Goal: Task Accomplishment & Management: Manage account settings

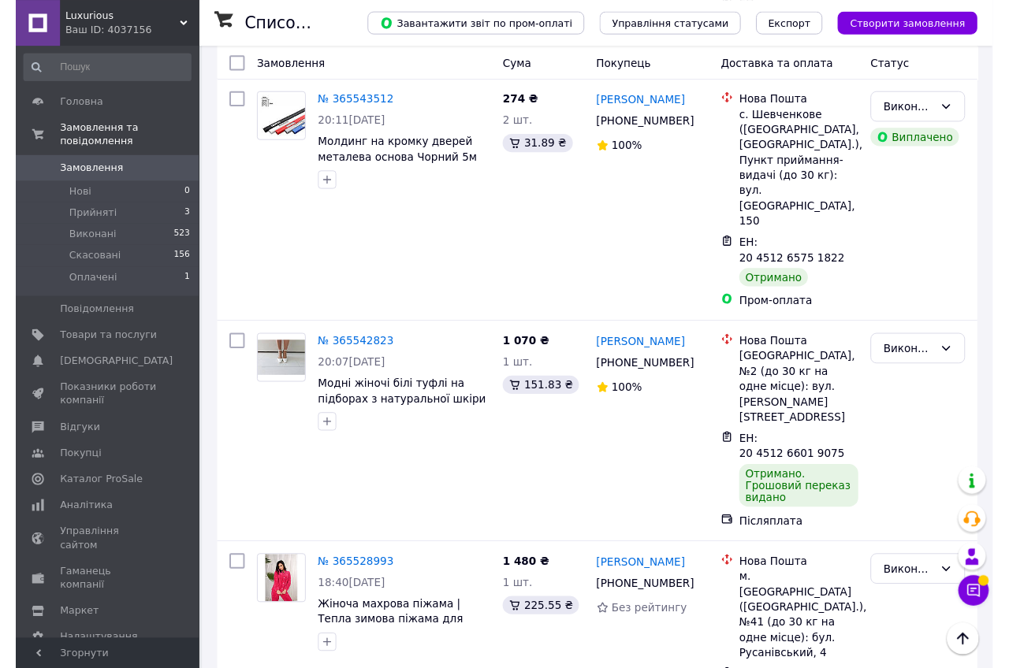
scroll to position [3144, 0]
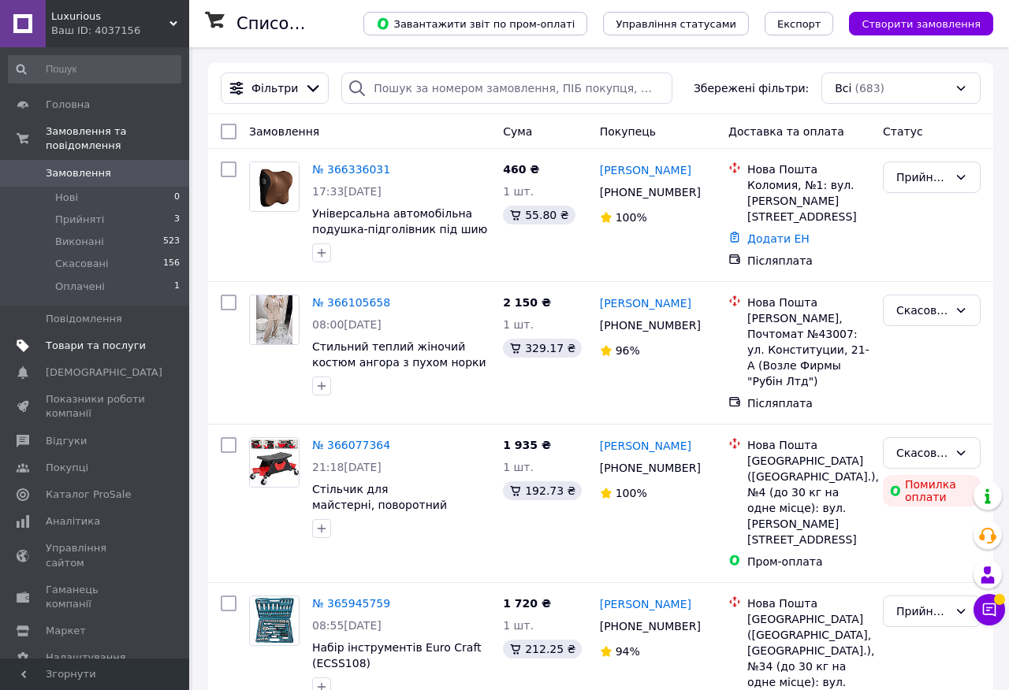
click at [128, 345] on span "Товари та послуги" at bounding box center [96, 346] width 100 height 14
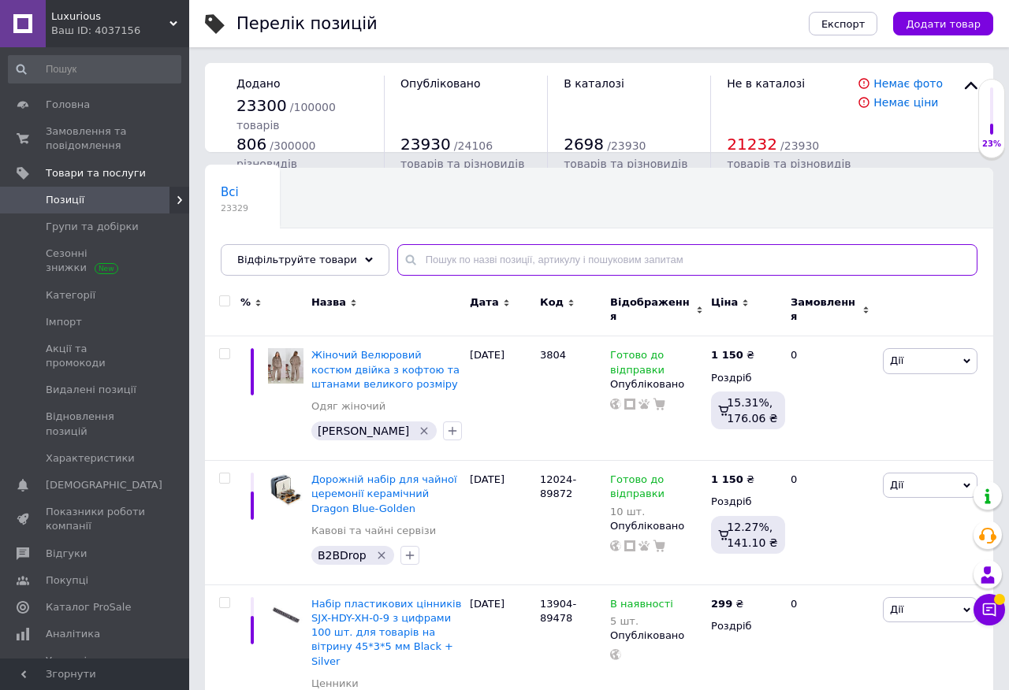
click at [434, 264] on input "text" at bounding box center [687, 260] width 580 height 32
paste input "S10782"
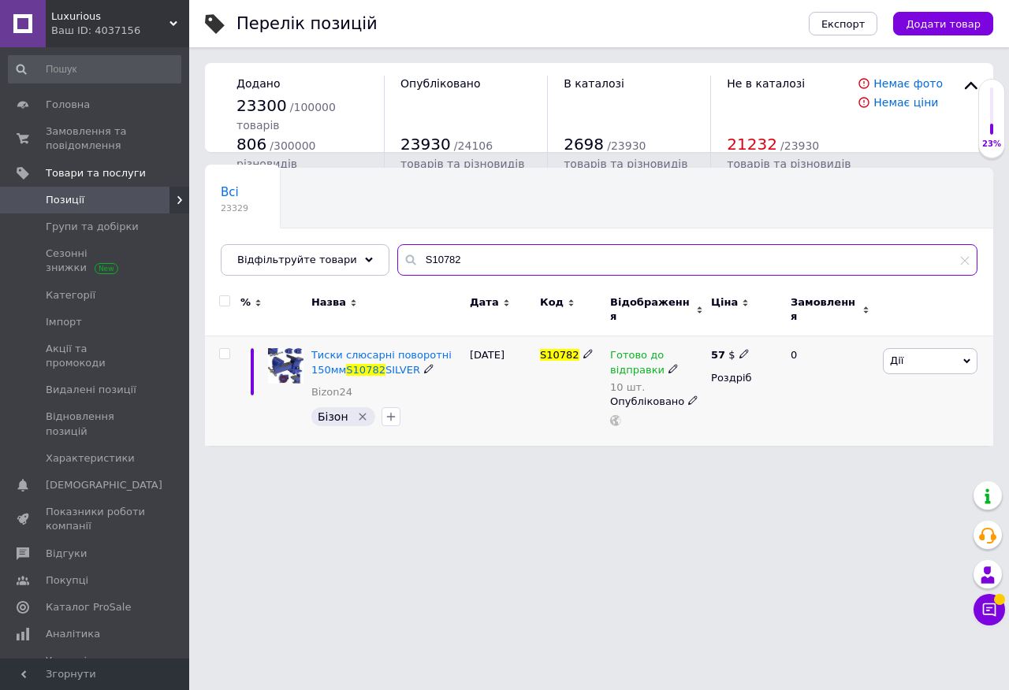
type input "S10782"
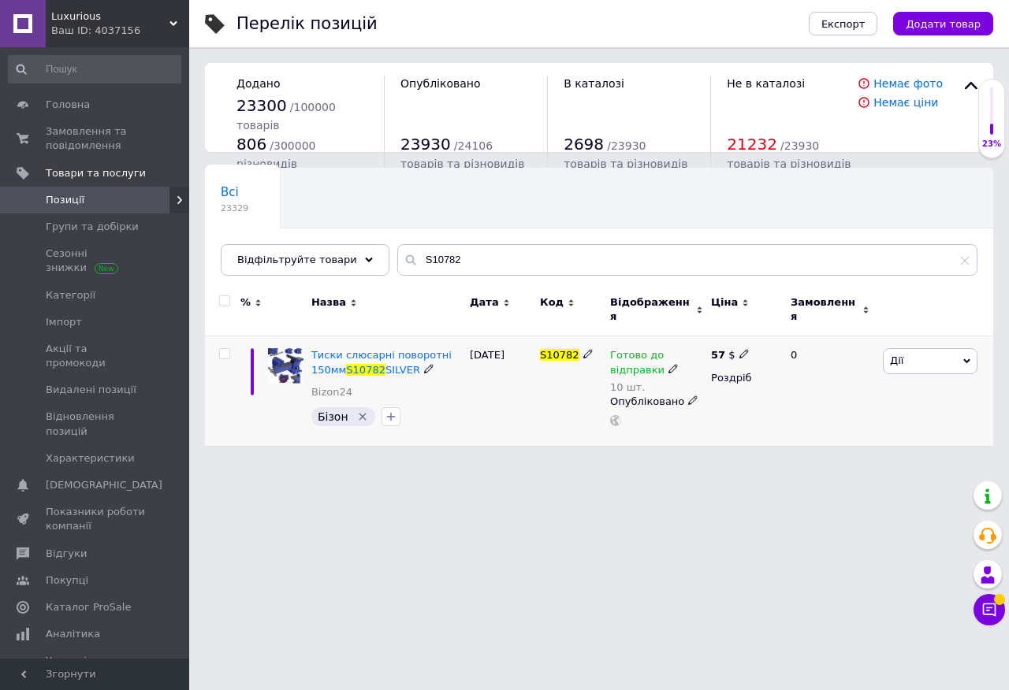
click at [668, 364] on icon at bounding box center [672, 368] width 9 height 9
click at [744, 408] on li "Немає в наявності" at bounding box center [792, 419] width 150 height 22
click at [770, 417] on input "10" at bounding box center [776, 411] width 120 height 32
type input "1"
click at [541, 394] on div "S10782" at bounding box center [571, 391] width 70 height 110
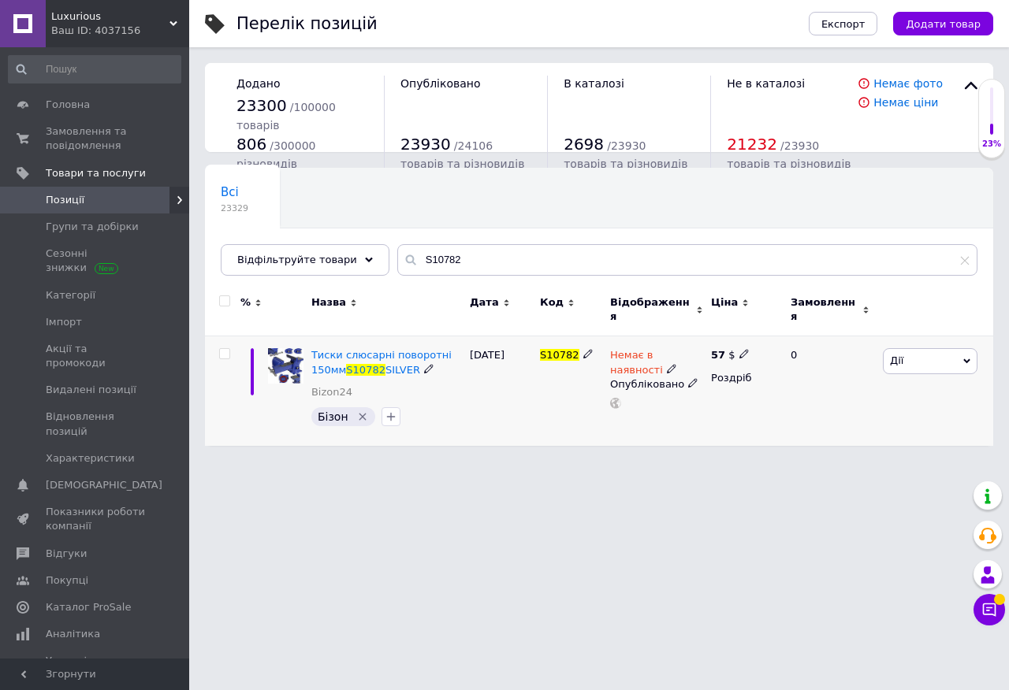
click at [741, 349] on icon at bounding box center [743, 353] width 9 height 9
type input "5"
click at [531, 388] on div "26.02.2025" at bounding box center [501, 391] width 70 height 110
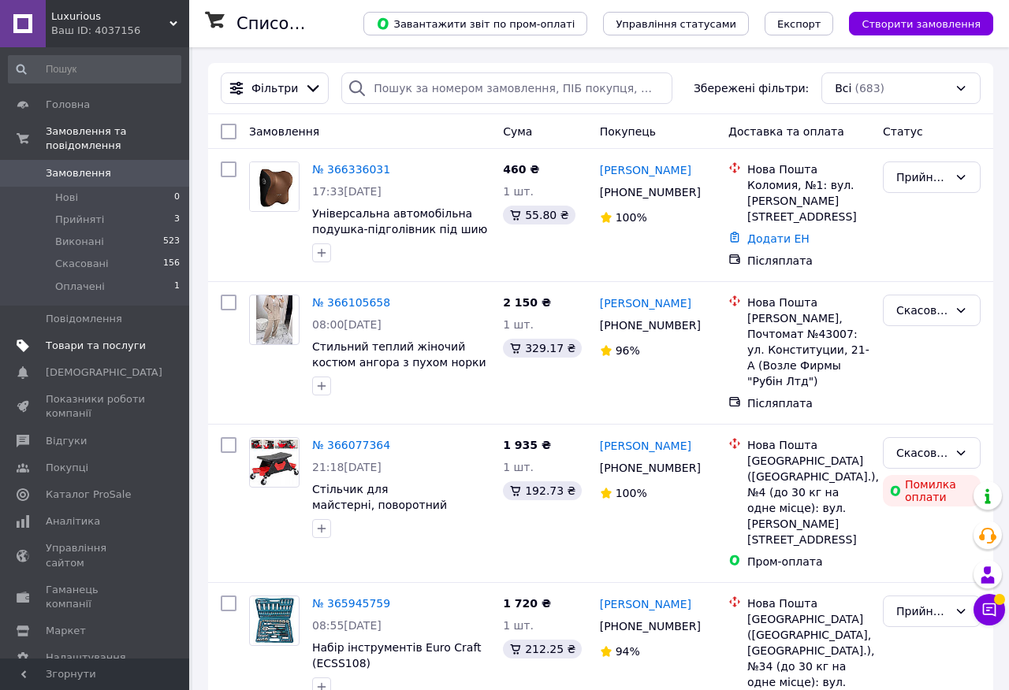
click at [169, 340] on span at bounding box center [167, 346] width 43 height 14
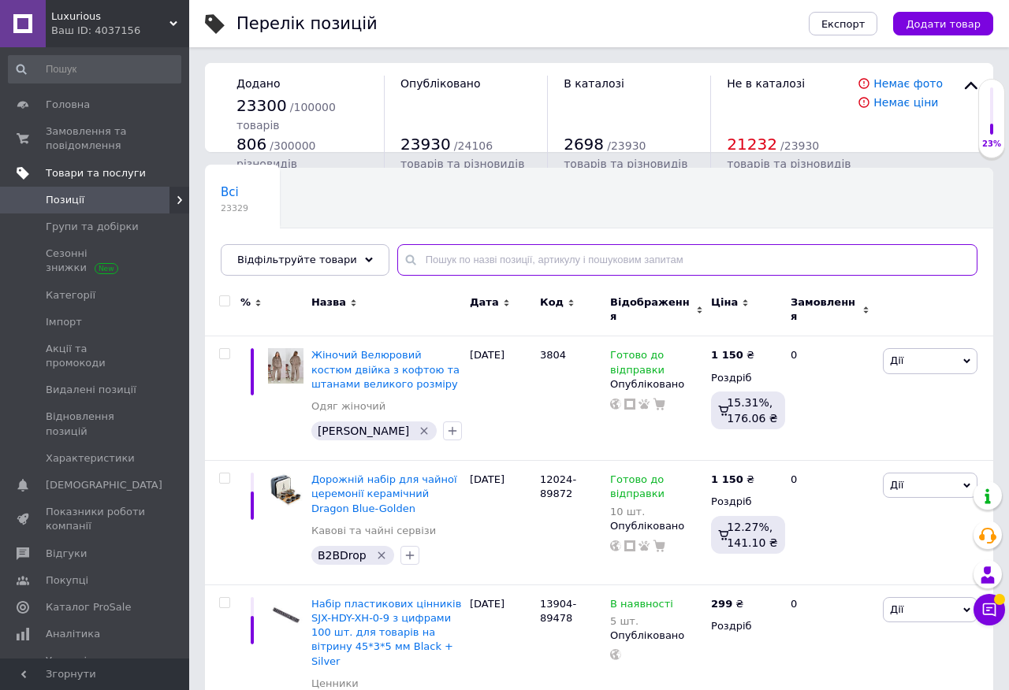
click at [492, 256] on input "text" at bounding box center [687, 260] width 580 height 32
paste input "M49550"
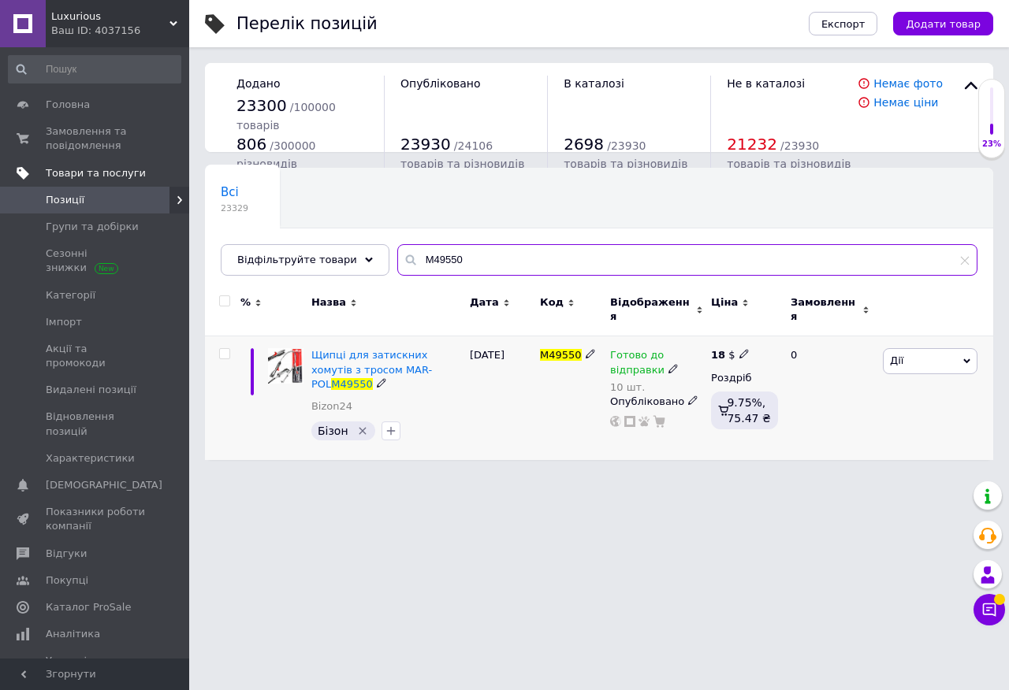
type input "M49550"
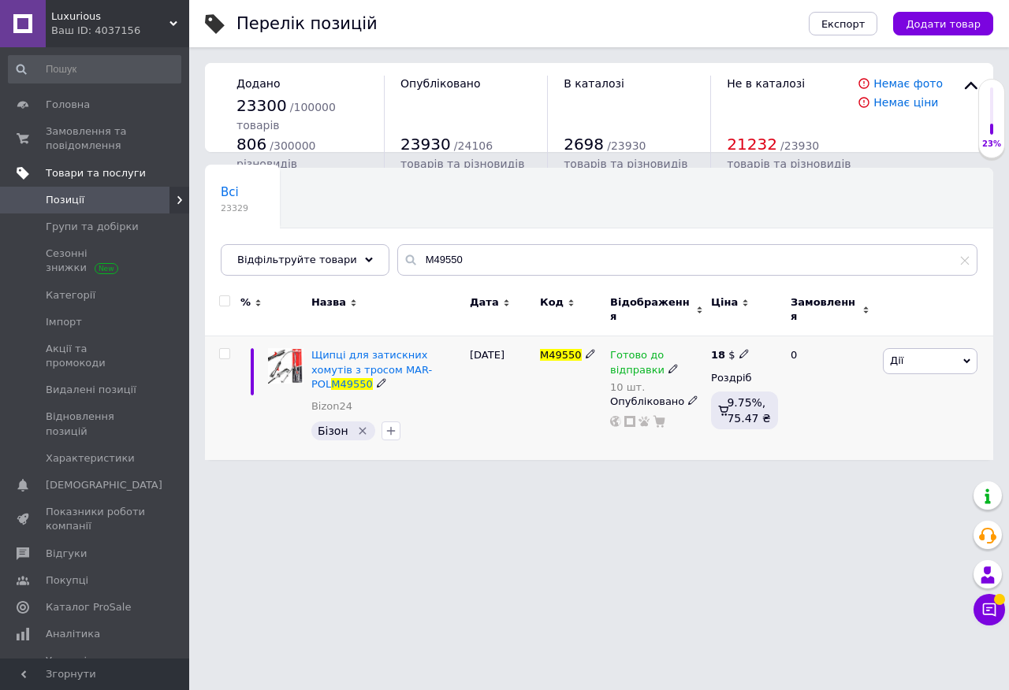
click at [668, 364] on icon at bounding box center [672, 368] width 9 height 9
click at [755, 408] on li "Немає в наявності" at bounding box center [792, 419] width 150 height 22
click at [770, 403] on input "10" at bounding box center [776, 411] width 120 height 32
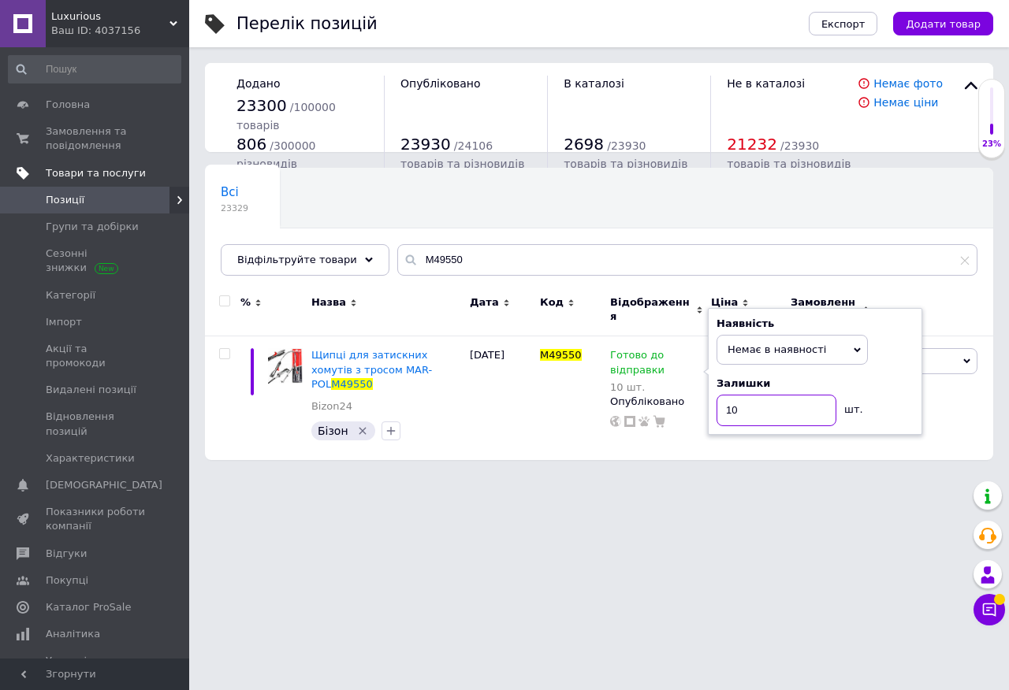
type input "1"
click at [550, 417] on div "M49550" at bounding box center [571, 398] width 70 height 124
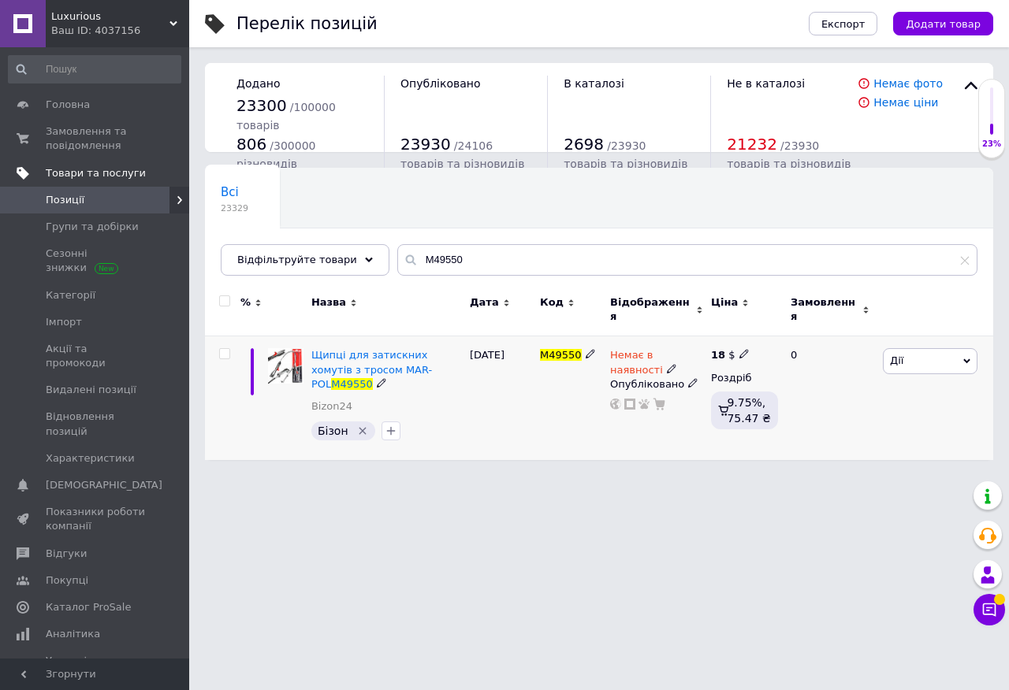
click at [744, 348] on span at bounding box center [744, 353] width 10 height 10
type input "1"
click at [541, 423] on div "M49550" at bounding box center [571, 398] width 70 height 124
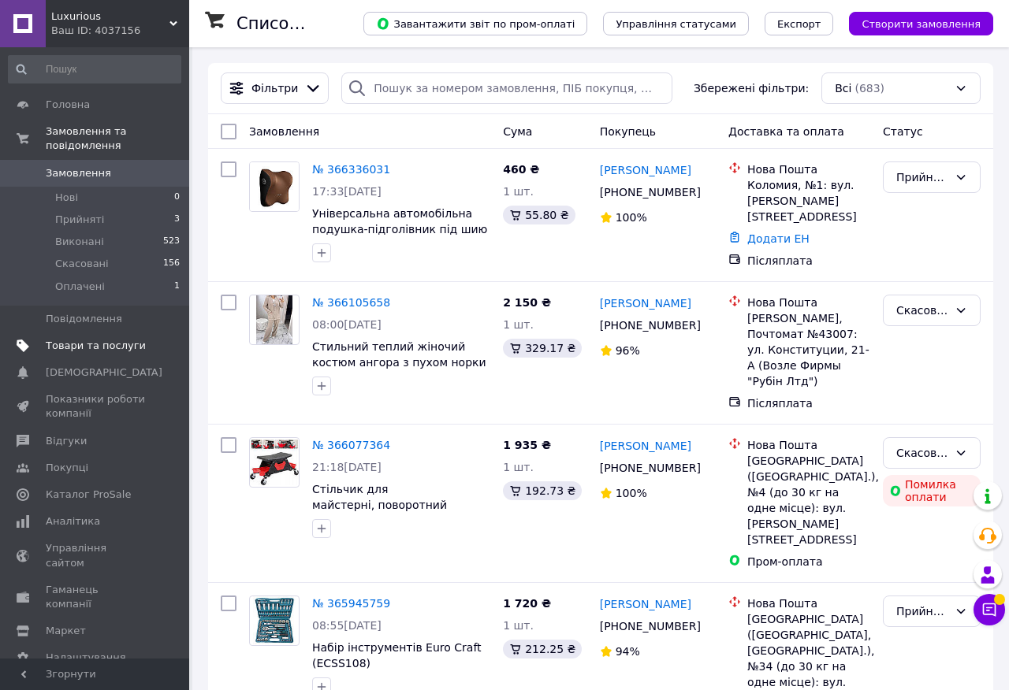
click at [93, 357] on link "Товари та послуги" at bounding box center [94, 346] width 189 height 27
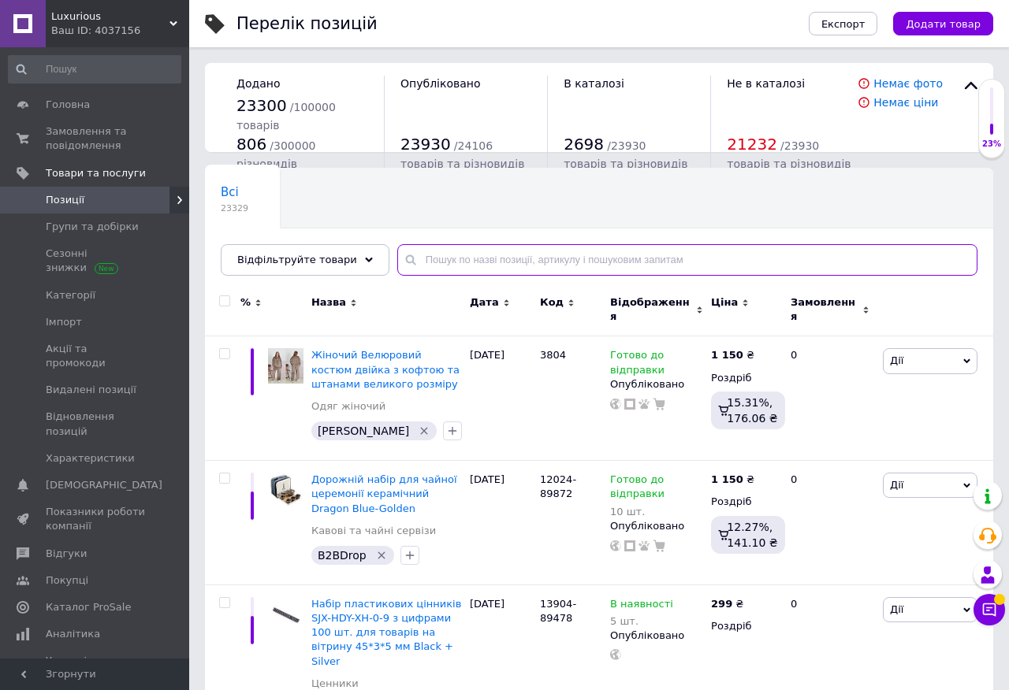
click at [434, 265] on input "text" at bounding box center [687, 260] width 580 height 32
paste input "KD10832"
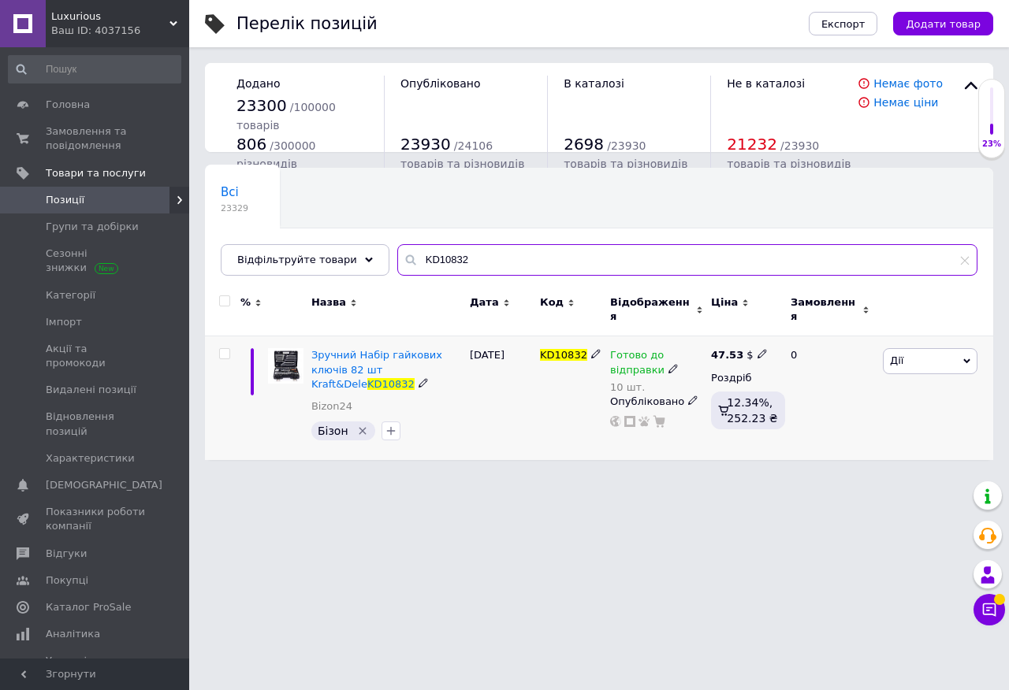
type input "KD10832"
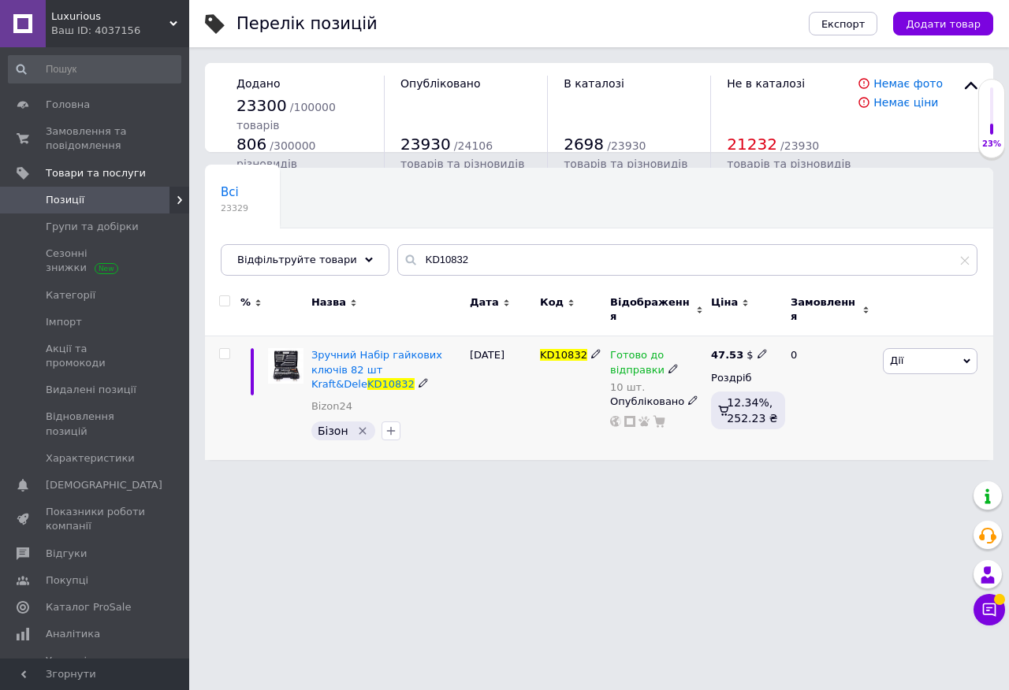
click at [670, 364] on use at bounding box center [672, 368] width 9 height 9
click at [748, 408] on li "Немає в наявності" at bounding box center [792, 419] width 150 height 22
click at [754, 403] on input "10" at bounding box center [776, 411] width 120 height 32
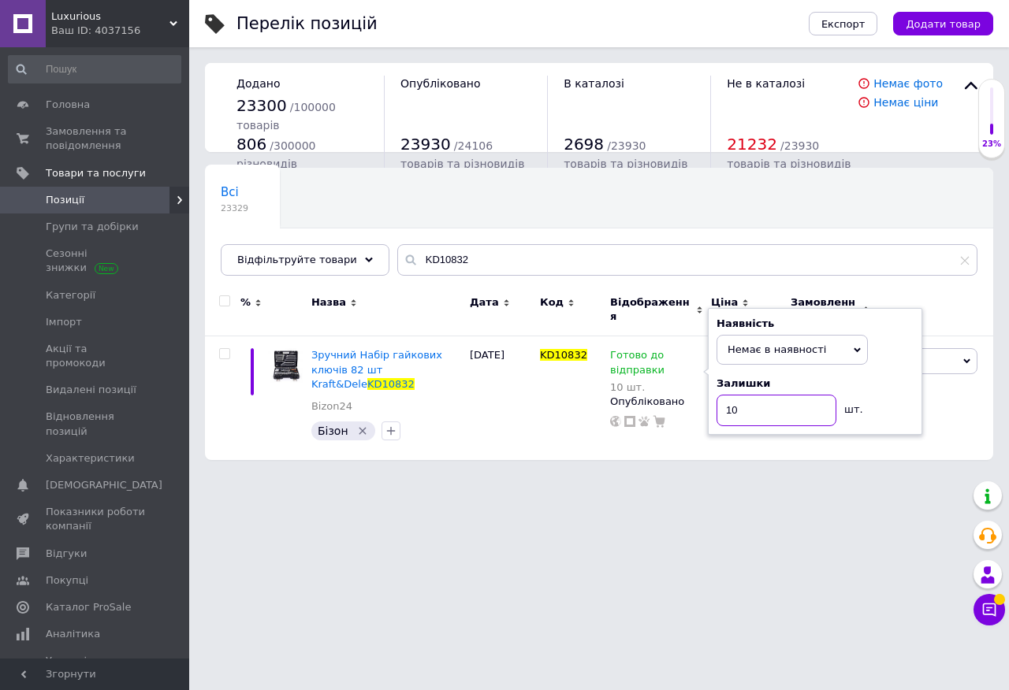
type input "1"
click at [560, 408] on div "KD10832" at bounding box center [571, 398] width 70 height 124
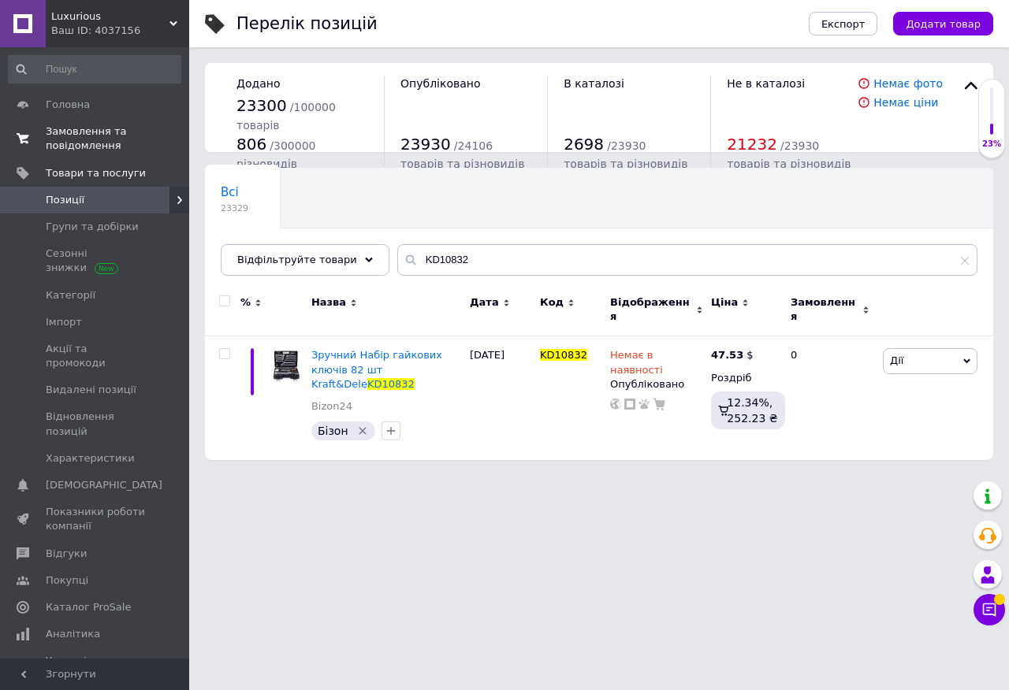
click at [77, 128] on span "Замовлення та повідомлення" at bounding box center [96, 139] width 100 height 28
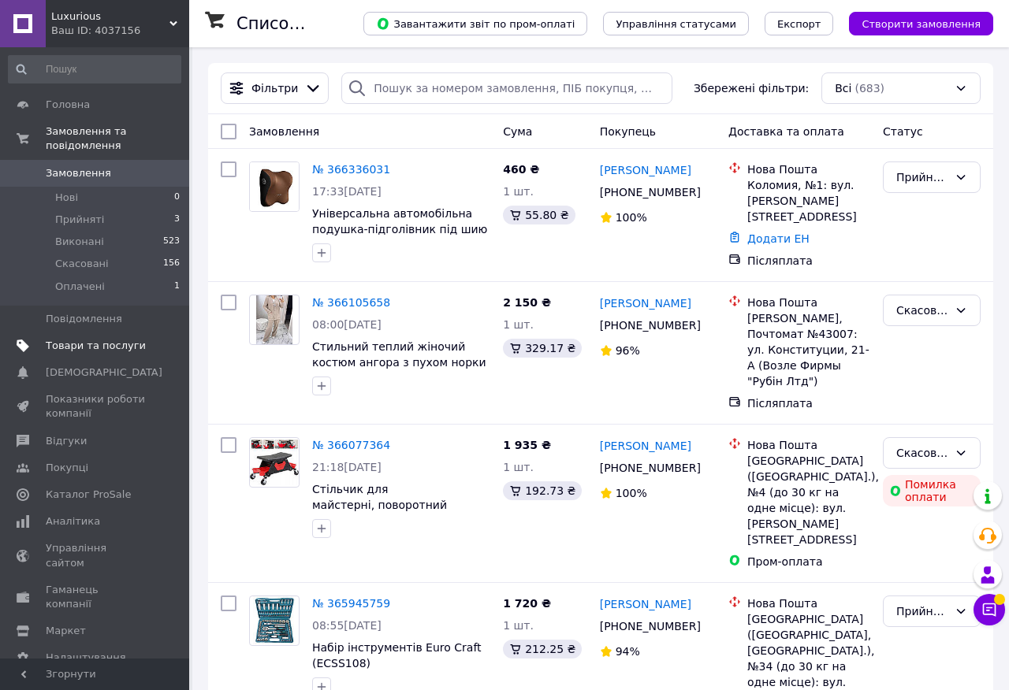
click at [108, 341] on span "Товари та послуги" at bounding box center [96, 346] width 100 height 14
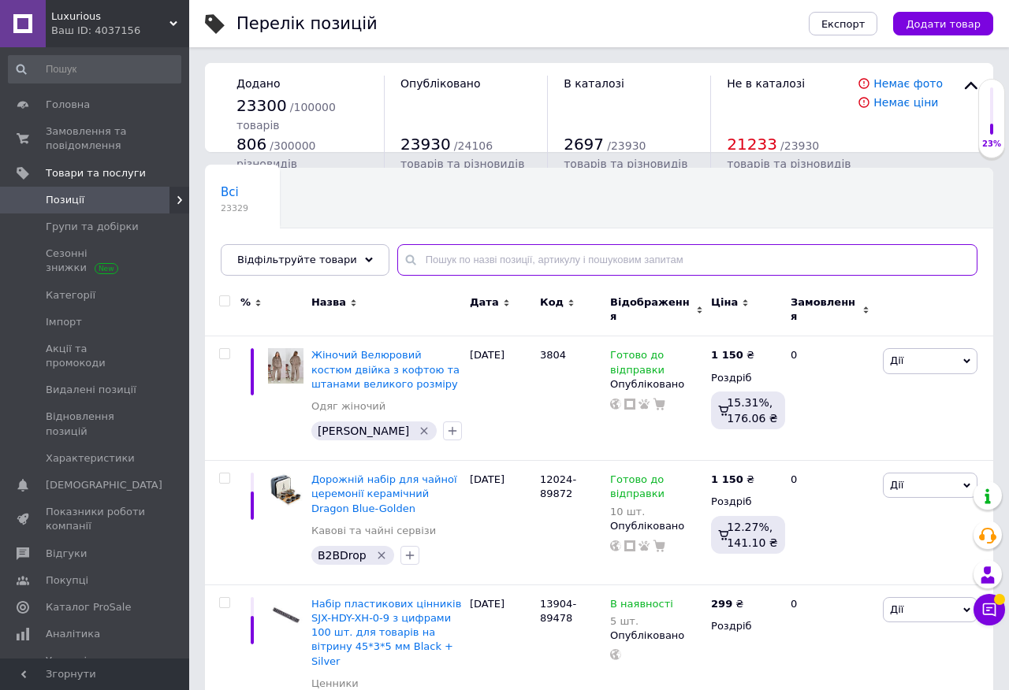
click at [469, 259] on input "text" at bounding box center [687, 260] width 580 height 32
paste input "KD1123"
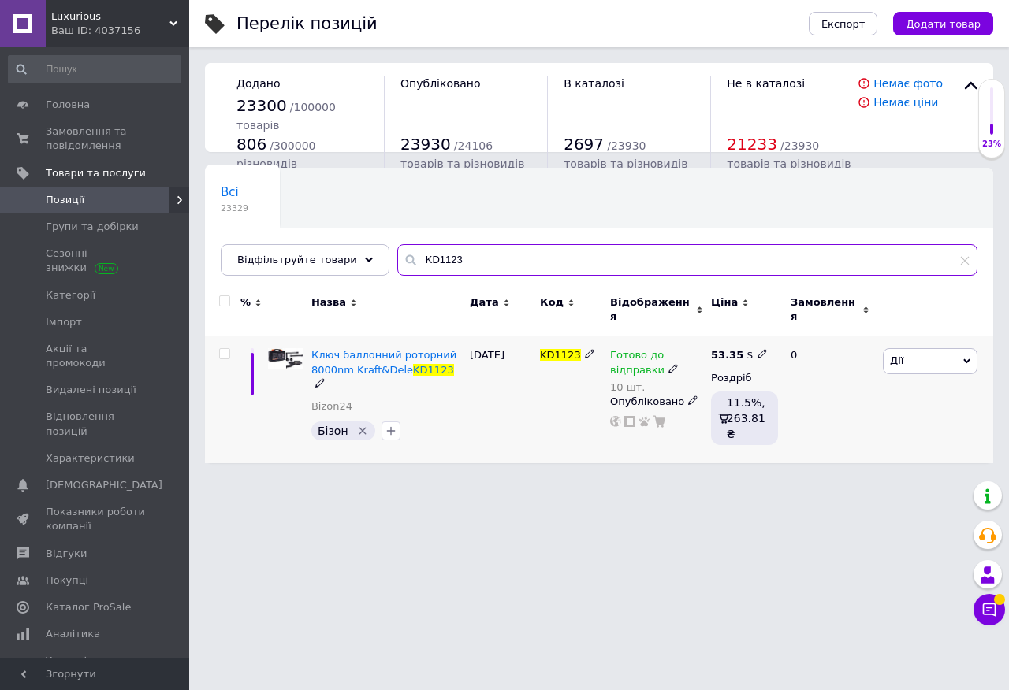
type input "KD1123"
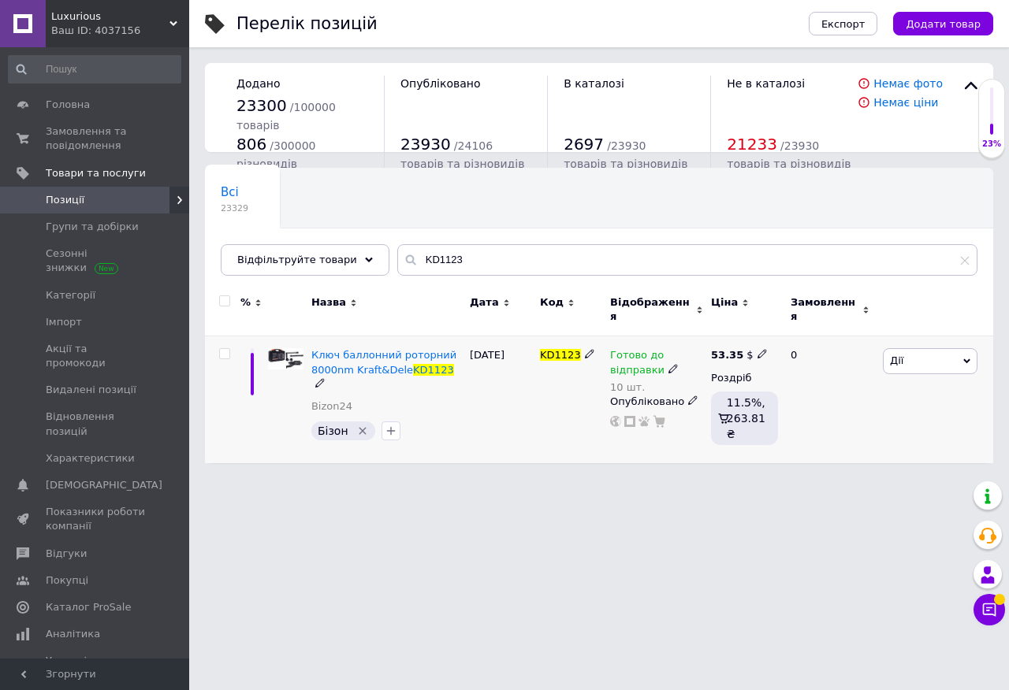
click at [668, 362] on span at bounding box center [672, 367] width 9 height 11
click at [762, 408] on li "Немає в наявності" at bounding box center [792, 419] width 150 height 22
click at [769, 406] on input "10" at bounding box center [776, 411] width 120 height 32
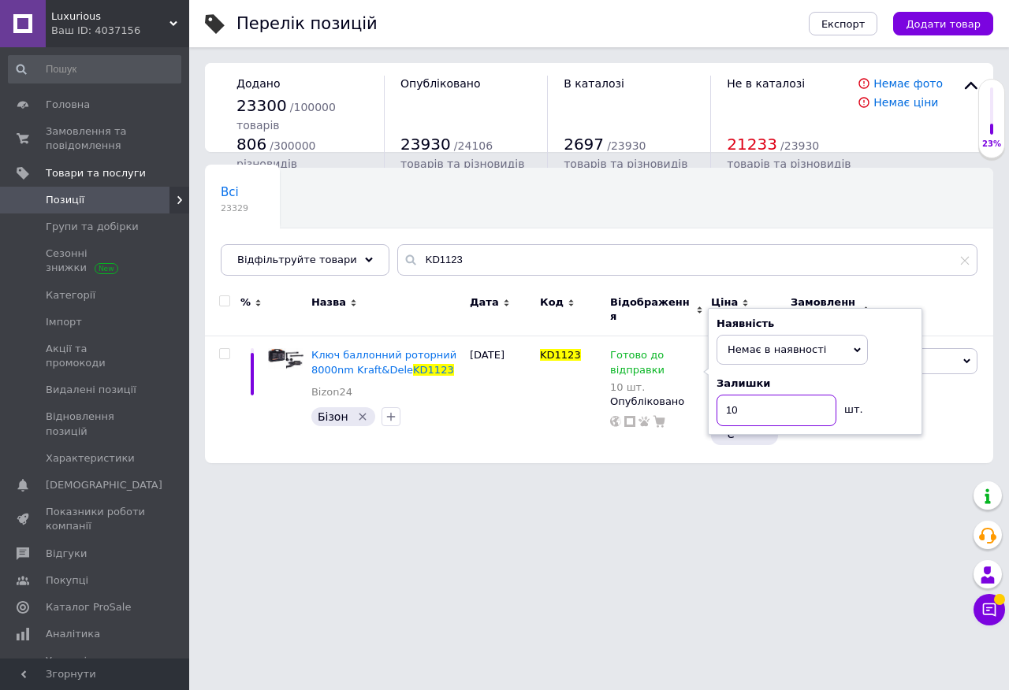
type input "1"
click at [536, 403] on div "KD1123" at bounding box center [571, 399] width 70 height 127
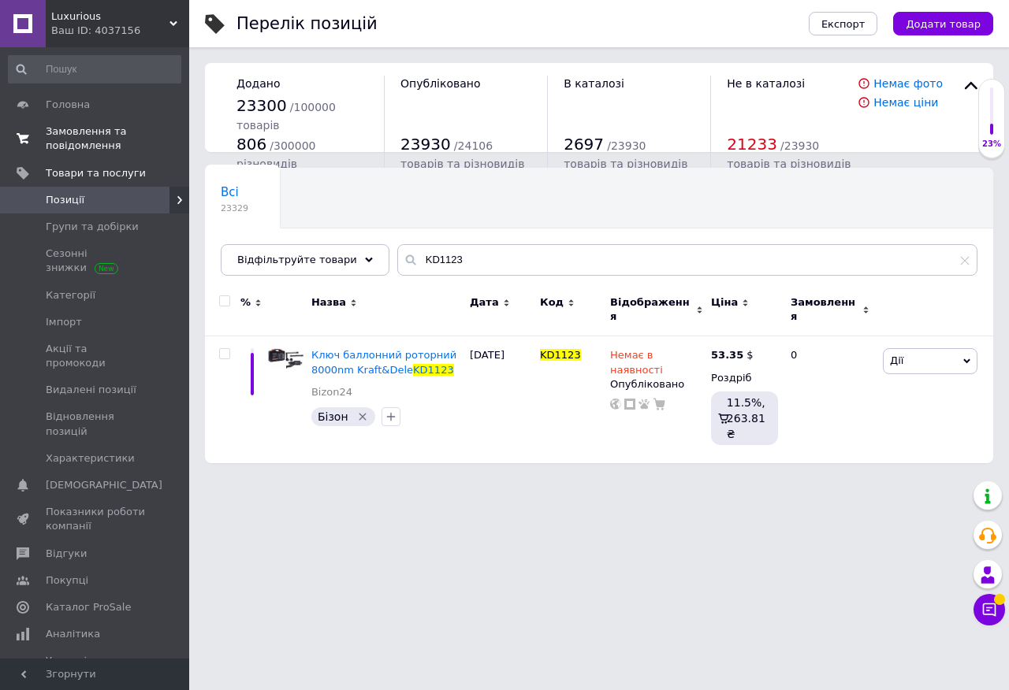
click at [96, 132] on span "Замовлення та повідомлення" at bounding box center [96, 139] width 100 height 28
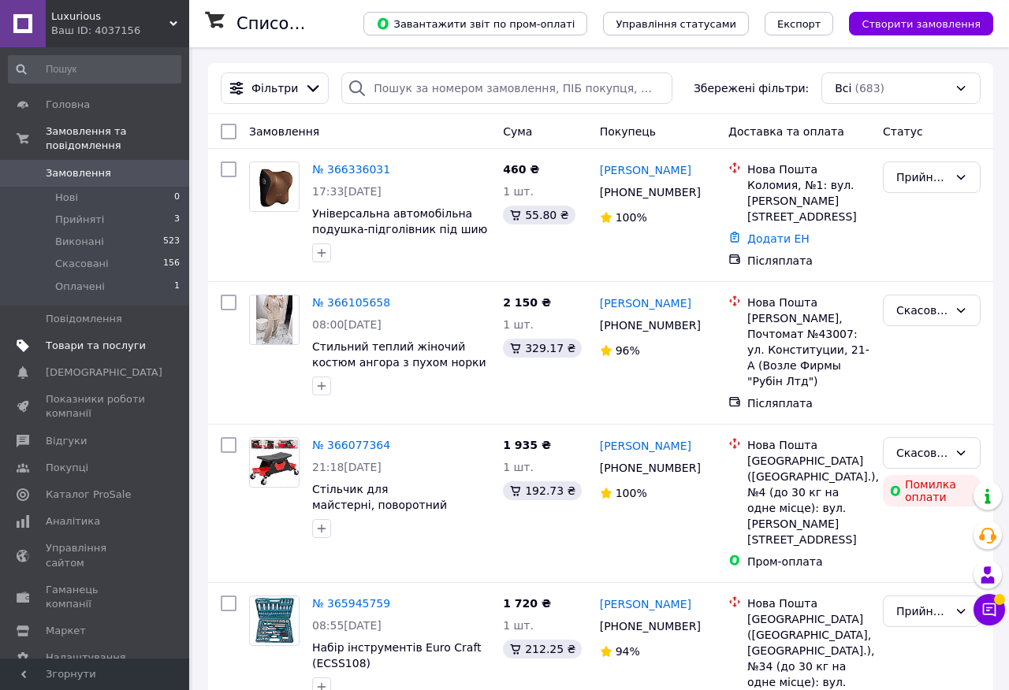
click at [123, 340] on span "Товари та послуги" at bounding box center [96, 346] width 100 height 14
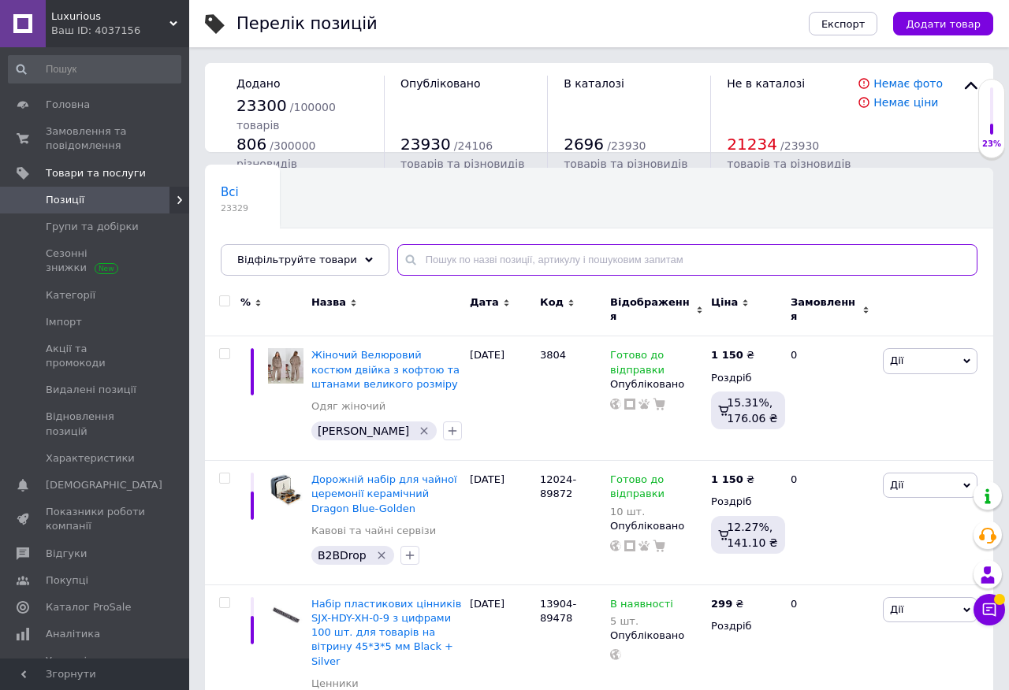
click at [465, 262] on input "text" at bounding box center [687, 260] width 580 height 32
paste input "S11621"
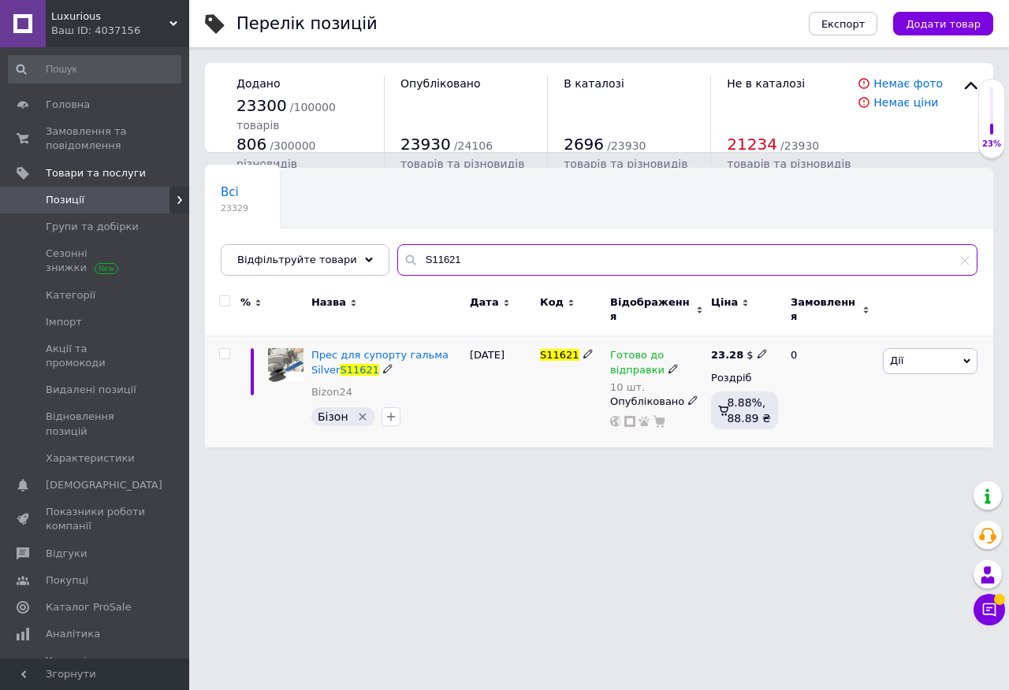
type input "S11621"
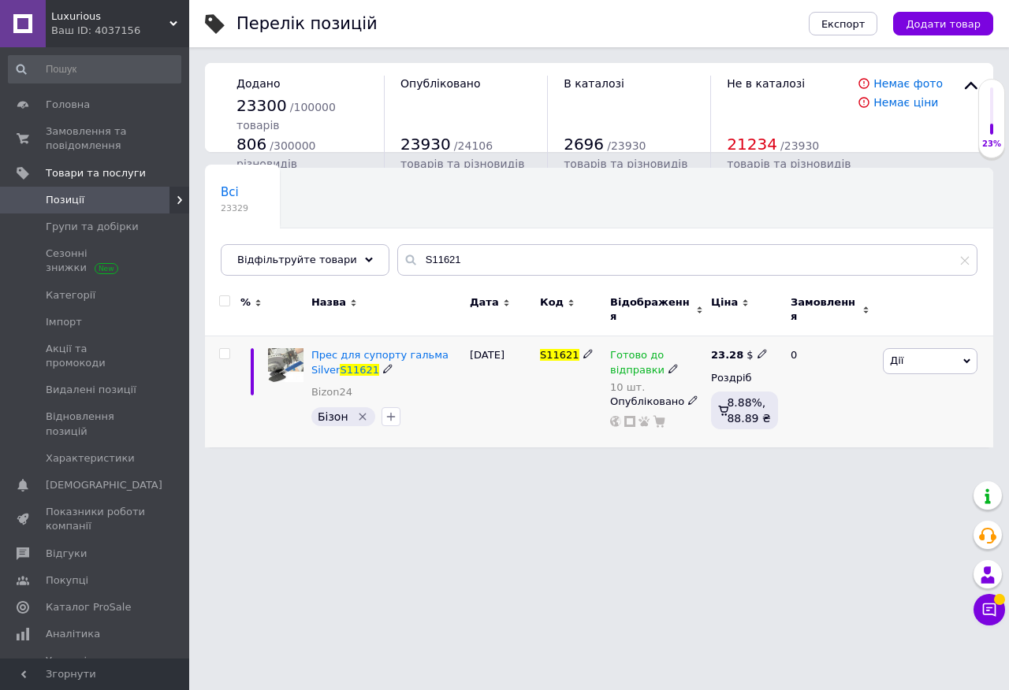
click at [669, 364] on use at bounding box center [672, 368] width 9 height 9
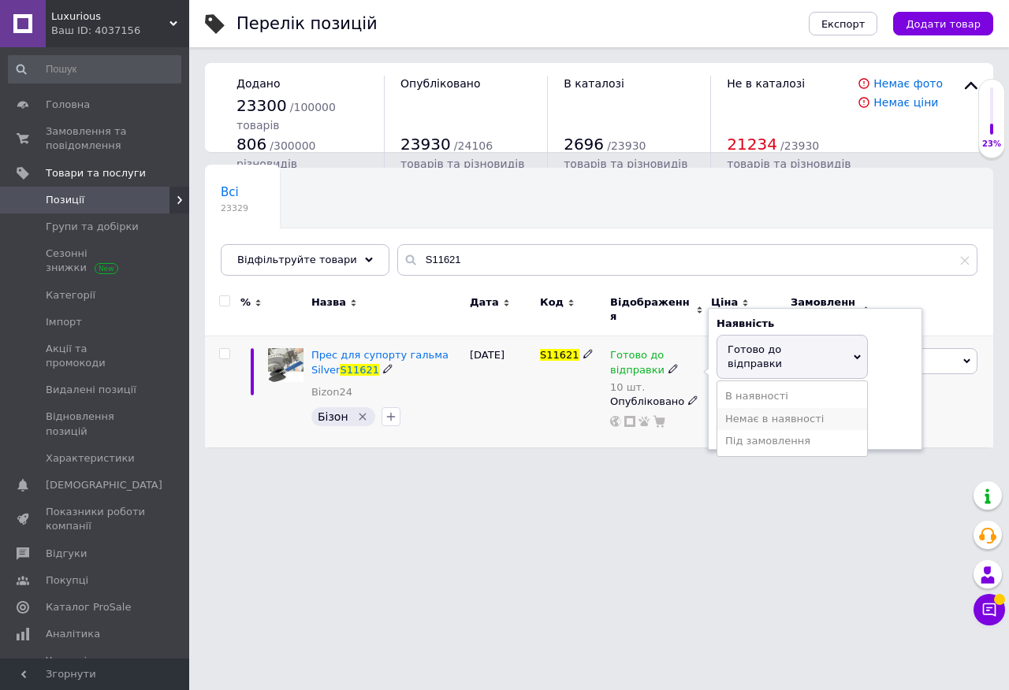
click at [743, 408] on li "Немає в наявності" at bounding box center [792, 419] width 150 height 22
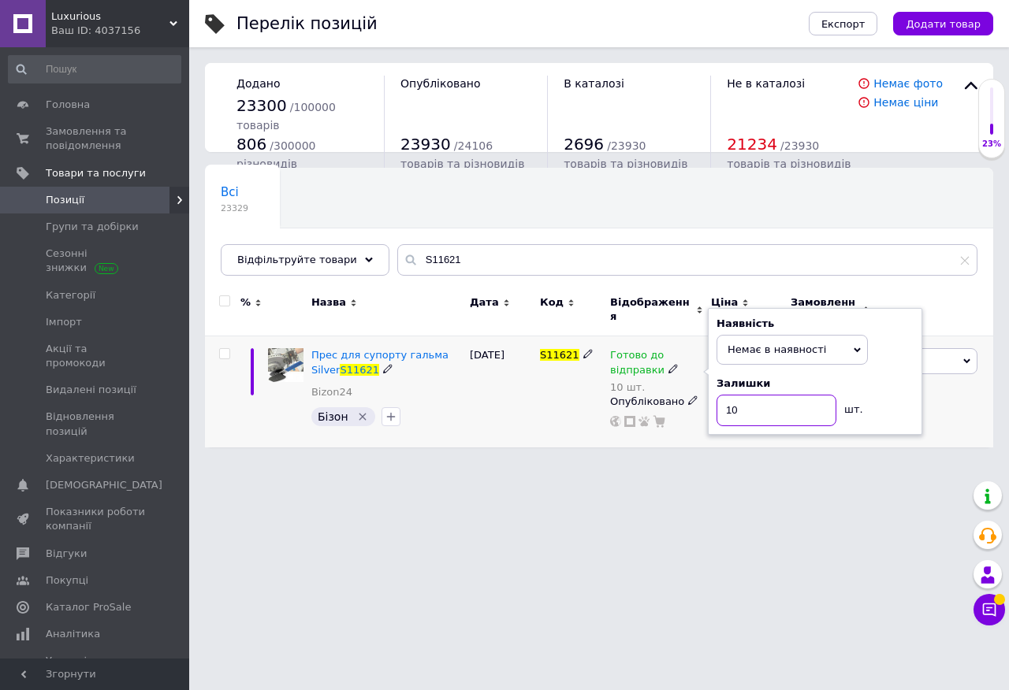
click at [751, 406] on input "10" at bounding box center [776, 411] width 120 height 32
type input "1"
click at [528, 389] on div "26.02.2025" at bounding box center [501, 391] width 70 height 111
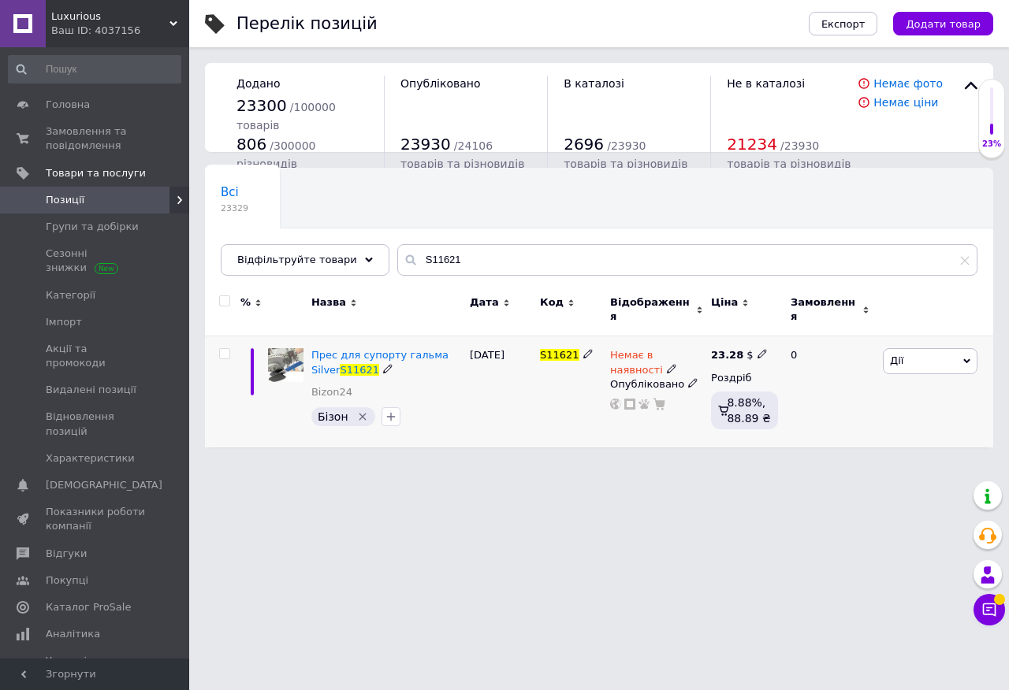
click at [757, 350] on use at bounding box center [761, 354] width 9 height 9
type input "2"
click at [555, 397] on div "S11621" at bounding box center [571, 391] width 70 height 111
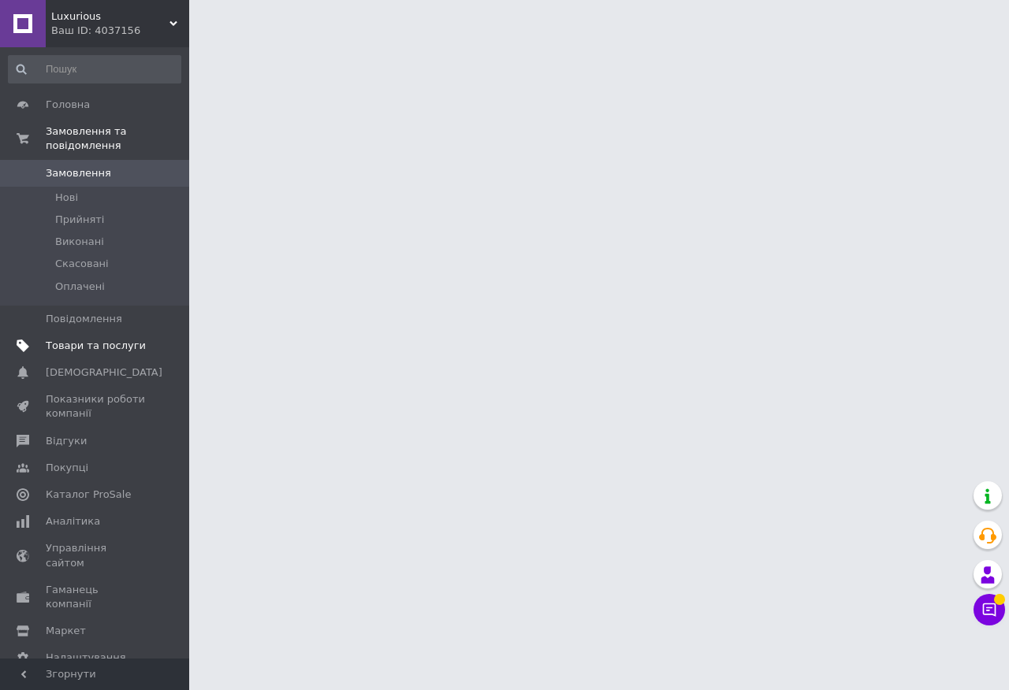
click at [112, 350] on span "Товари та послуги" at bounding box center [96, 346] width 100 height 14
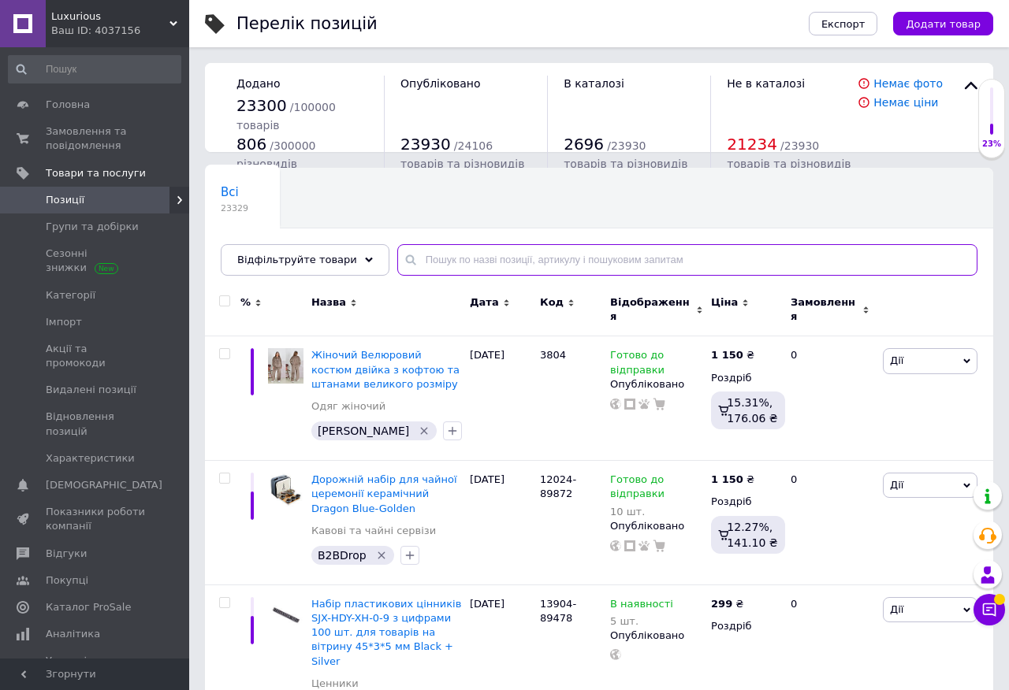
click at [444, 262] on input "text" at bounding box center [687, 260] width 580 height 32
paste input "S11217"
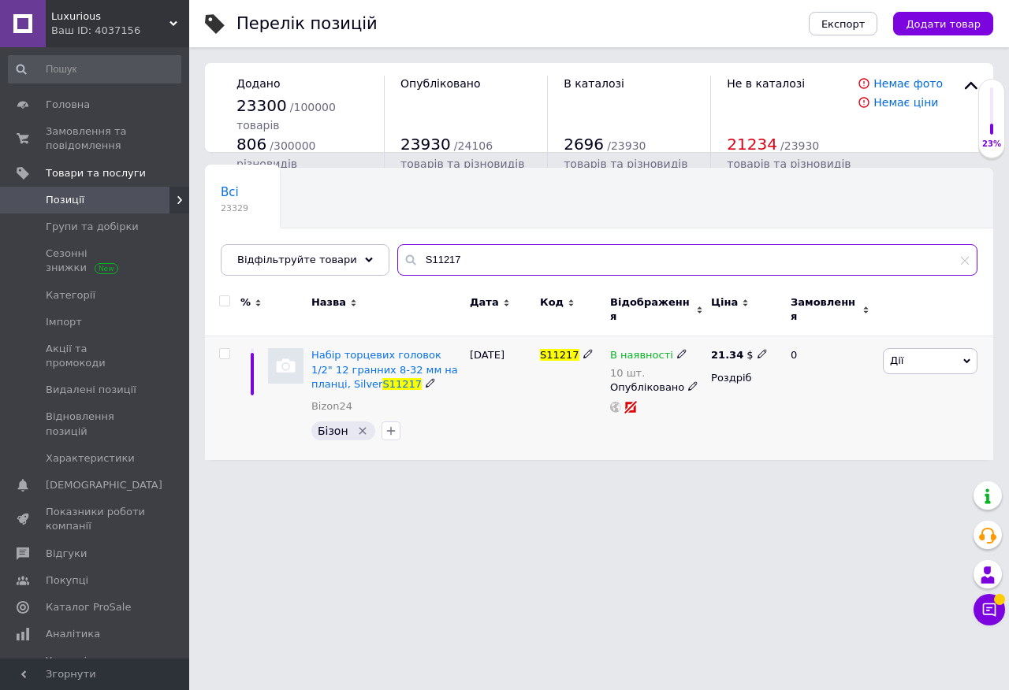
type input "S11217"
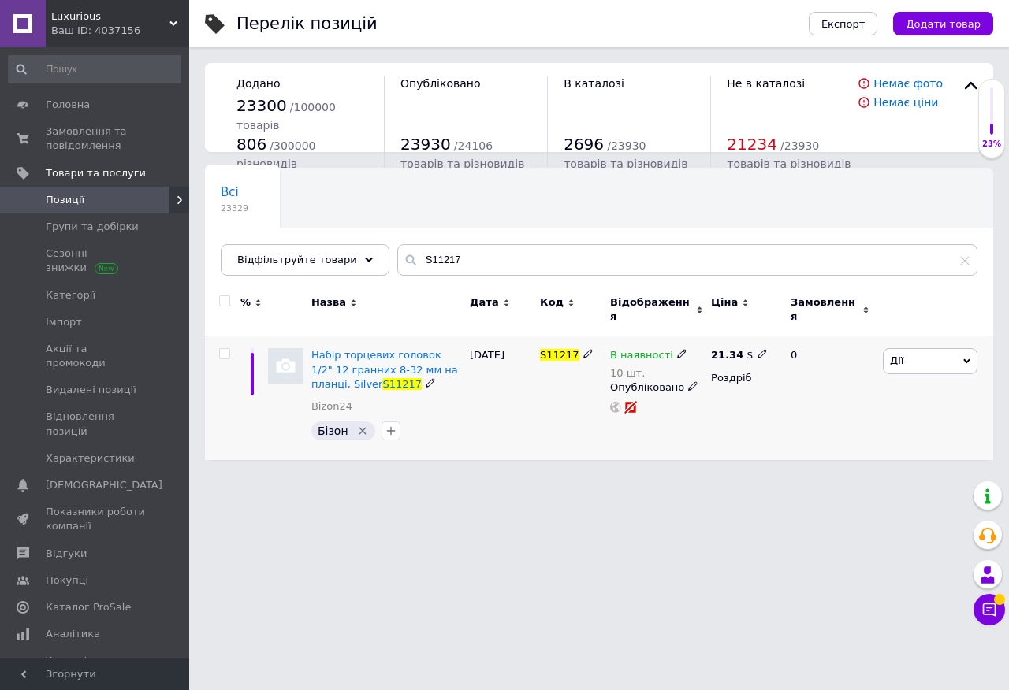
click at [678, 349] on icon at bounding box center [681, 353] width 9 height 9
click at [726, 367] on li "Немає в наявності" at bounding box center [770, 375] width 150 height 22
click at [746, 396] on input "10" at bounding box center [754, 404] width 120 height 32
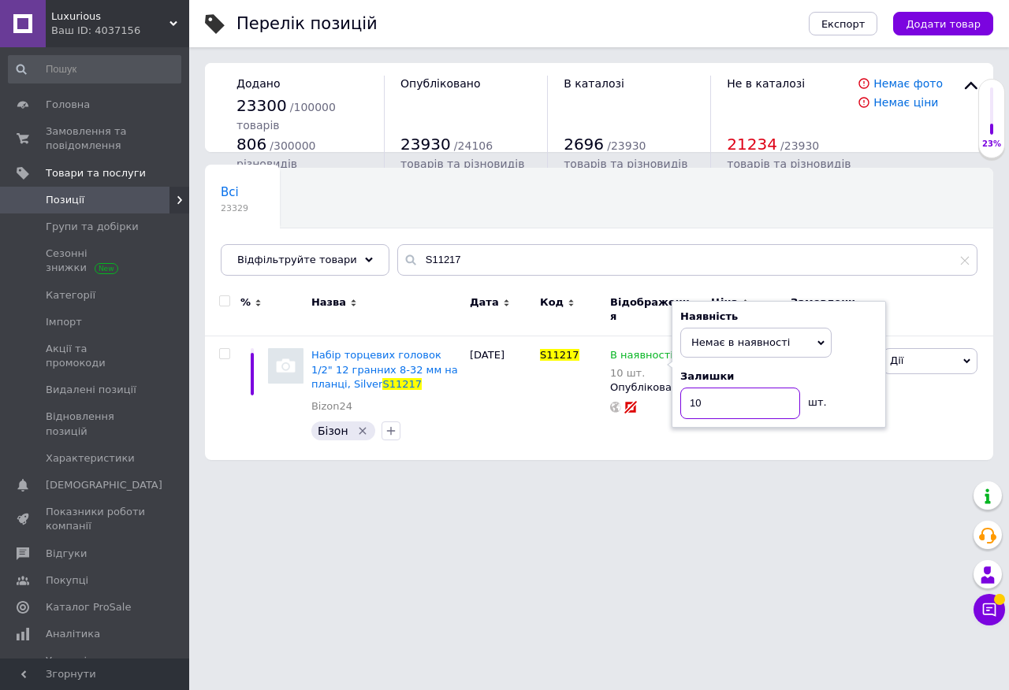
type input "1"
click at [567, 418] on div "S11217" at bounding box center [571, 398] width 70 height 124
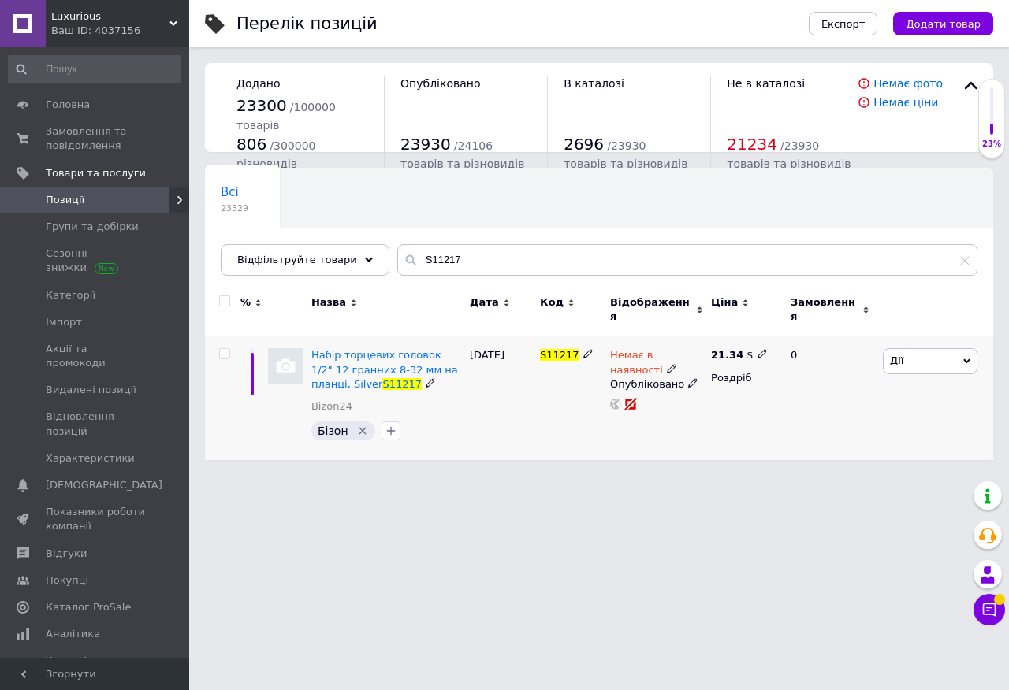
click at [757, 350] on use at bounding box center [761, 354] width 9 height 9
type input "2"
click at [545, 407] on div "S11217" at bounding box center [571, 398] width 70 height 124
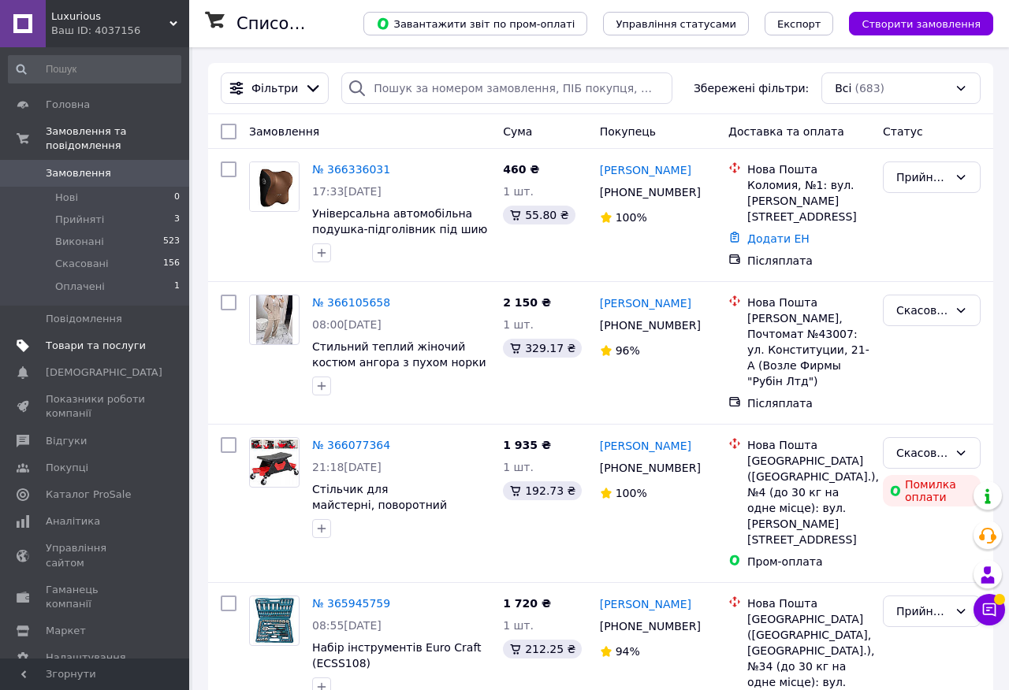
click at [130, 348] on span "Товари та послуги" at bounding box center [96, 346] width 100 height 14
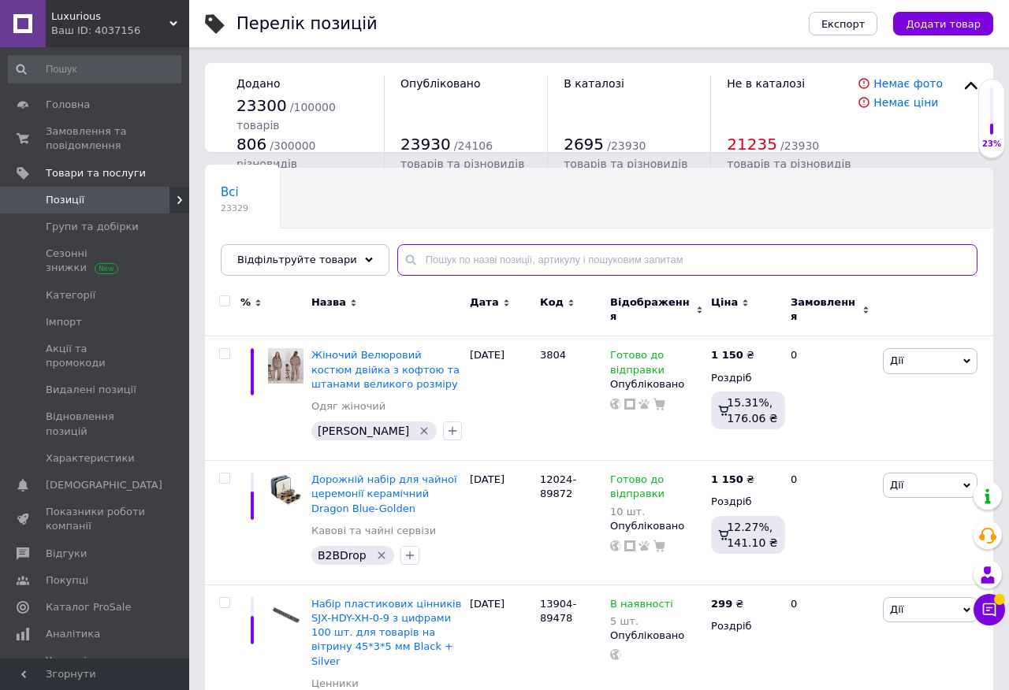
click at [453, 261] on input "text" at bounding box center [687, 260] width 580 height 32
paste input "S10572"
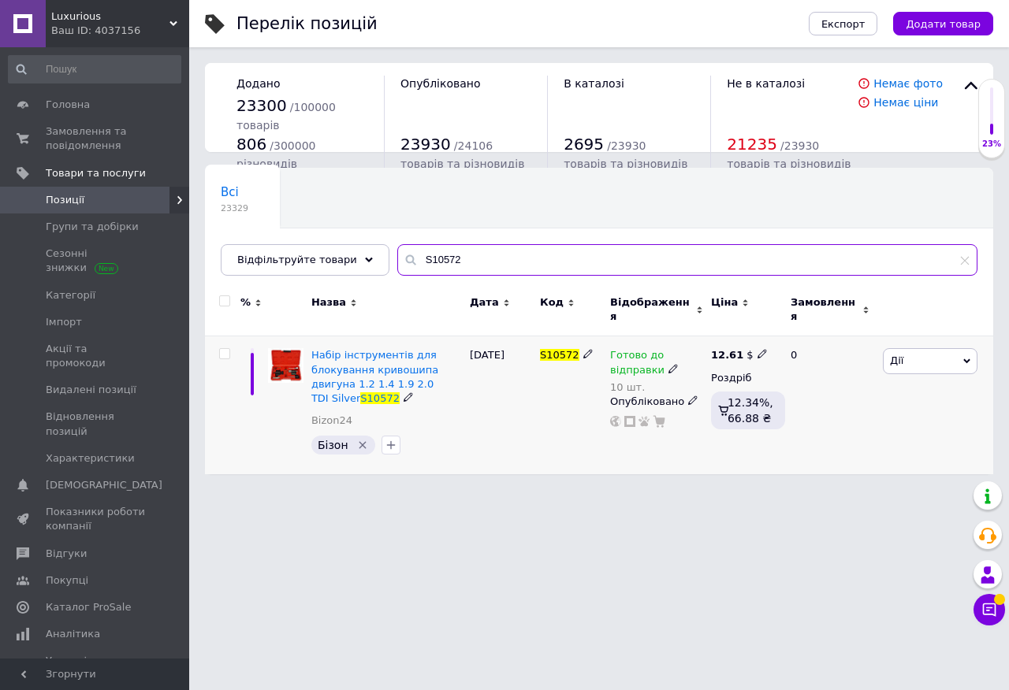
type input "S10572"
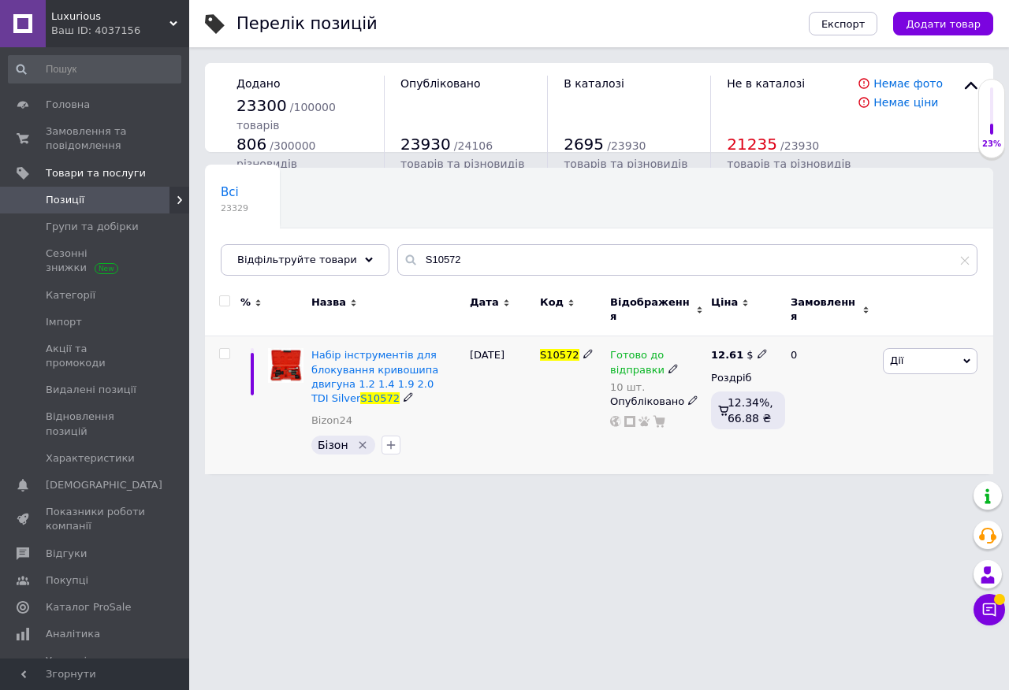
click at [668, 364] on icon at bounding box center [672, 368] width 9 height 9
click at [741, 408] on li "Немає в наявності" at bounding box center [792, 419] width 150 height 22
click at [756, 403] on input "10" at bounding box center [776, 411] width 120 height 32
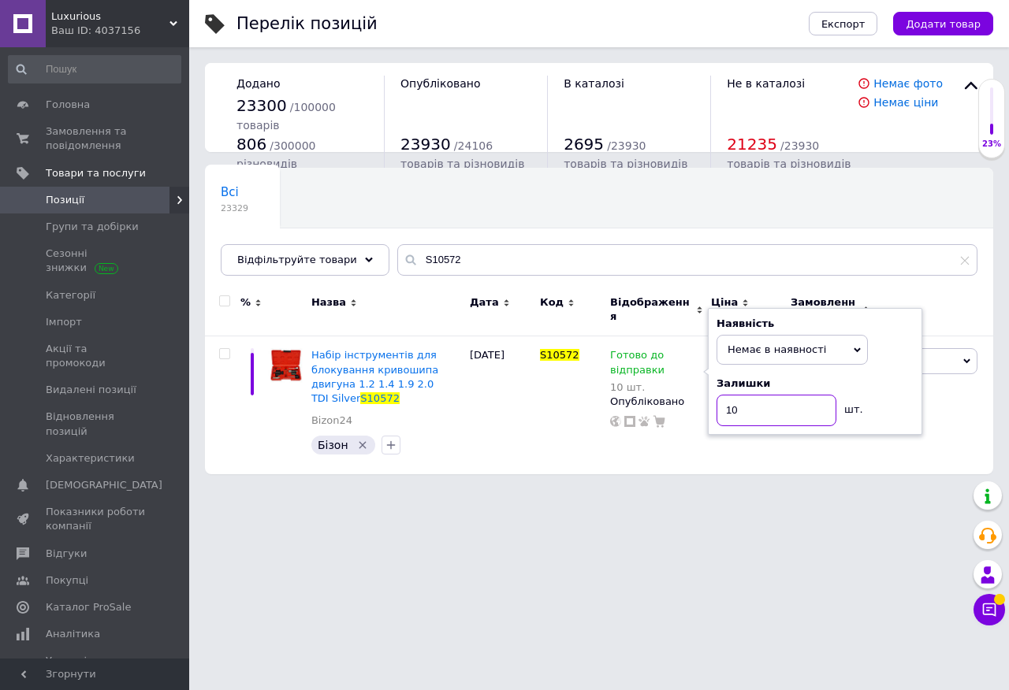
type input "1"
click at [560, 378] on div "S10572" at bounding box center [571, 405] width 70 height 138
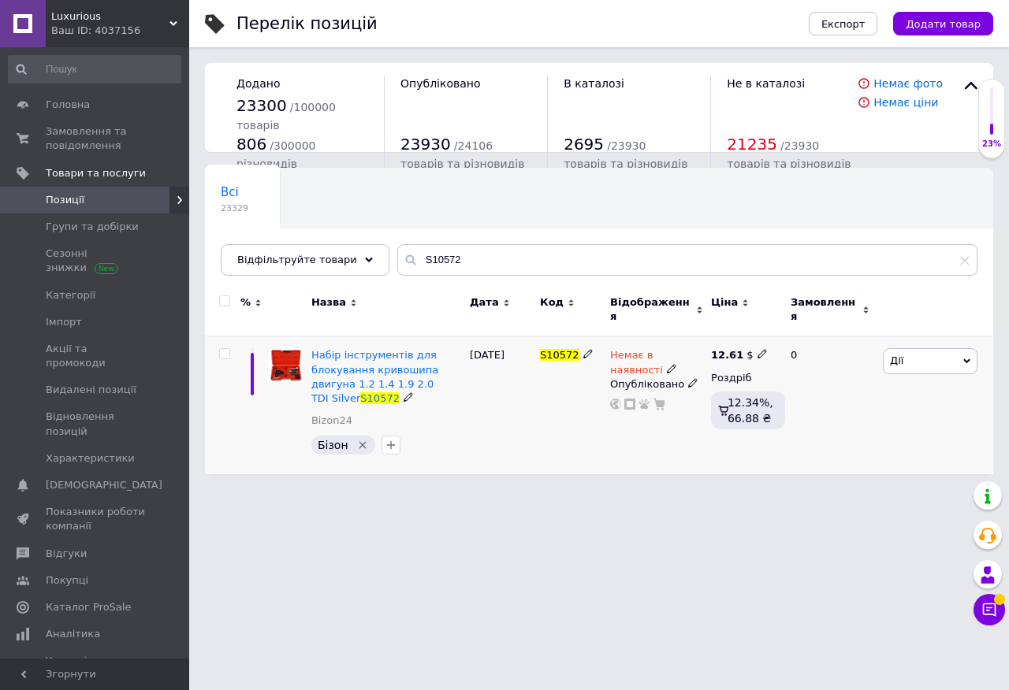
click at [755, 351] on div "12.61 $" at bounding box center [739, 355] width 57 height 14
type input "1"
click at [548, 393] on div "S10572" at bounding box center [571, 405] width 70 height 138
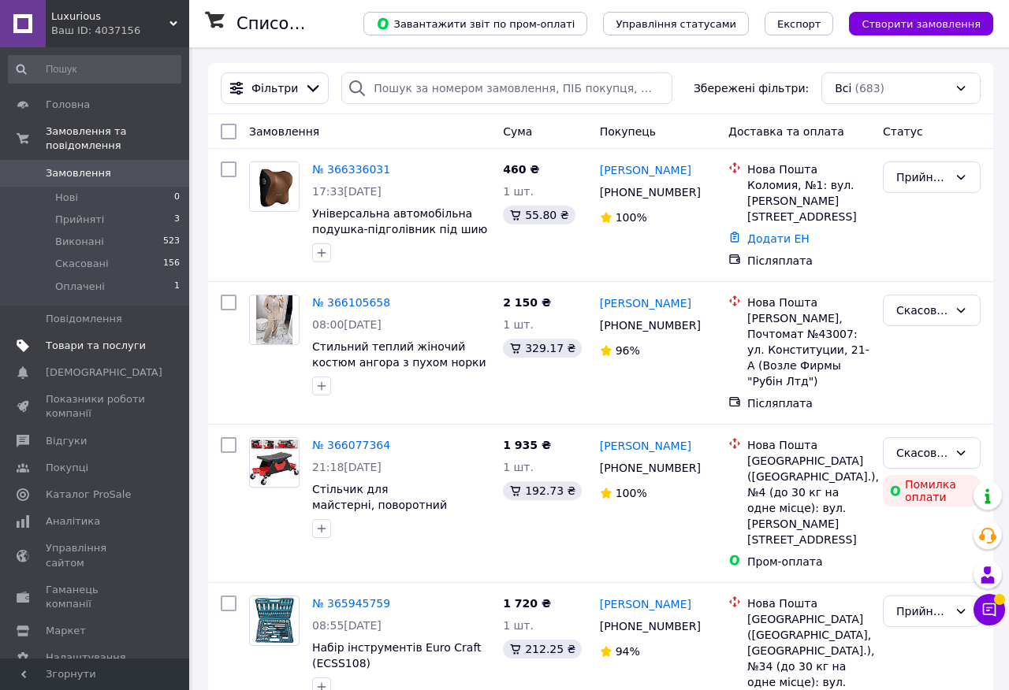
click at [132, 343] on span "Товари та послуги" at bounding box center [96, 346] width 100 height 14
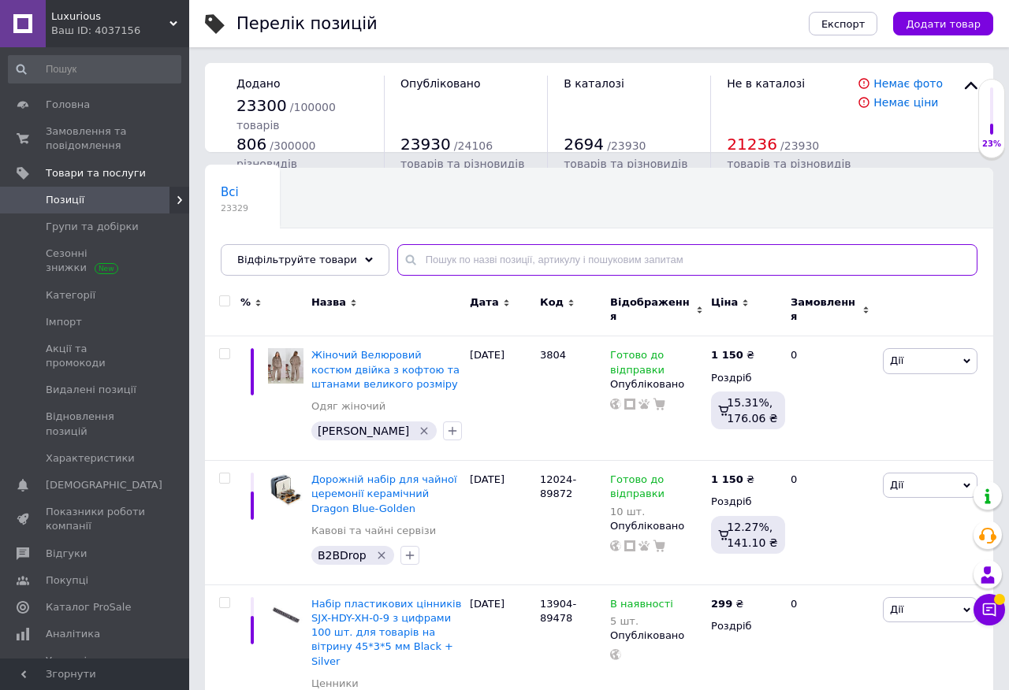
click at [478, 259] on input "text" at bounding box center [687, 260] width 580 height 32
paste input "S10805"
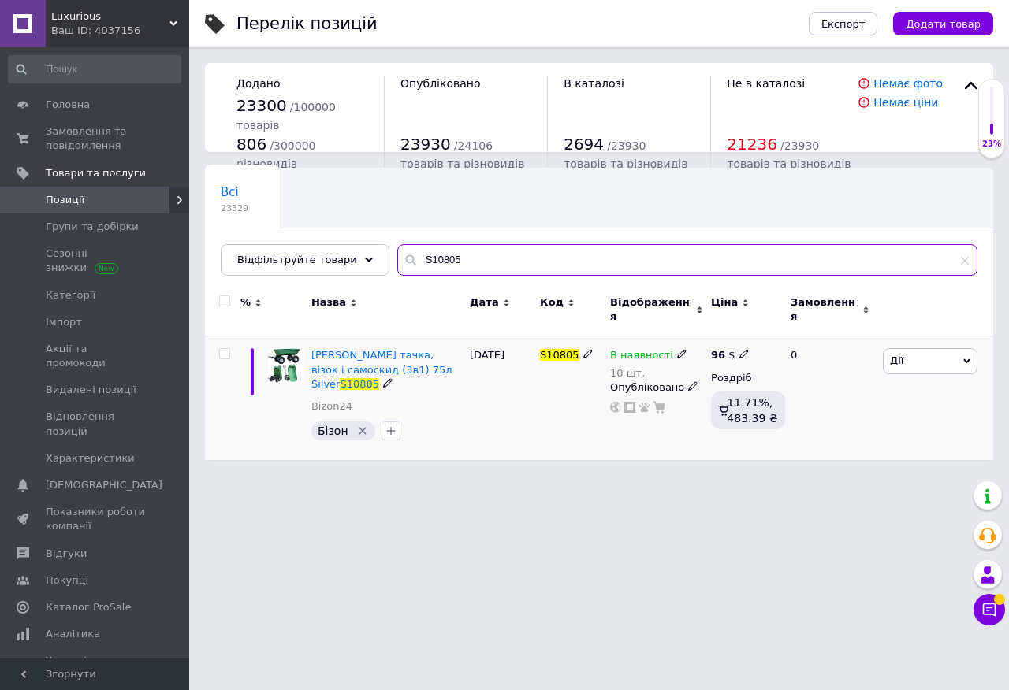
type input "S10805"
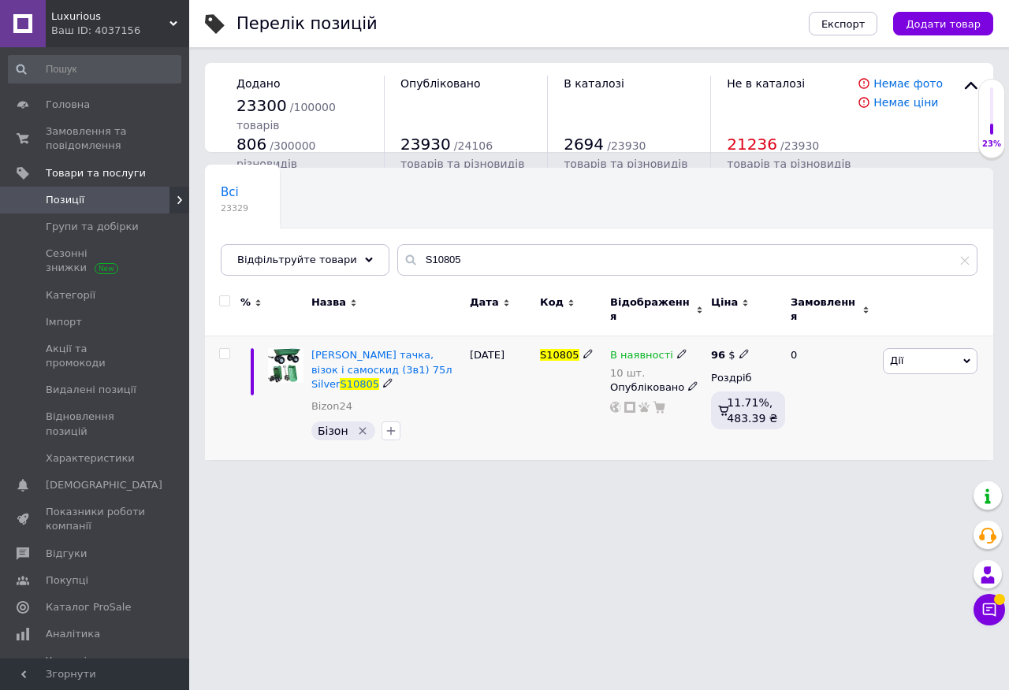
click at [677, 350] on use at bounding box center [681, 354] width 9 height 9
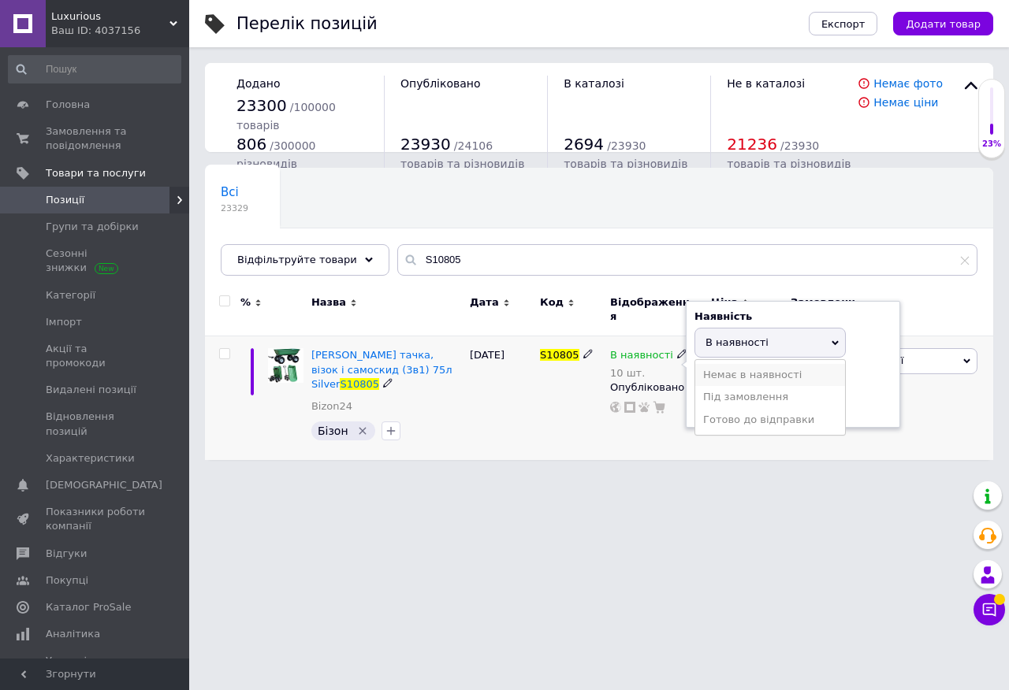
click at [723, 369] on li "Немає в наявності" at bounding box center [770, 375] width 150 height 22
click at [750, 404] on input "10" at bounding box center [754, 404] width 120 height 32
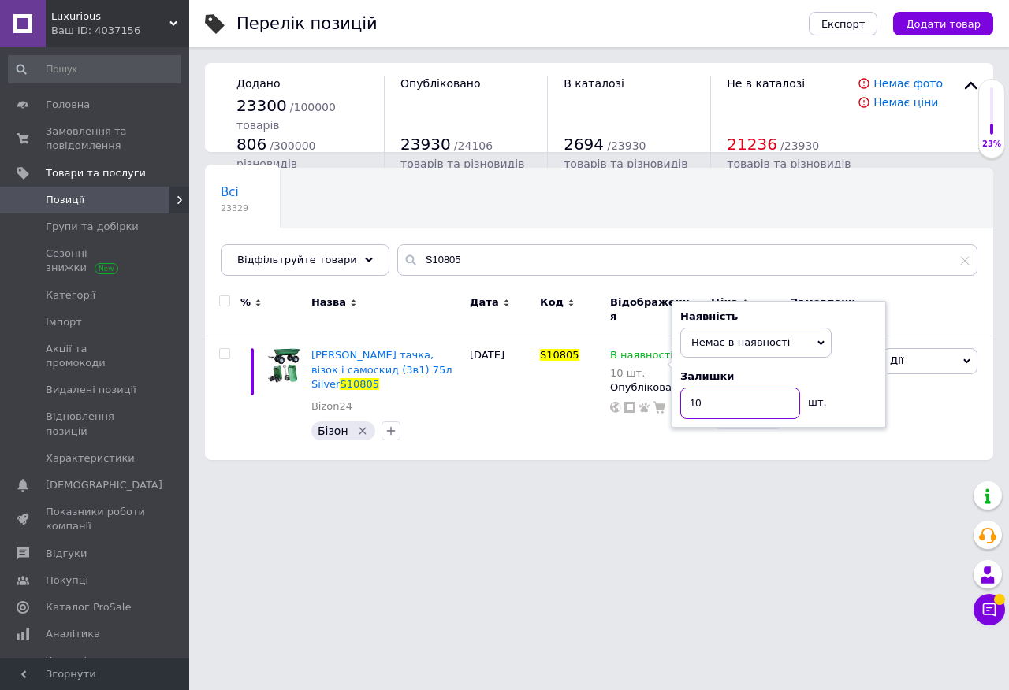
type input "1"
click at [539, 414] on div "S10805" at bounding box center [571, 398] width 70 height 124
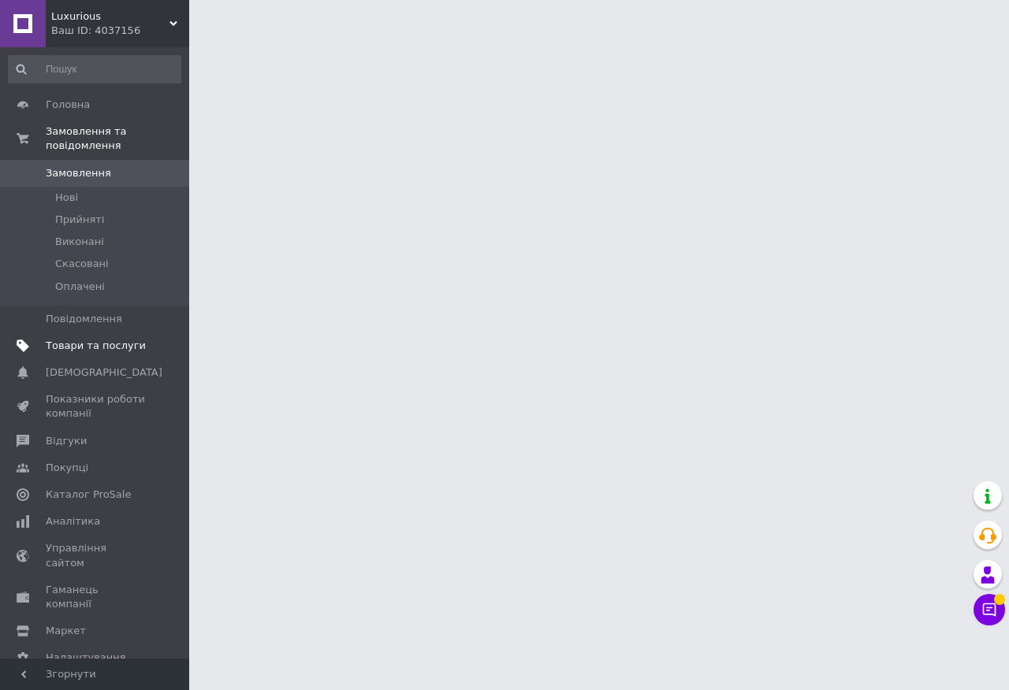
click at [111, 355] on link "Товари та послуги" at bounding box center [94, 346] width 189 height 27
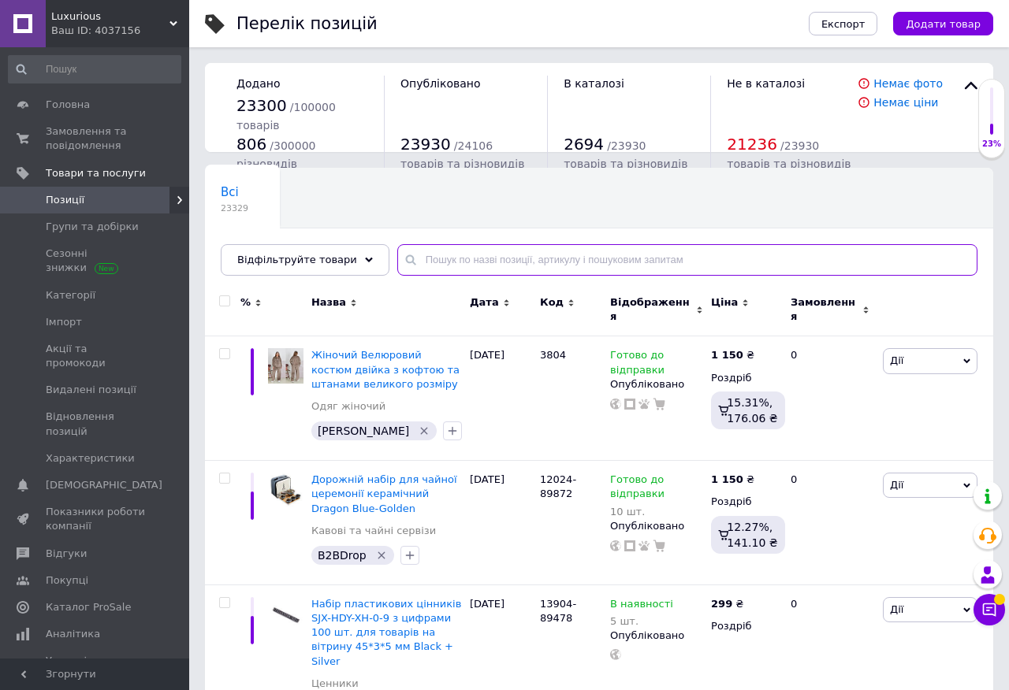
click at [432, 254] on input "text" at bounding box center [687, 260] width 580 height 32
paste input "S11020"
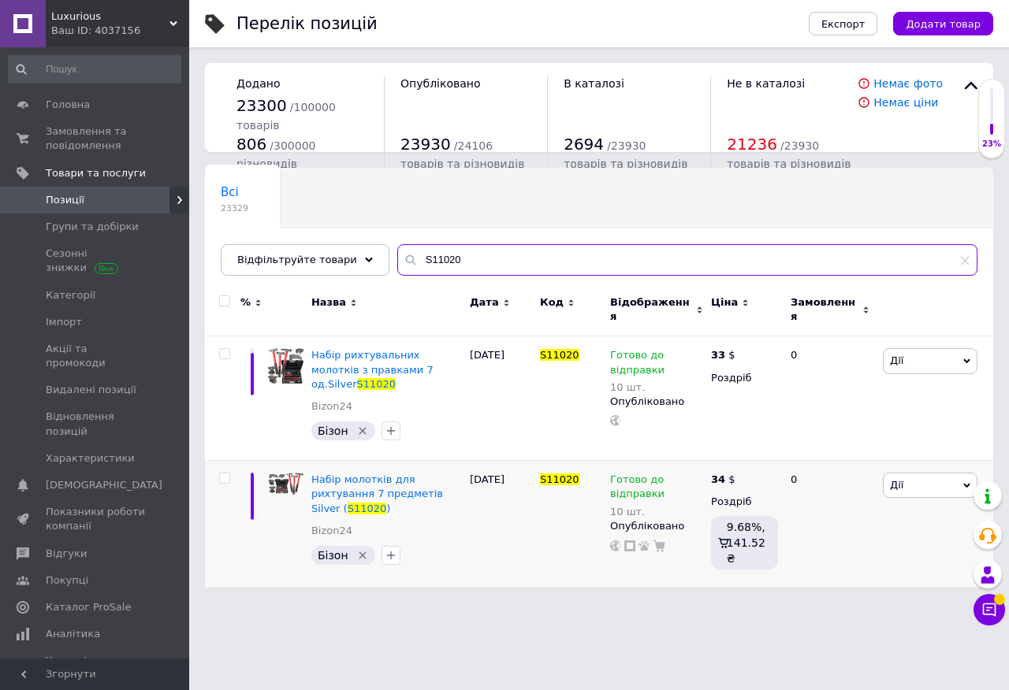
type input "S11020"
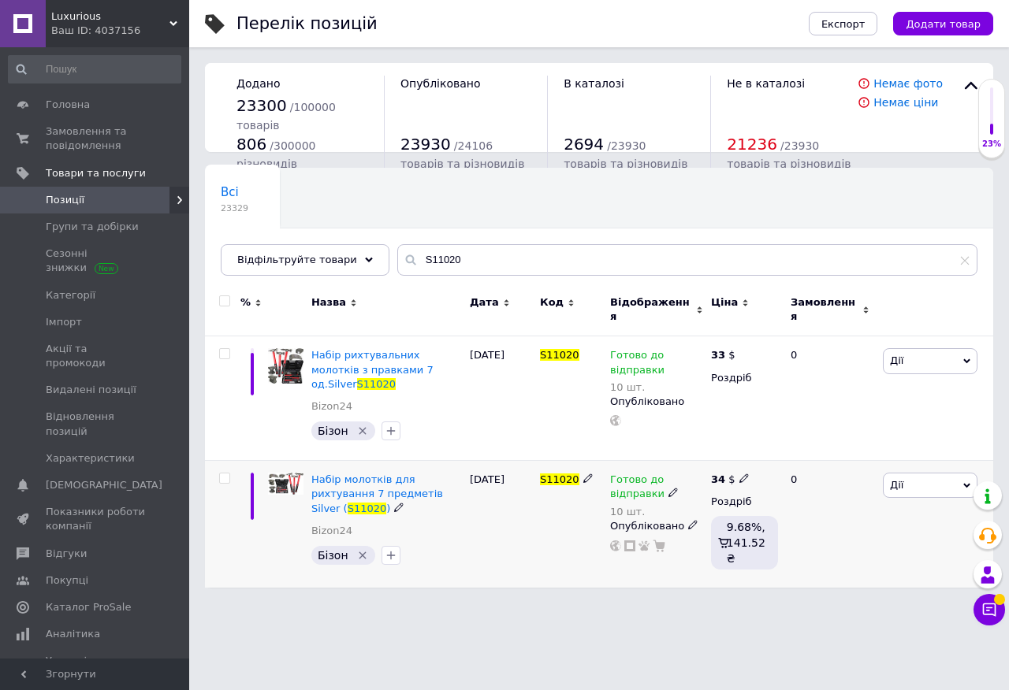
click at [671, 488] on icon at bounding box center [672, 492] width 9 height 9
click at [756, 532] on li "Немає в наявності" at bounding box center [792, 543] width 150 height 22
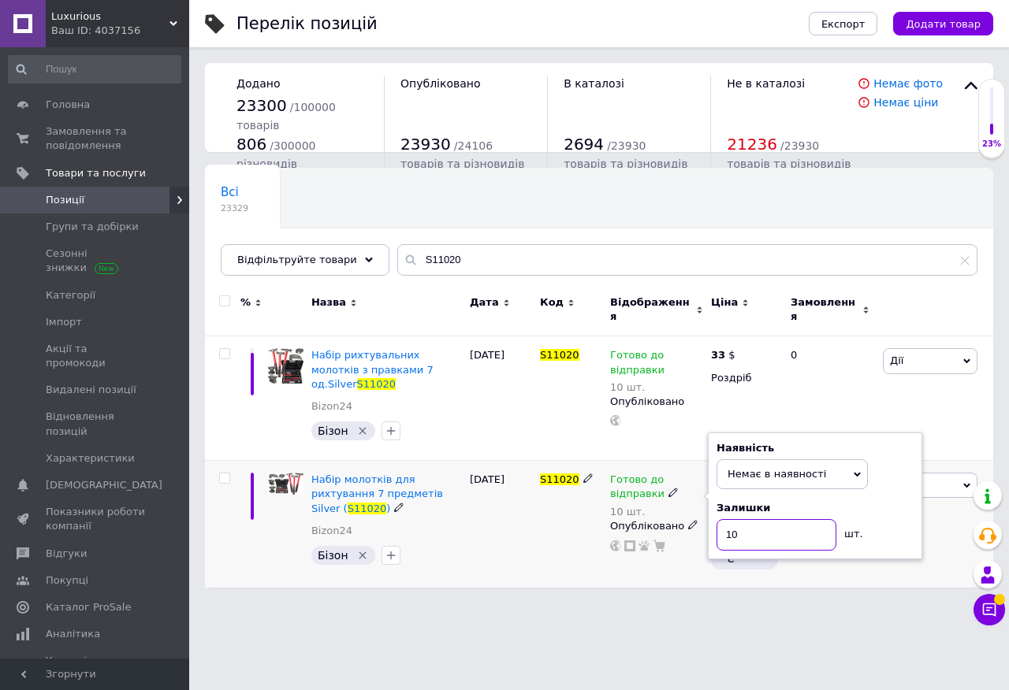
click at [775, 519] on input "10" at bounding box center [776, 535] width 120 height 32
type input "1"
click at [528, 492] on div "[DATE]" at bounding box center [501, 524] width 70 height 127
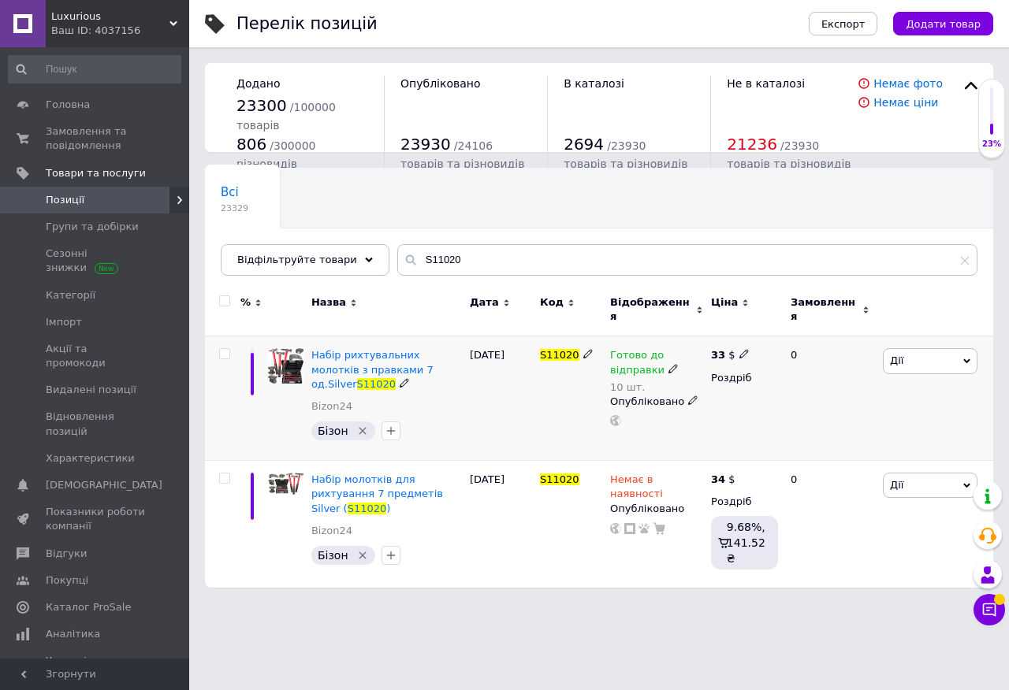
click at [668, 364] on icon at bounding box center [672, 368] width 9 height 9
click at [747, 408] on li "Немає в наявності" at bounding box center [792, 419] width 150 height 22
click at [766, 412] on input "10" at bounding box center [776, 411] width 120 height 32
type input "1"
click at [544, 385] on div "S11020" at bounding box center [571, 398] width 70 height 125
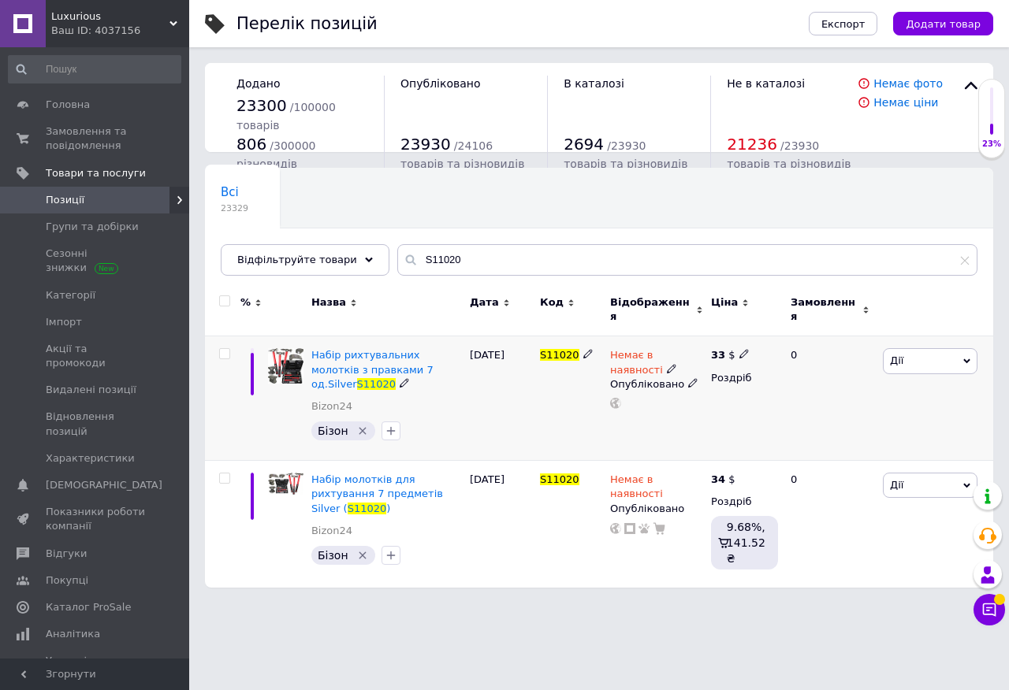
click at [739, 349] on icon at bounding box center [743, 353] width 9 height 9
type input "3"
click at [552, 385] on div "S11020" at bounding box center [571, 398] width 70 height 125
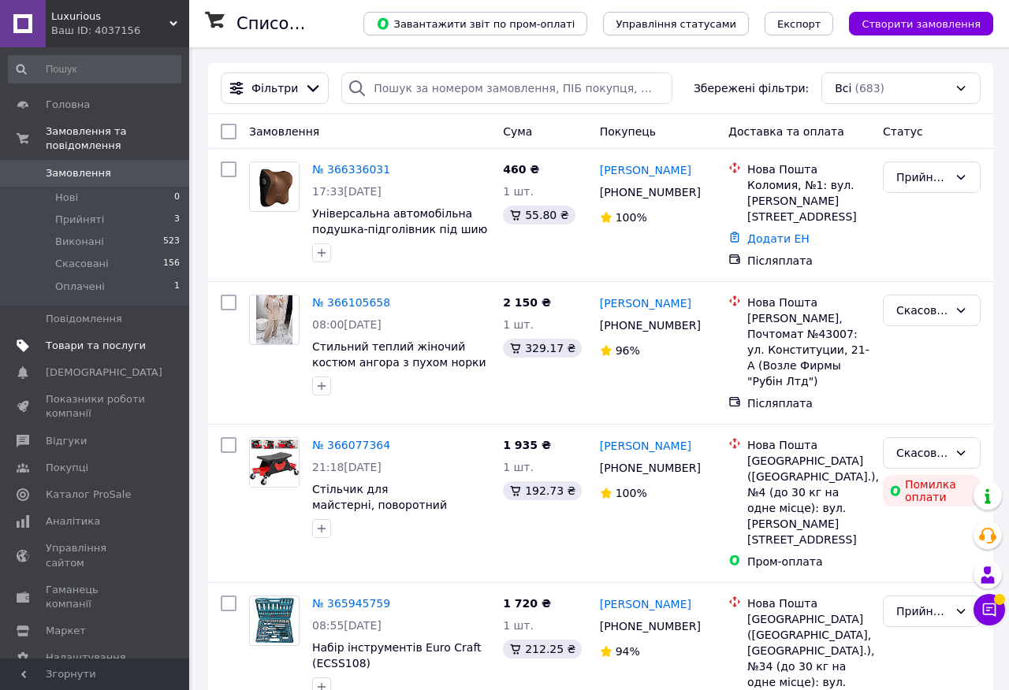
click at [98, 351] on span "Товари та послуги" at bounding box center [96, 346] width 100 height 14
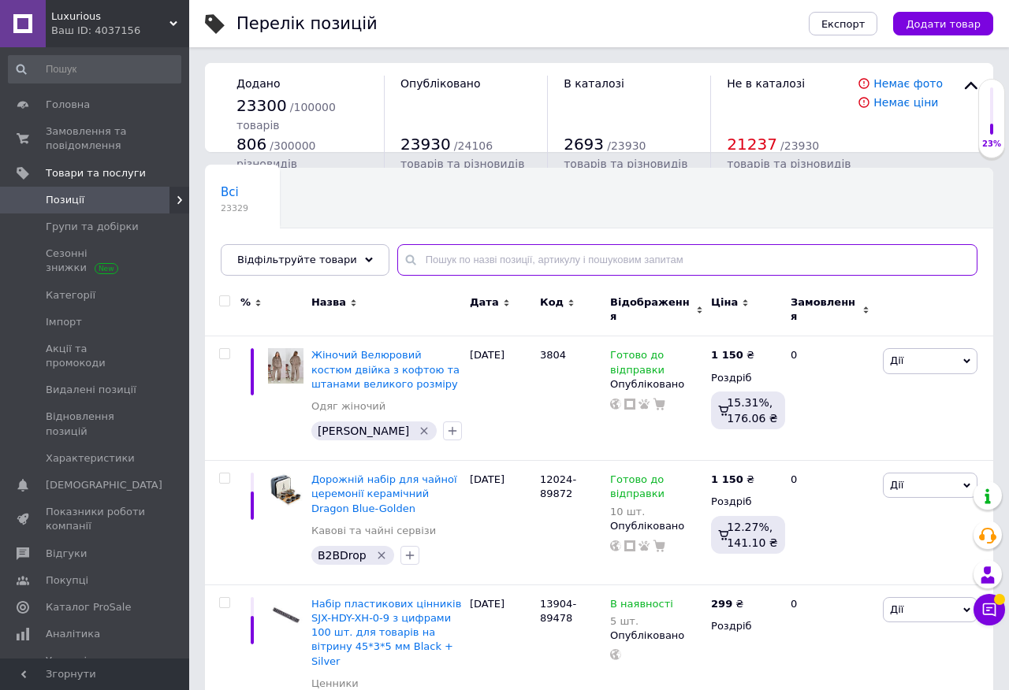
paste input "S11020"
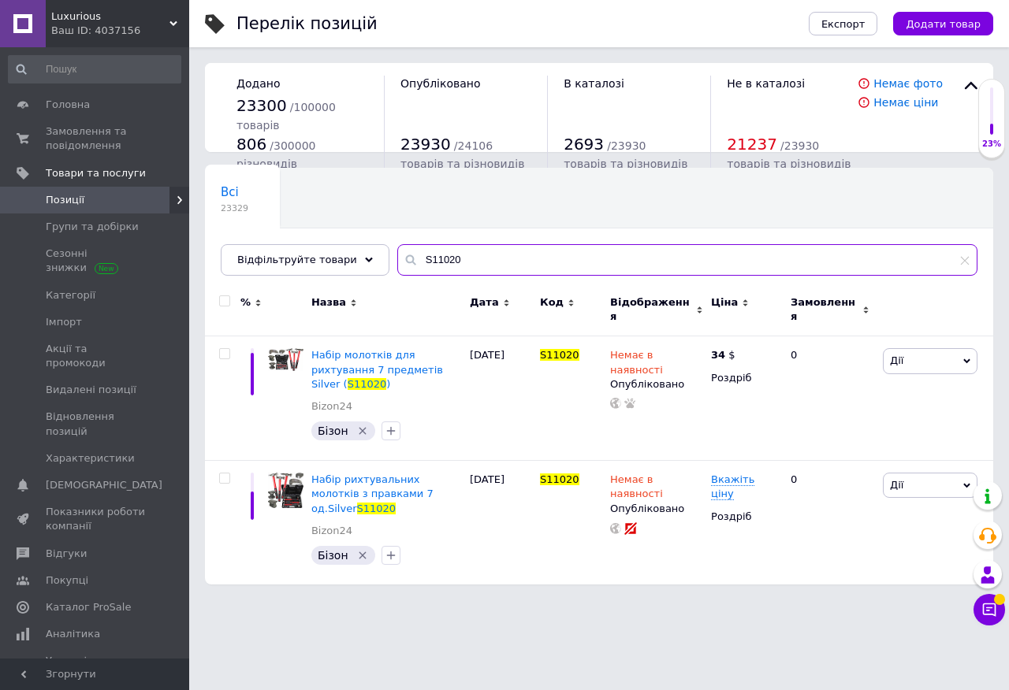
click at [424, 256] on input "S11020" at bounding box center [687, 260] width 580 height 32
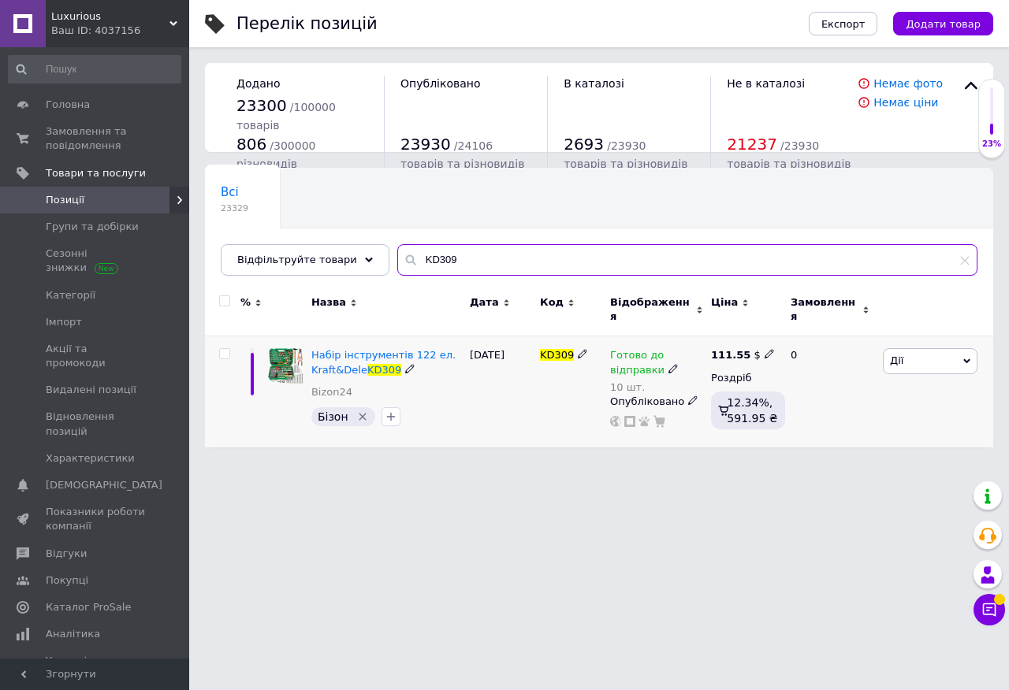
type input "KD309"
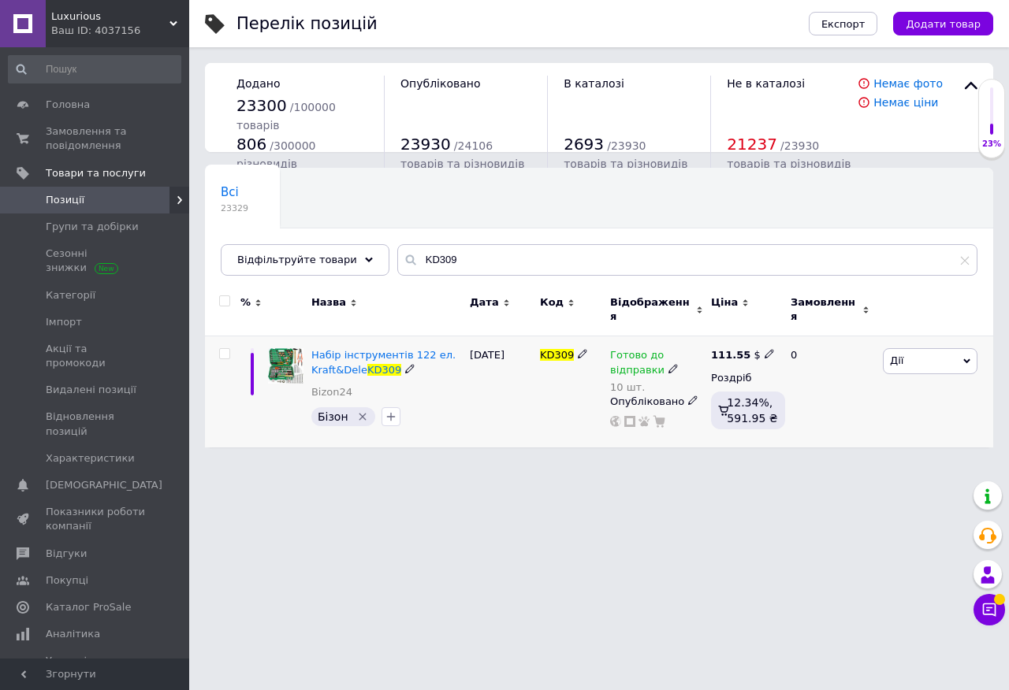
click at [672, 364] on icon at bounding box center [672, 368] width 9 height 9
click at [741, 408] on li "Немає в наявності" at bounding box center [792, 419] width 150 height 22
click at [762, 414] on input "10" at bounding box center [776, 411] width 120 height 32
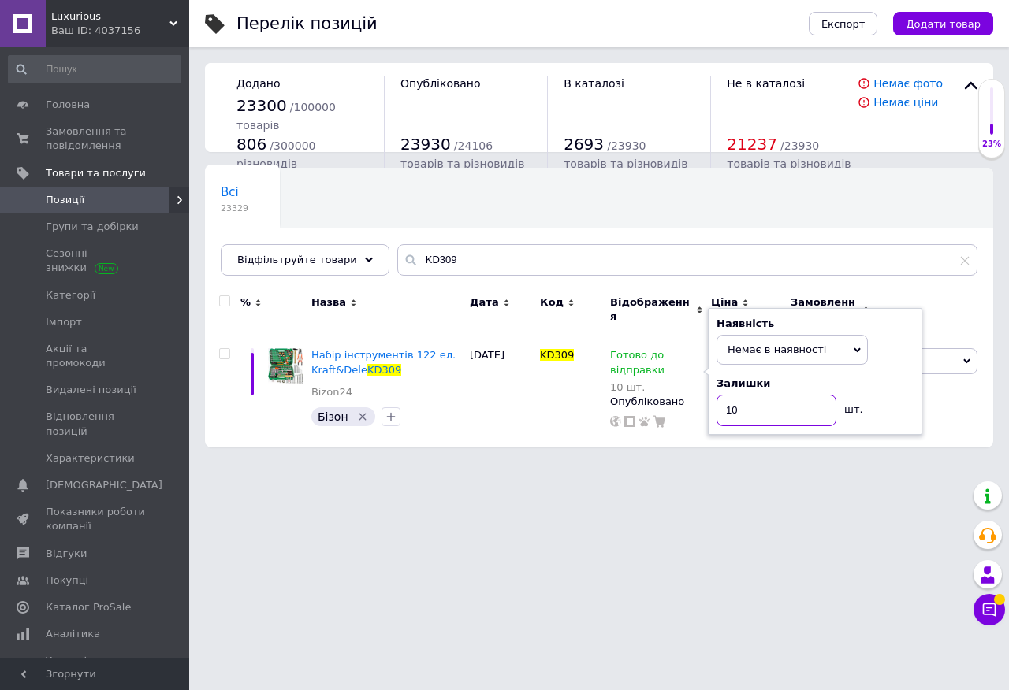
type input "1"
click at [561, 413] on div "KD309" at bounding box center [571, 391] width 70 height 111
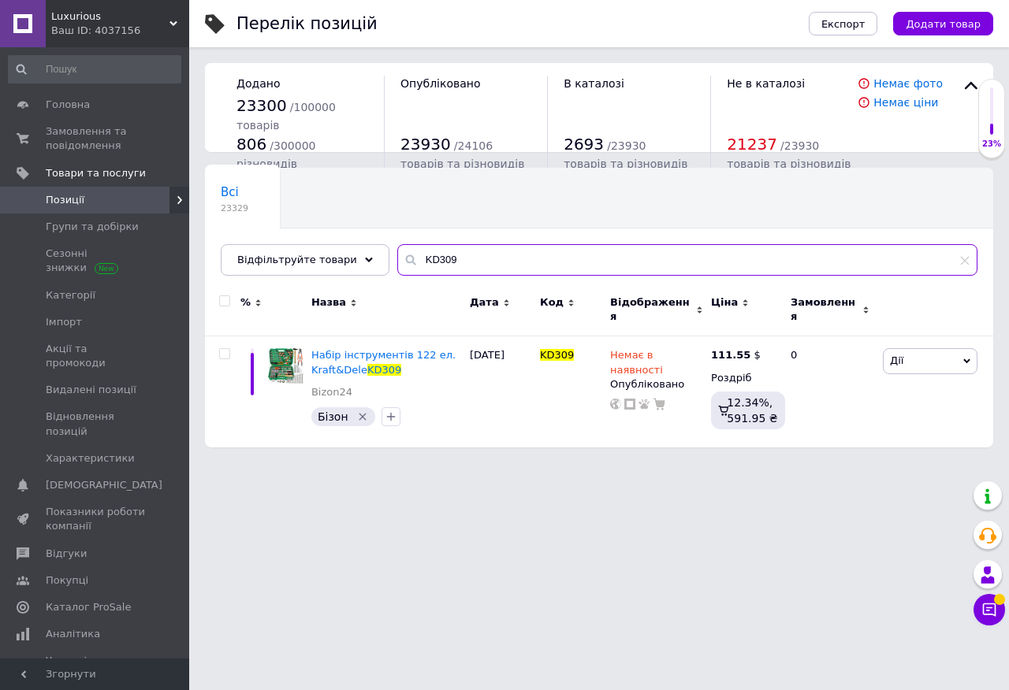
click at [431, 258] on input "KD309" at bounding box center [687, 260] width 580 height 32
paste input "Black14024"
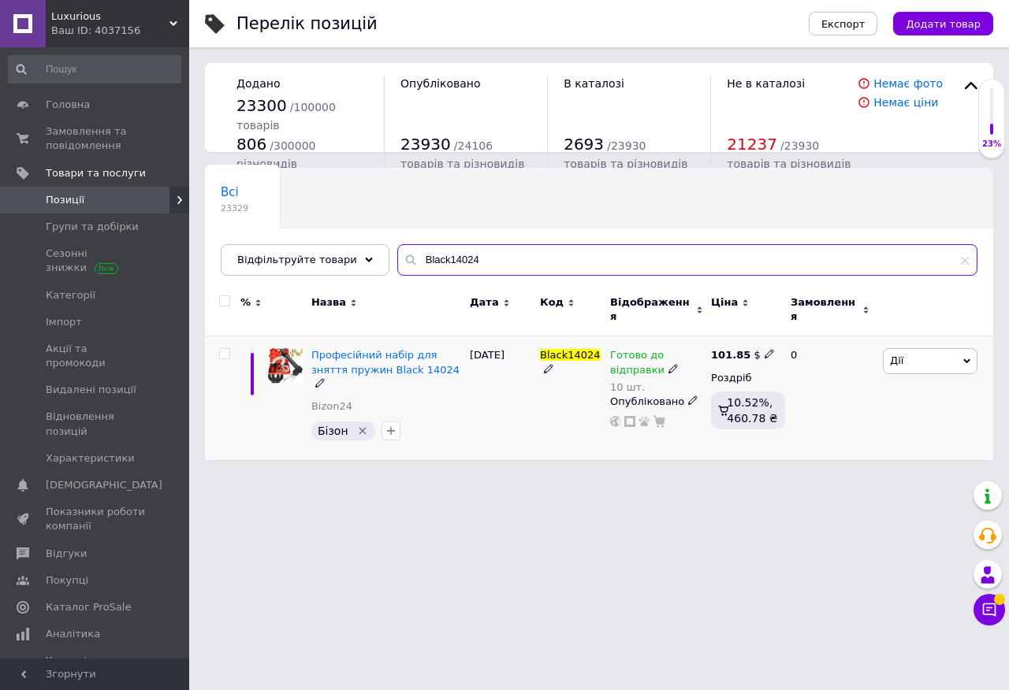
type input "Black14024"
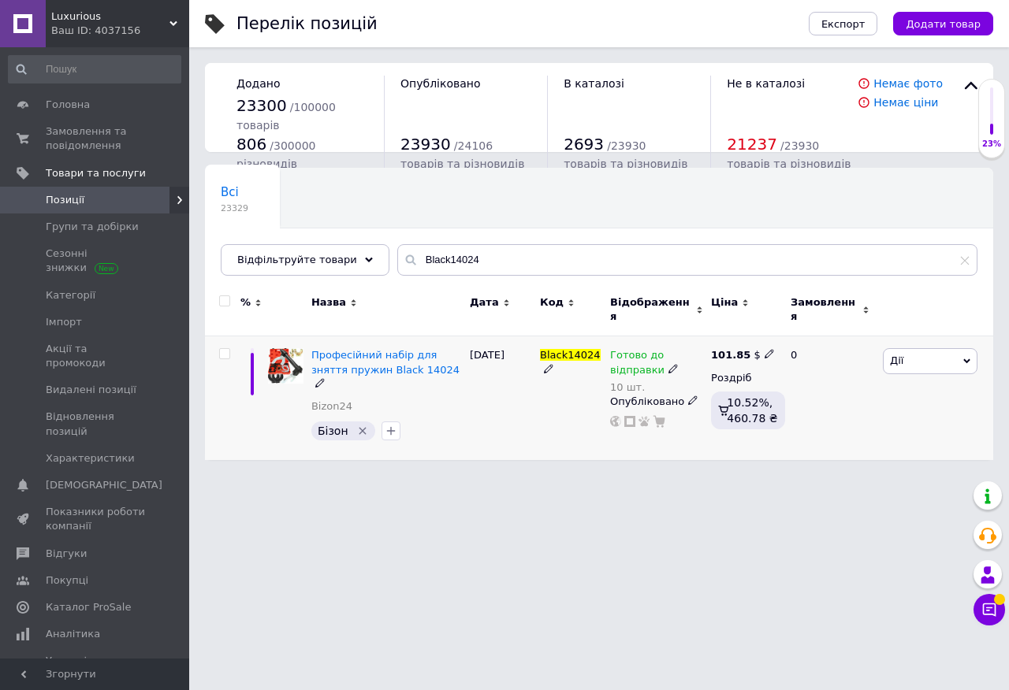
click at [668, 364] on icon at bounding box center [672, 368] width 9 height 9
click at [751, 408] on li "Немає в наявності" at bounding box center [792, 419] width 150 height 22
click at [757, 403] on input "10" at bounding box center [776, 411] width 120 height 32
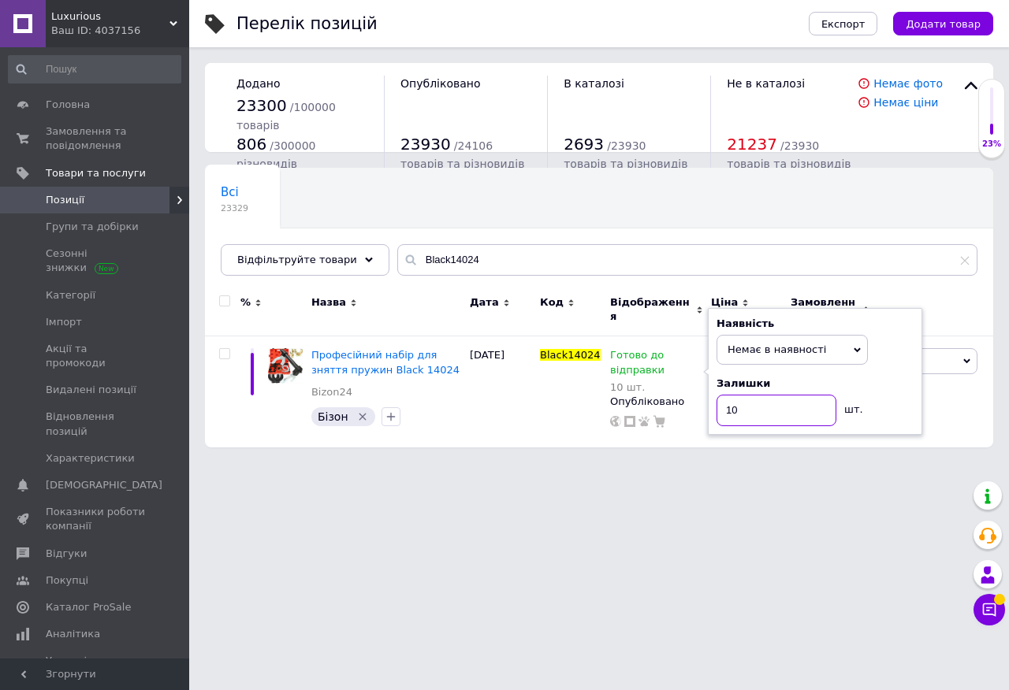
type input "1"
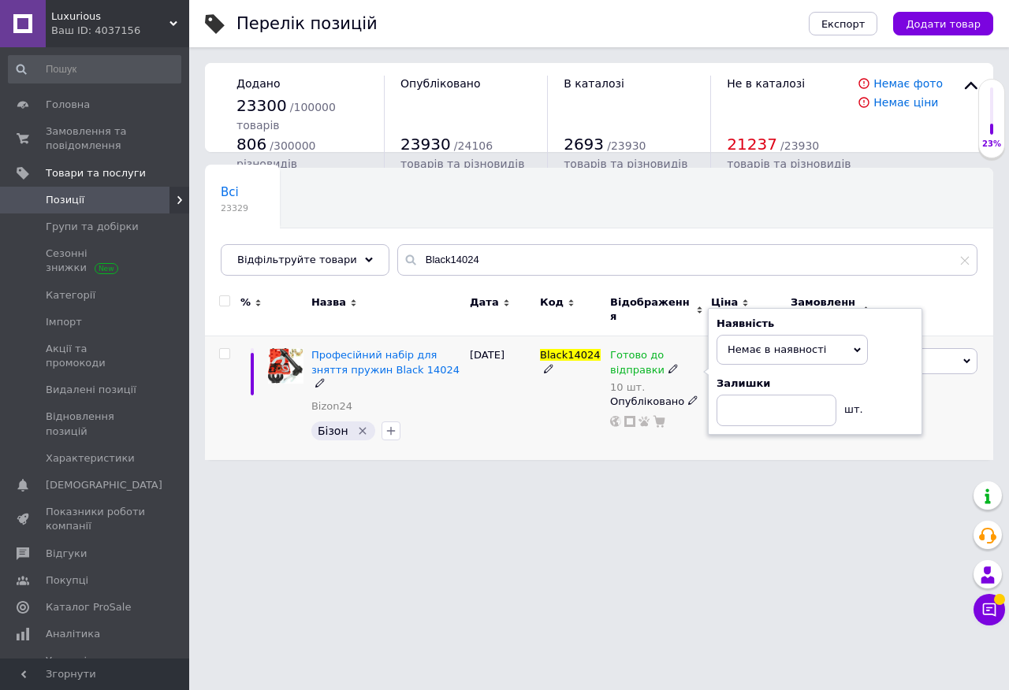
click at [558, 396] on div "Black14024" at bounding box center [571, 398] width 70 height 124
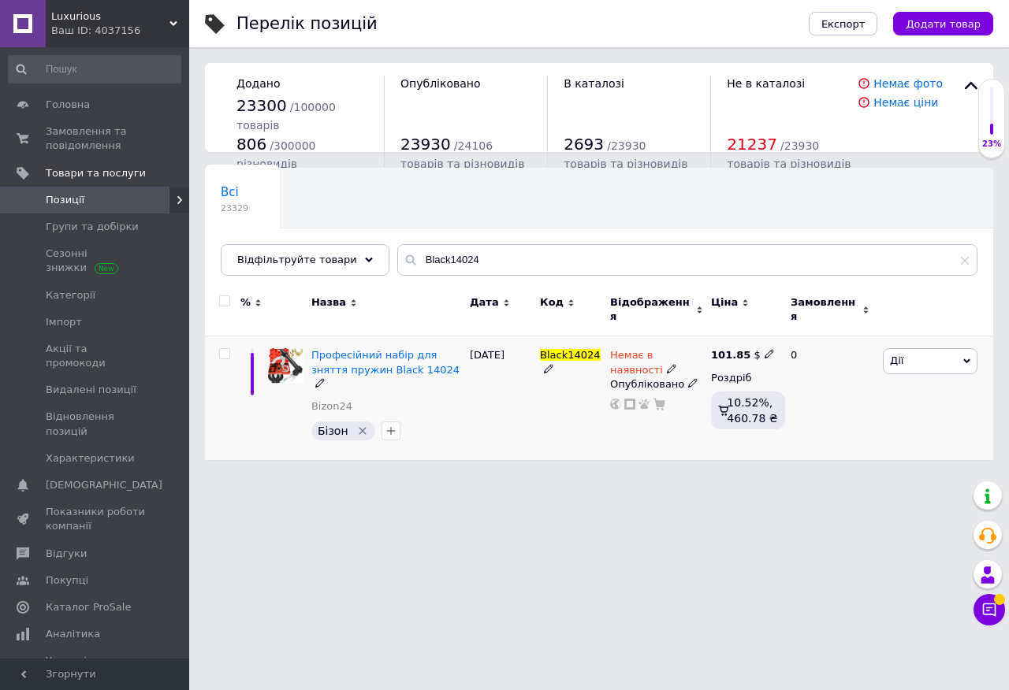
click at [764, 349] on icon at bounding box center [768, 353] width 9 height 9
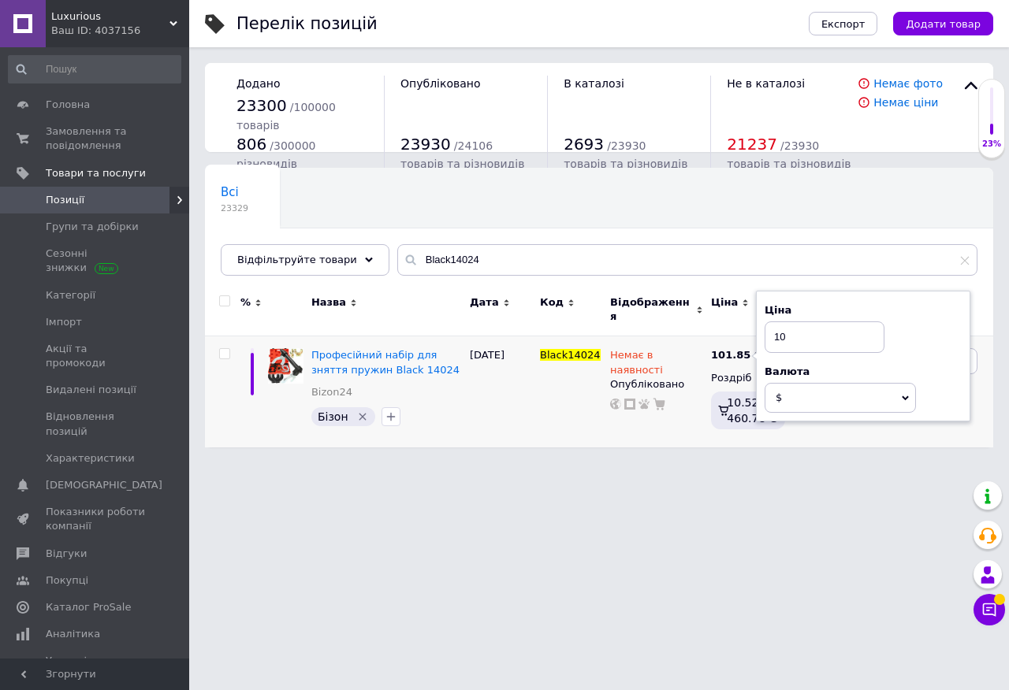
type input "1"
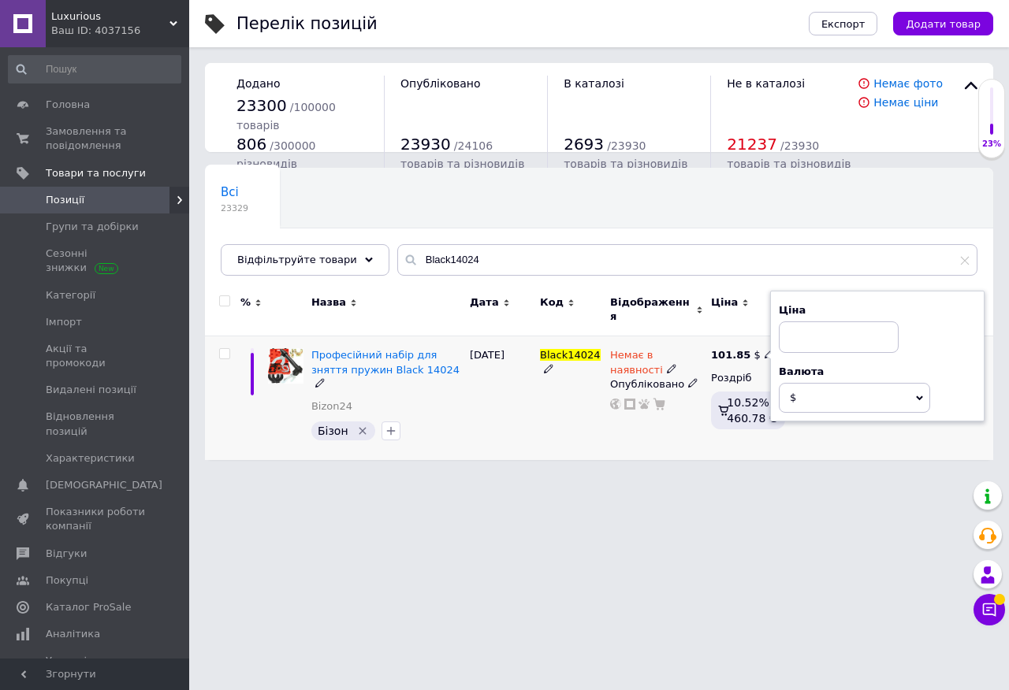
click at [552, 392] on div "Black14024" at bounding box center [571, 398] width 70 height 124
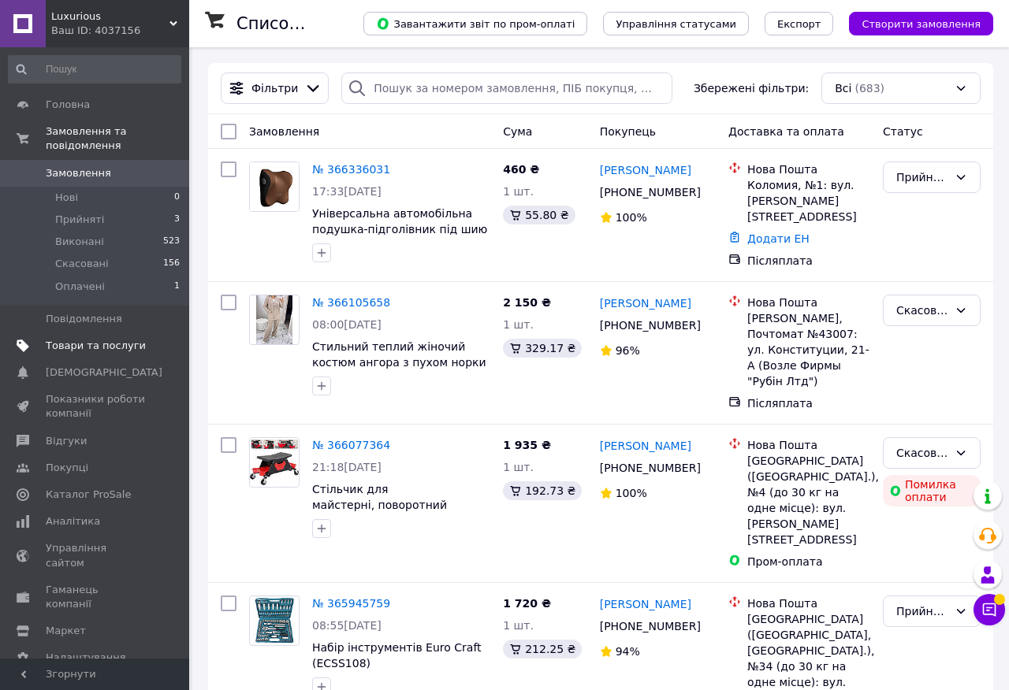
click at [113, 338] on link "Товари та послуги" at bounding box center [94, 346] width 189 height 27
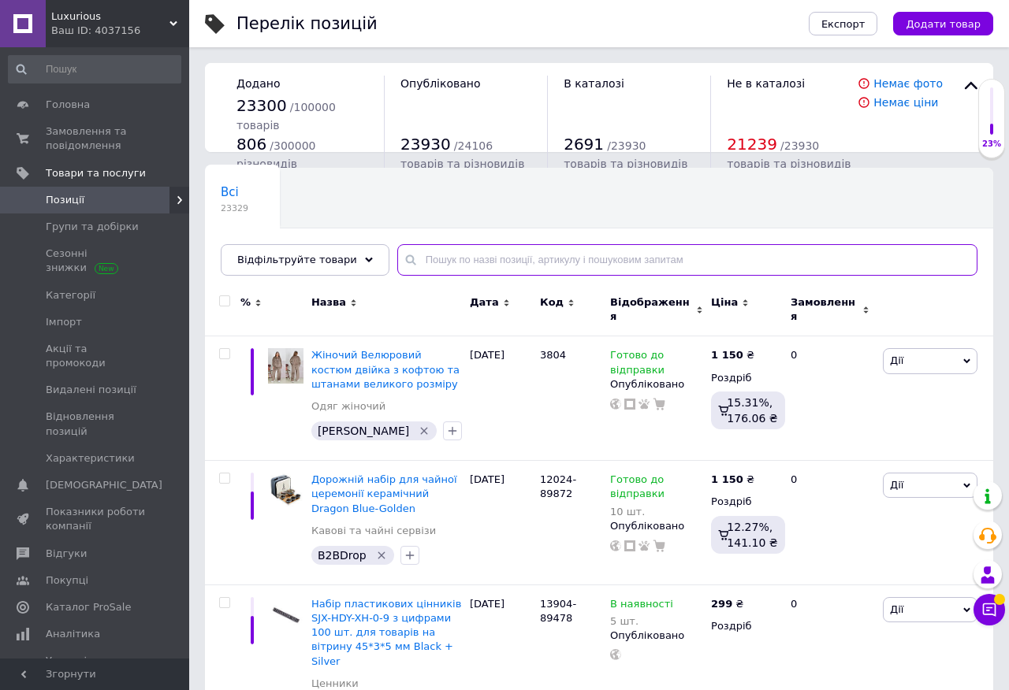
click at [440, 260] on input "text" at bounding box center [687, 260] width 580 height 32
paste input "Silver13832"
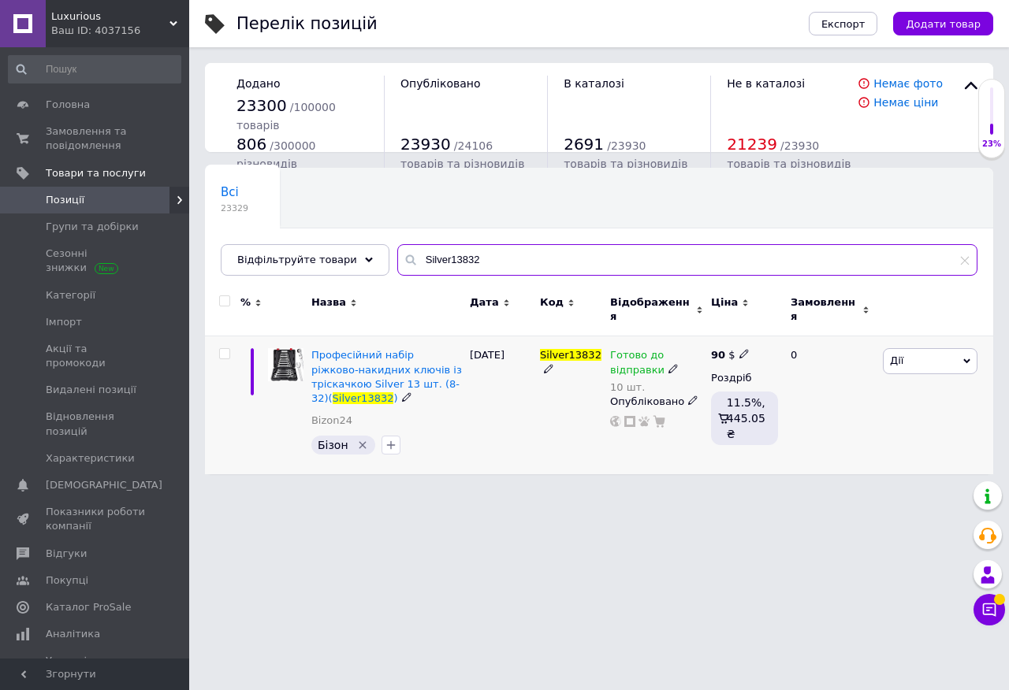
type input "Silver13832"
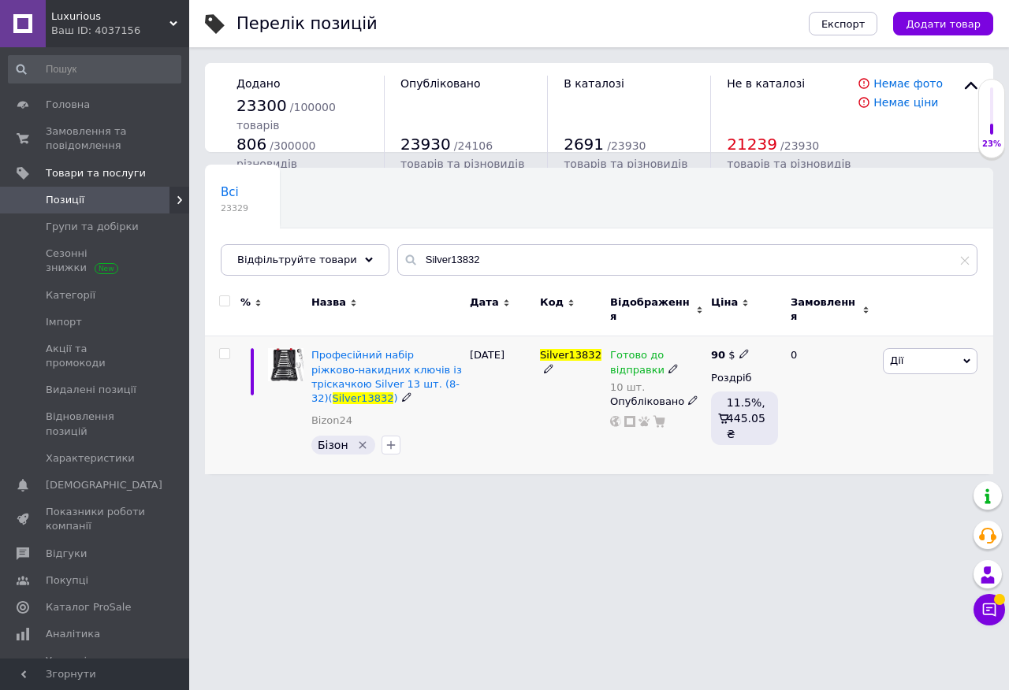
click at [671, 364] on use at bounding box center [672, 368] width 9 height 9
click at [767, 408] on li "Немає в наявності" at bounding box center [792, 419] width 150 height 22
click at [788, 417] on input "10" at bounding box center [776, 411] width 120 height 32
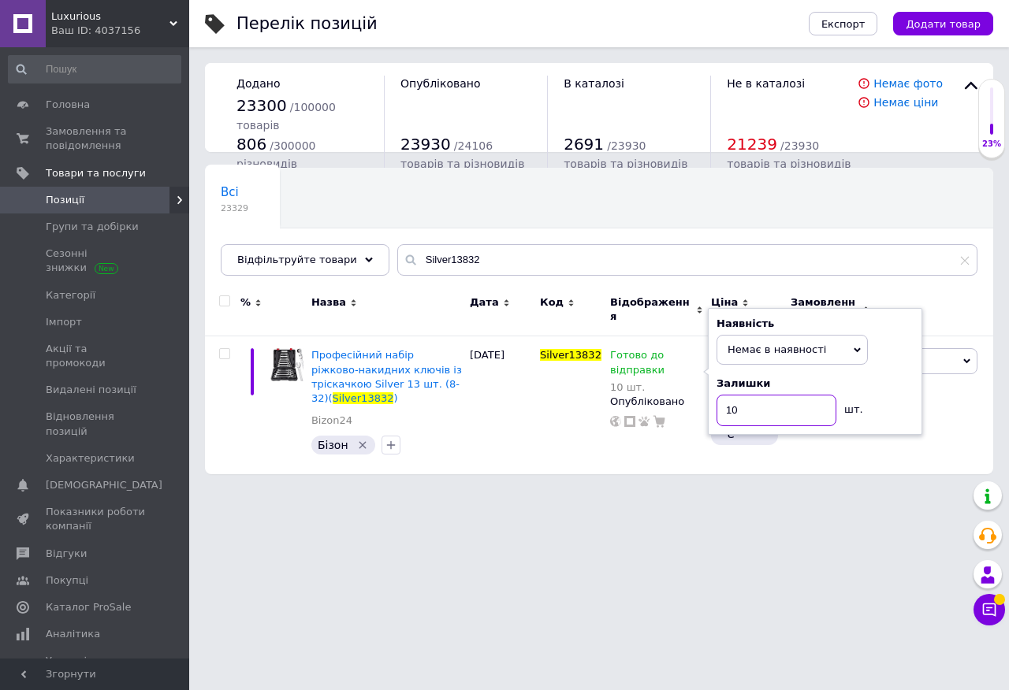
type input "1"
click at [570, 381] on div "Silver13832" at bounding box center [571, 405] width 70 height 138
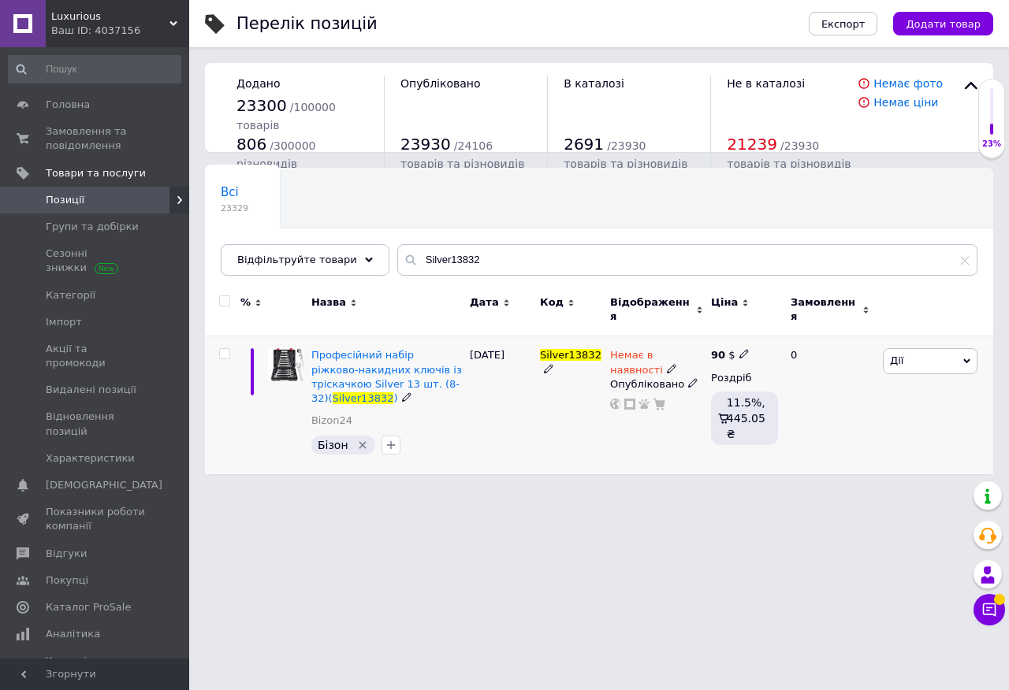
click at [739, 349] on icon at bounding box center [743, 353] width 9 height 9
type input "9"
click at [504, 404] on div "[DATE]" at bounding box center [501, 405] width 70 height 138
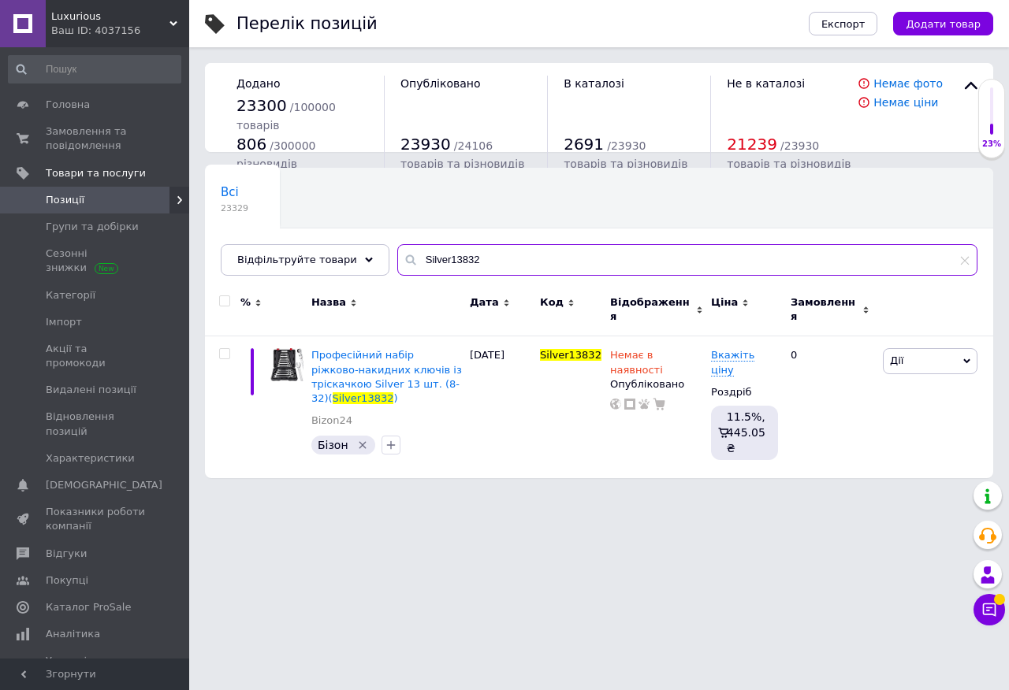
click at [436, 265] on input "Silver13832" at bounding box center [687, 260] width 580 height 32
paste input "226"
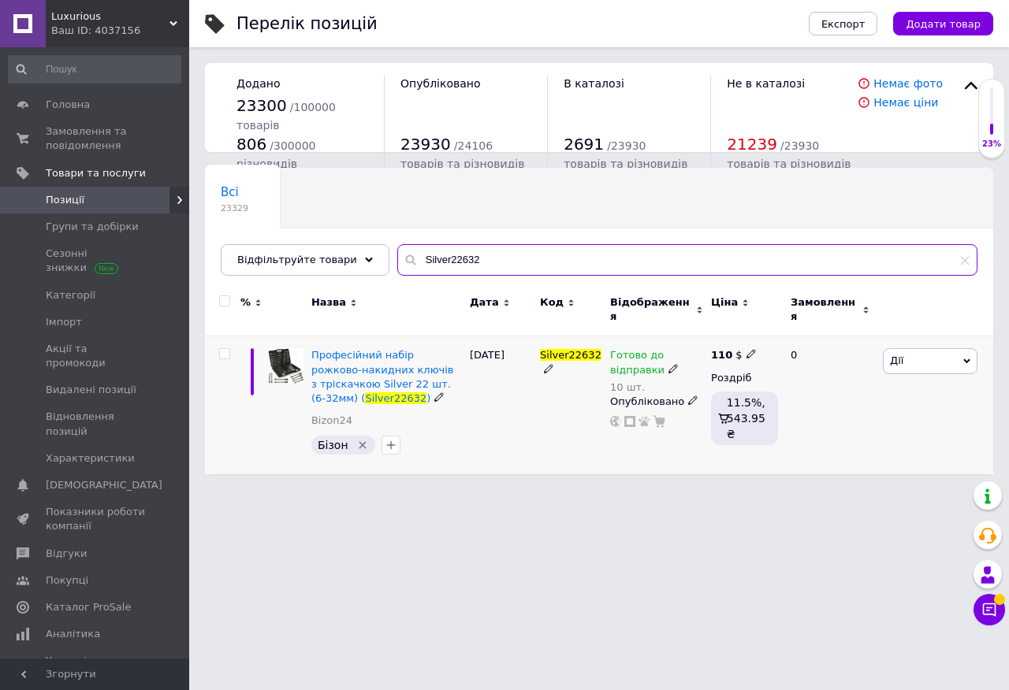
type input "Silver22632"
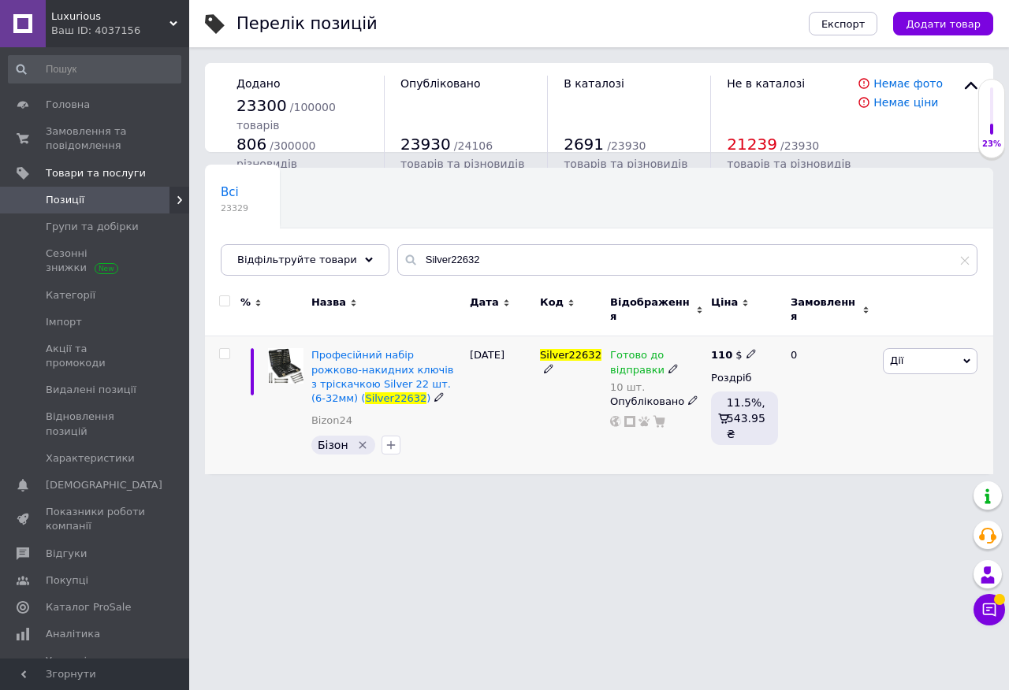
click at [671, 364] on use at bounding box center [672, 368] width 9 height 9
click at [746, 408] on li "Немає в наявності" at bounding box center [792, 419] width 150 height 22
click at [760, 400] on input "10" at bounding box center [776, 411] width 120 height 32
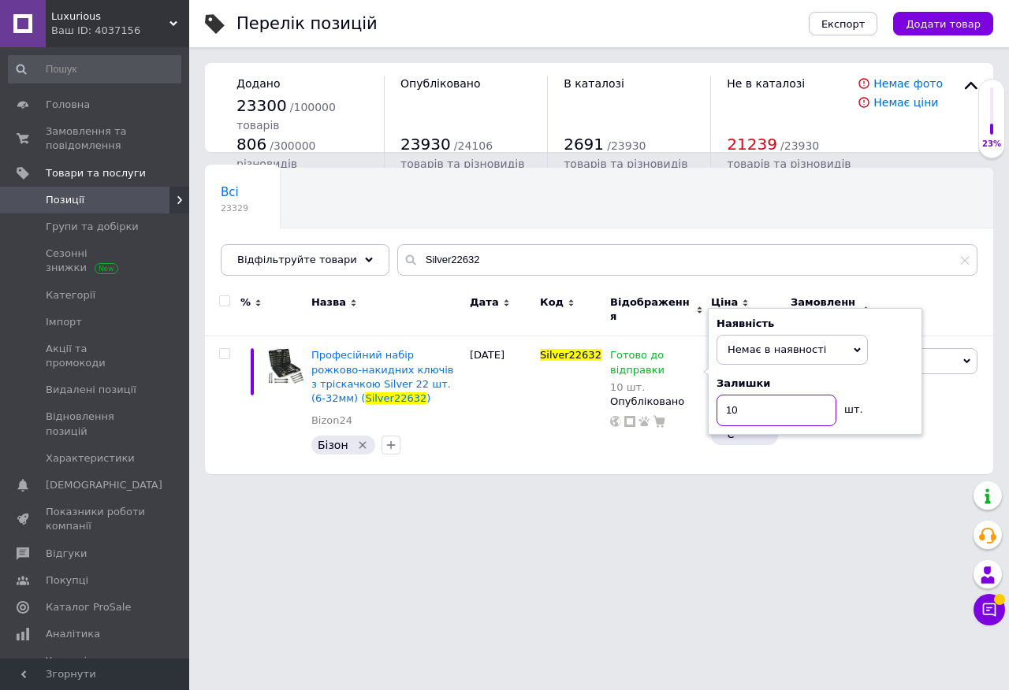
type input "1"
click at [565, 396] on div "Silver22632" at bounding box center [571, 405] width 70 height 138
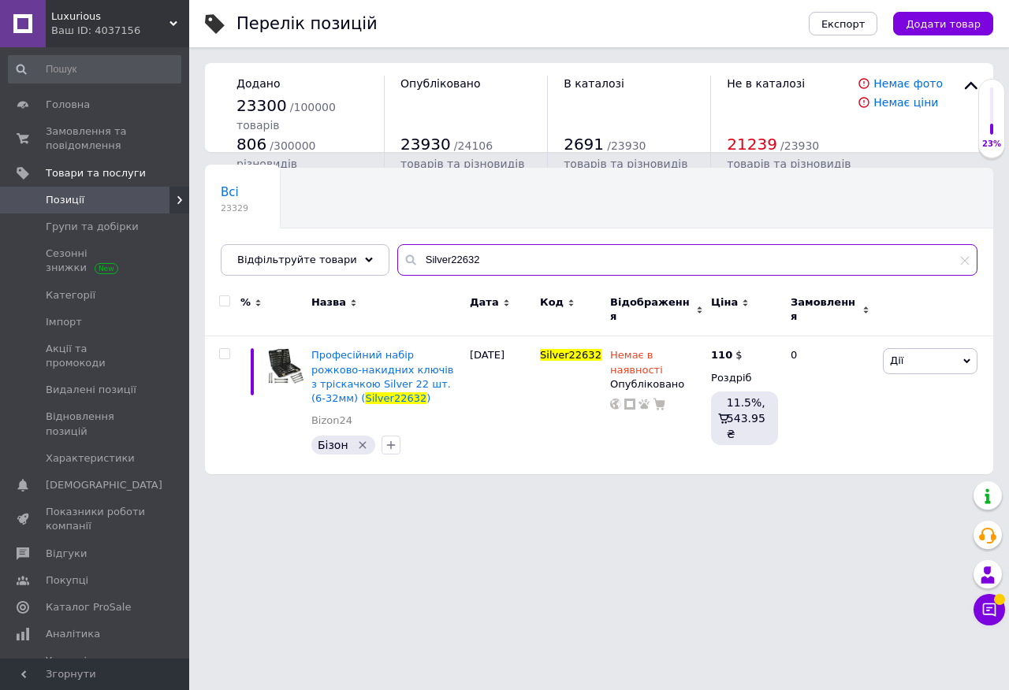
click at [440, 263] on input "Silver22632" at bounding box center [687, 260] width 580 height 32
paste input "KD319"
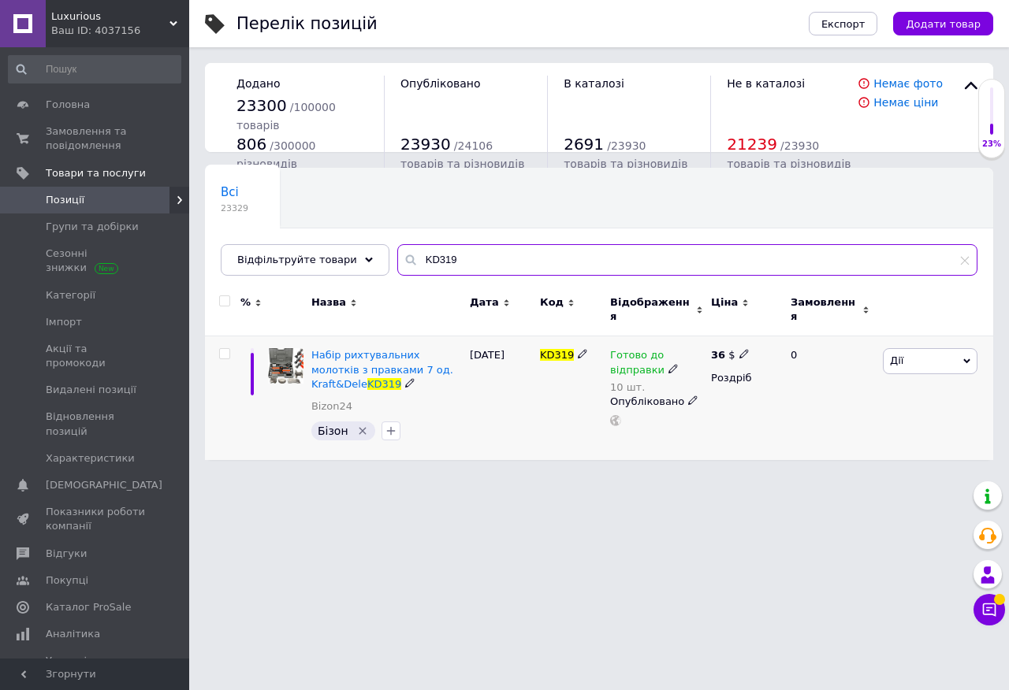
type input "KD319"
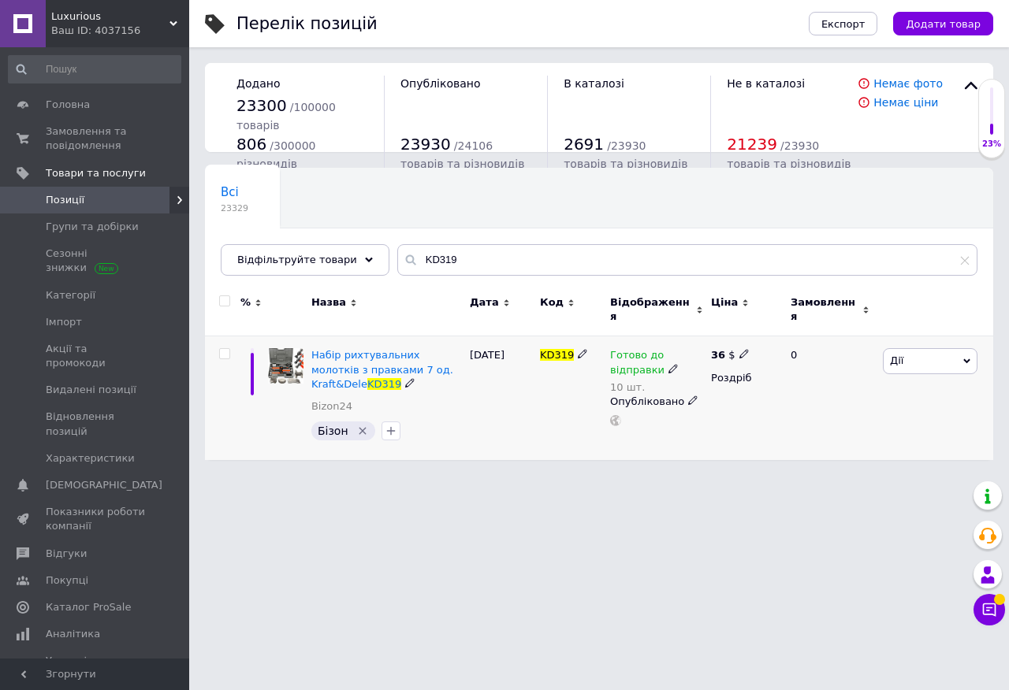
click at [668, 364] on icon at bounding box center [672, 368] width 9 height 9
click at [755, 408] on li "Немає в наявності" at bounding box center [792, 419] width 150 height 22
click at [755, 400] on input "10" at bounding box center [776, 411] width 120 height 32
type input "1"
click at [527, 373] on div "[DATE]" at bounding box center [501, 398] width 70 height 124
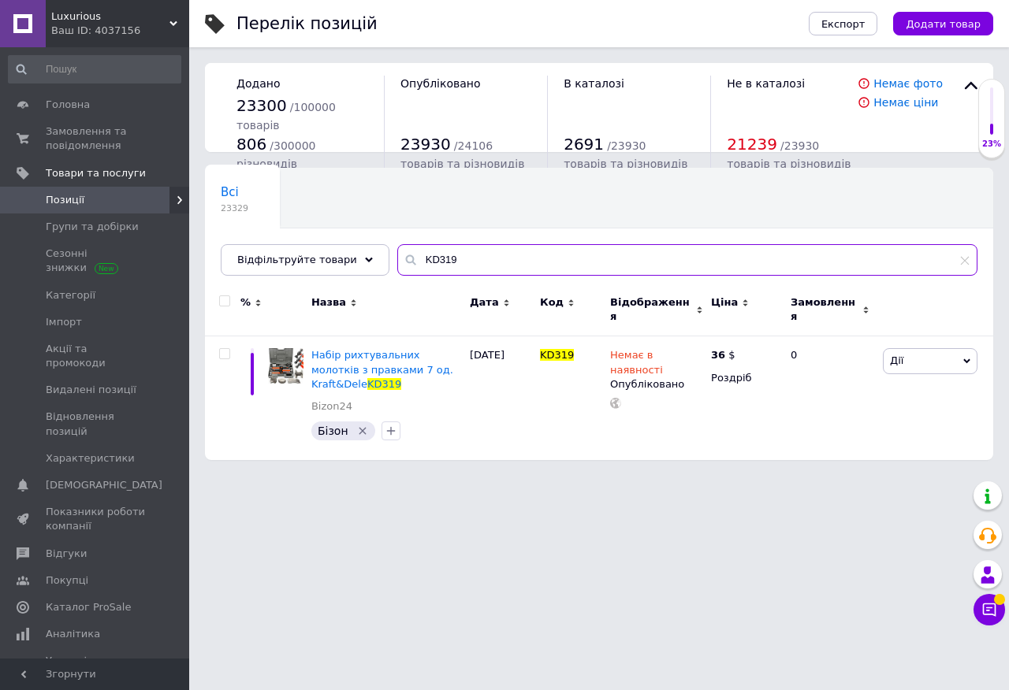
click at [424, 258] on input "KD319" at bounding box center [687, 260] width 580 height 32
paste input "10906"
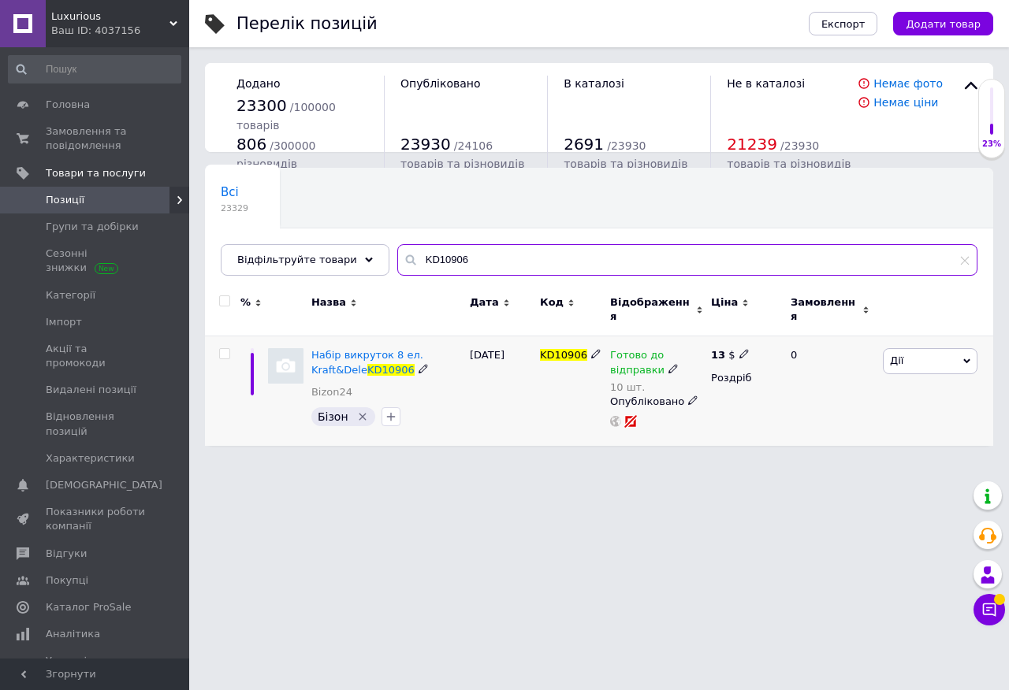
type input "KD10906"
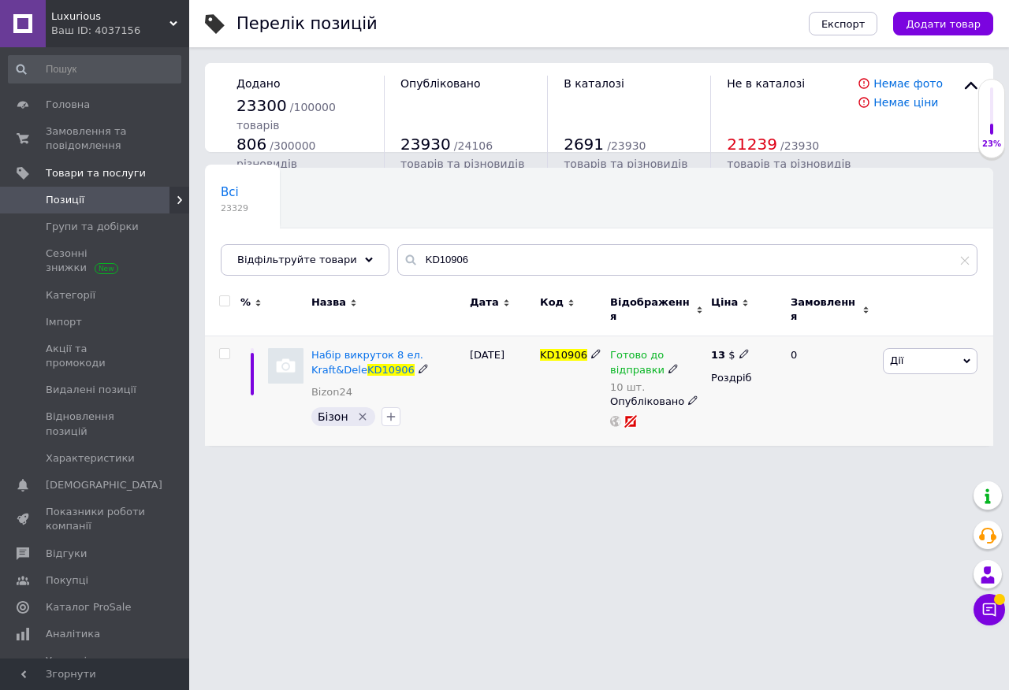
click at [668, 362] on span at bounding box center [672, 367] width 9 height 11
click at [736, 408] on li "Немає в наявності" at bounding box center [792, 419] width 150 height 22
click at [753, 403] on input "10" at bounding box center [776, 411] width 120 height 32
type input "1"
click at [552, 374] on div "KD10906" at bounding box center [571, 391] width 70 height 110
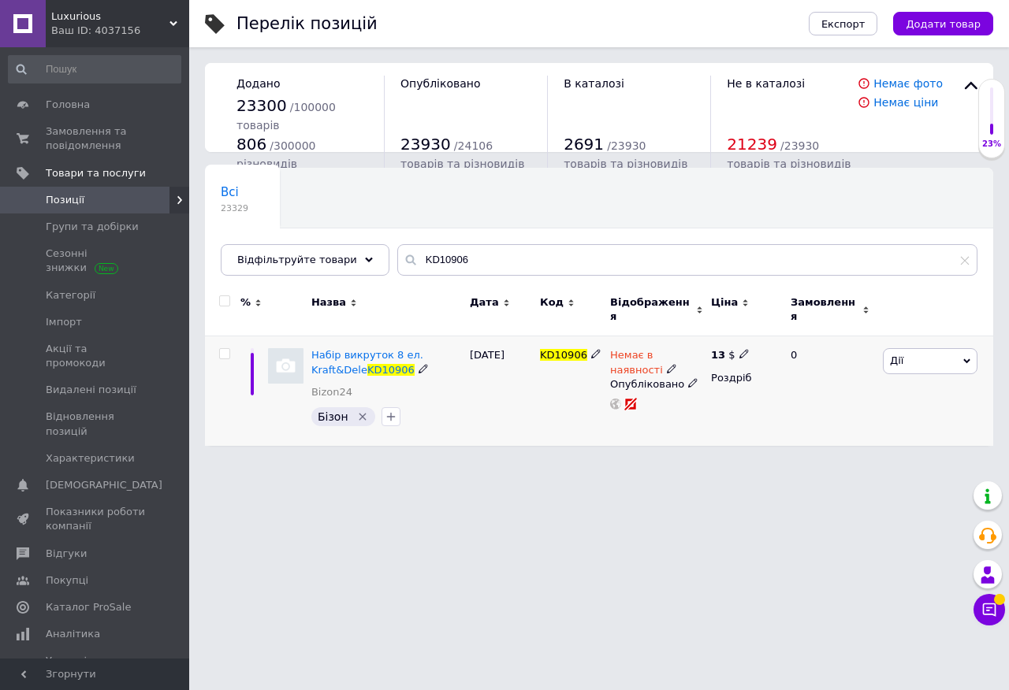
click at [742, 350] on use at bounding box center [743, 354] width 9 height 9
type input "1"
click at [527, 400] on div "[DATE]" at bounding box center [501, 391] width 70 height 110
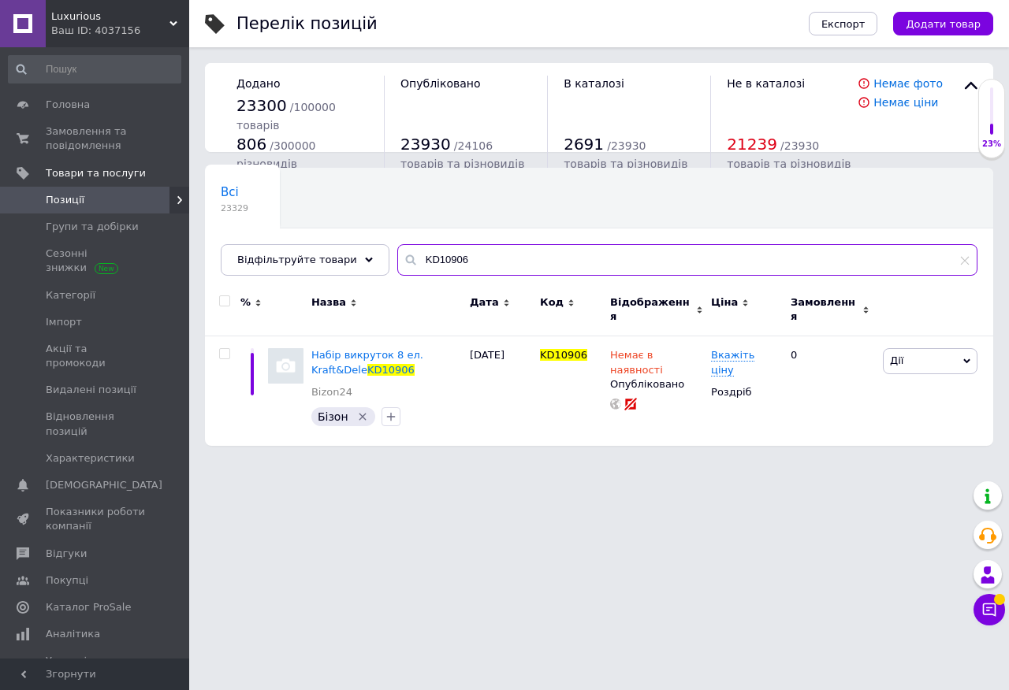
click at [420, 267] on input "KD10906" at bounding box center [687, 260] width 580 height 32
paste input "16"
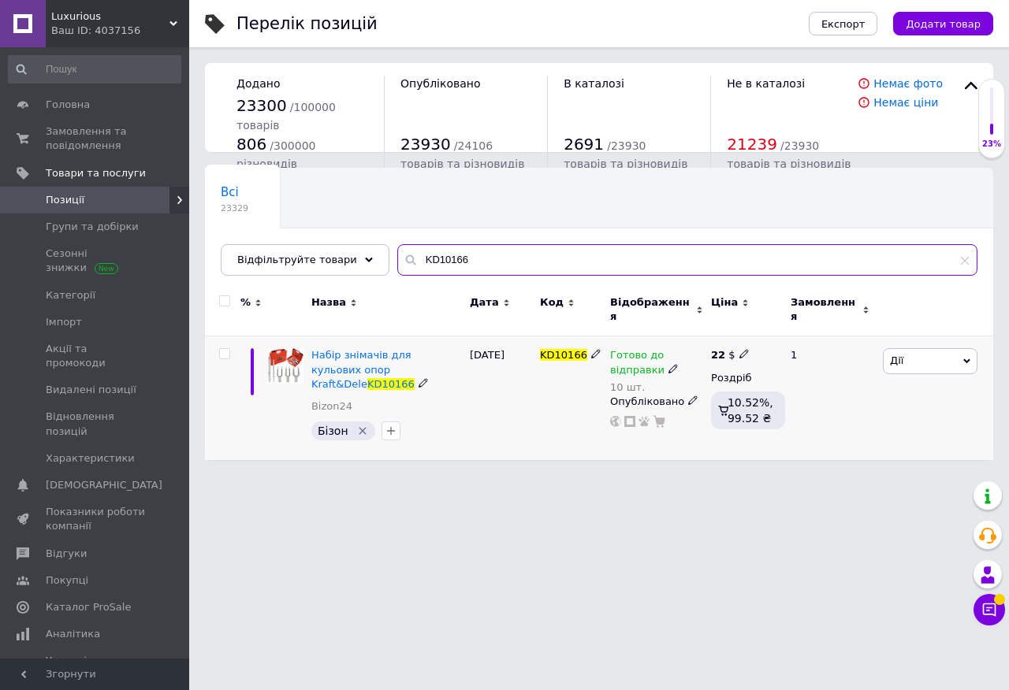
type input "KD10166"
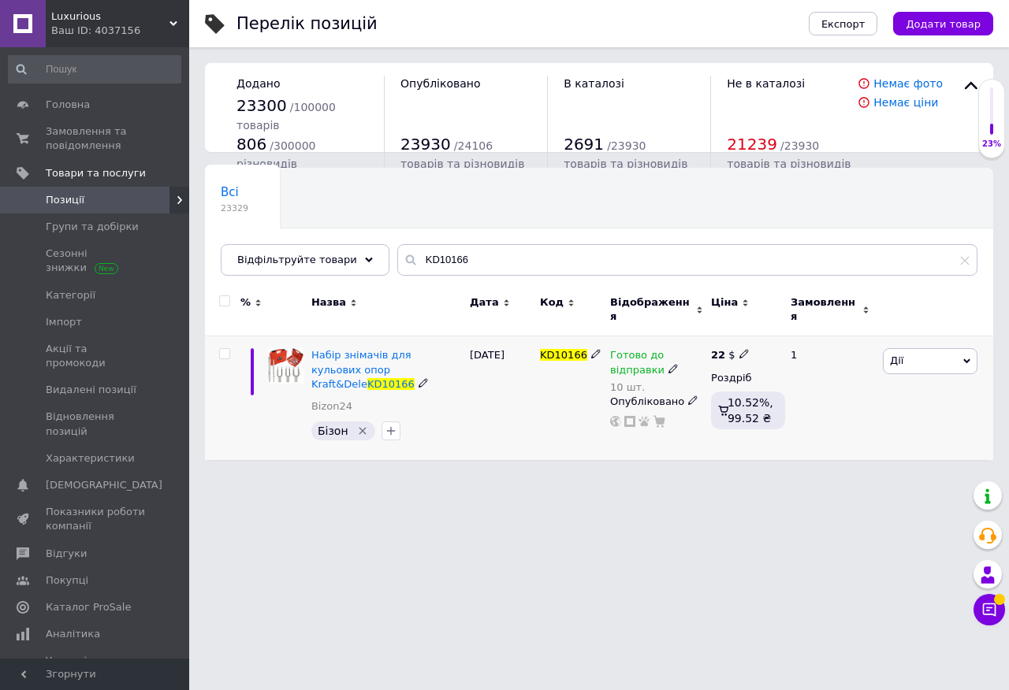
click at [668, 364] on icon at bounding box center [672, 368] width 9 height 9
click at [769, 408] on li "Немає в наявності" at bounding box center [792, 419] width 150 height 22
click at [786, 414] on input "10" at bounding box center [776, 411] width 120 height 32
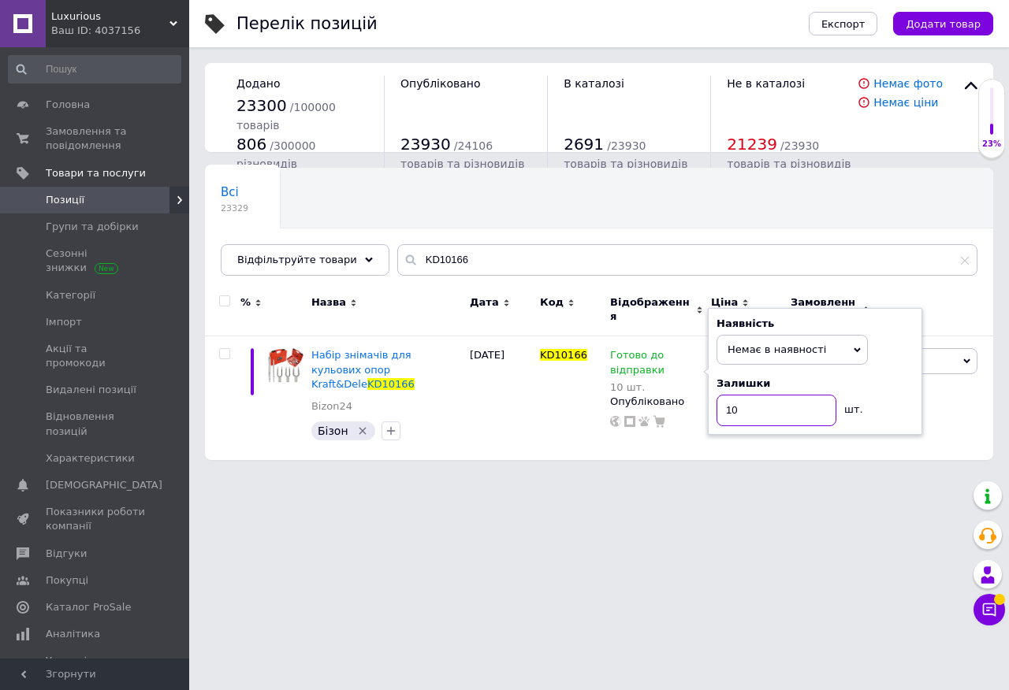
type input "1"
click at [527, 397] on div "[DATE]" at bounding box center [501, 398] width 70 height 124
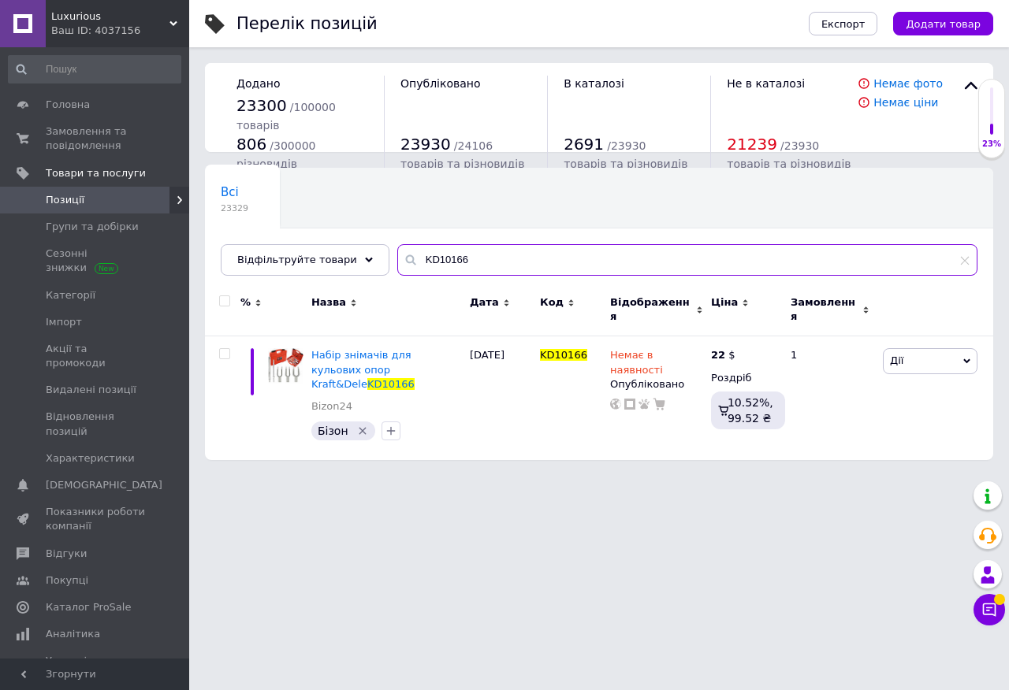
click at [422, 260] on input "KD10166" at bounding box center [687, 260] width 580 height 32
paste input "567"
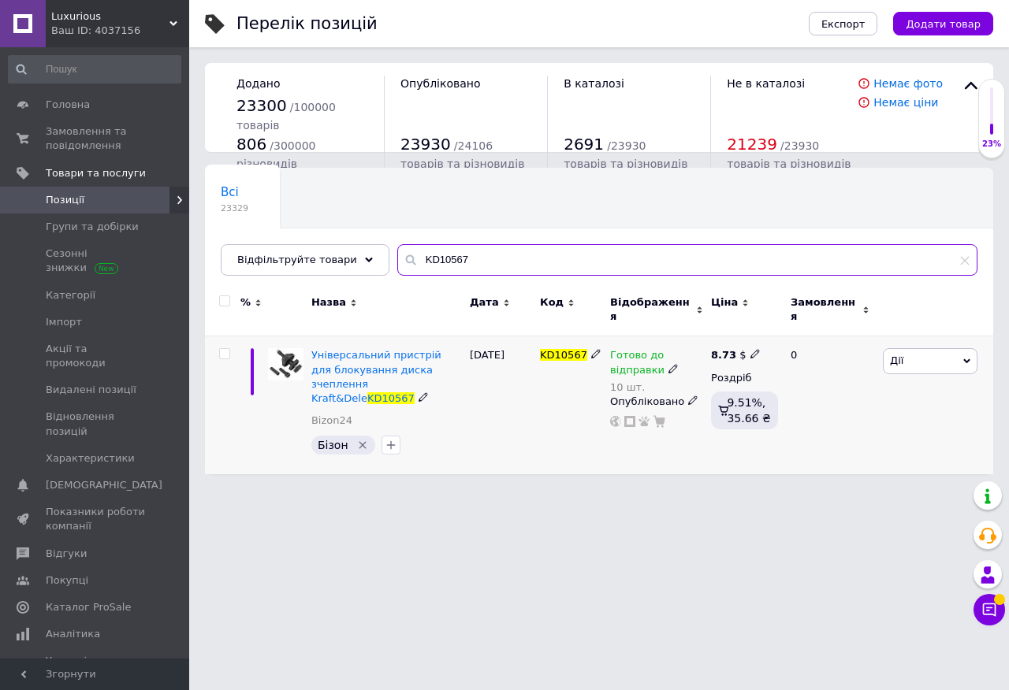
type input "KD10567"
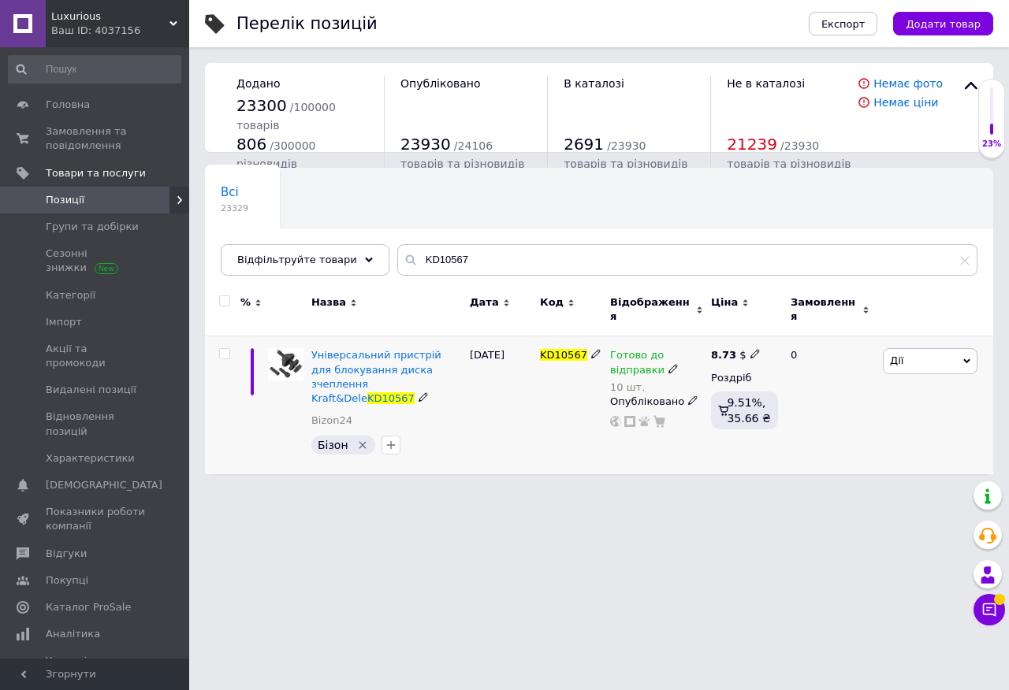
click at [668, 364] on icon at bounding box center [672, 368] width 9 height 9
click at [741, 408] on li "Немає в наявності" at bounding box center [792, 419] width 150 height 22
click at [754, 401] on input "10" at bounding box center [776, 411] width 120 height 32
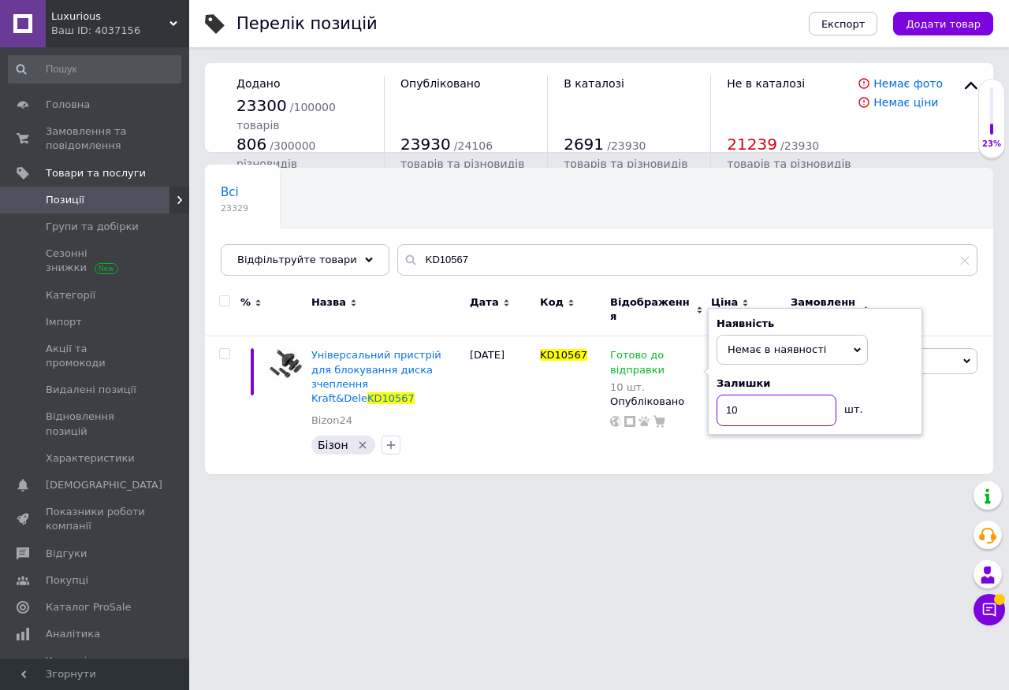
type input "1"
click at [559, 400] on div "KD10567" at bounding box center [571, 405] width 70 height 138
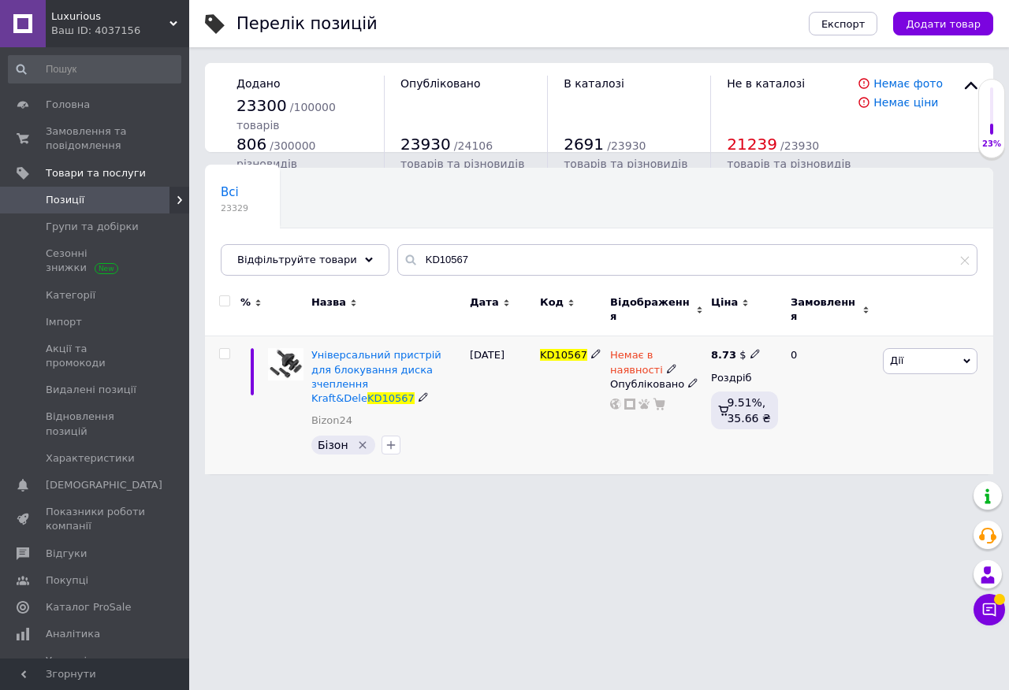
click at [750, 349] on icon at bounding box center [754, 353] width 9 height 9
type input "8"
click at [578, 387] on div "KD10567" at bounding box center [571, 405] width 70 height 138
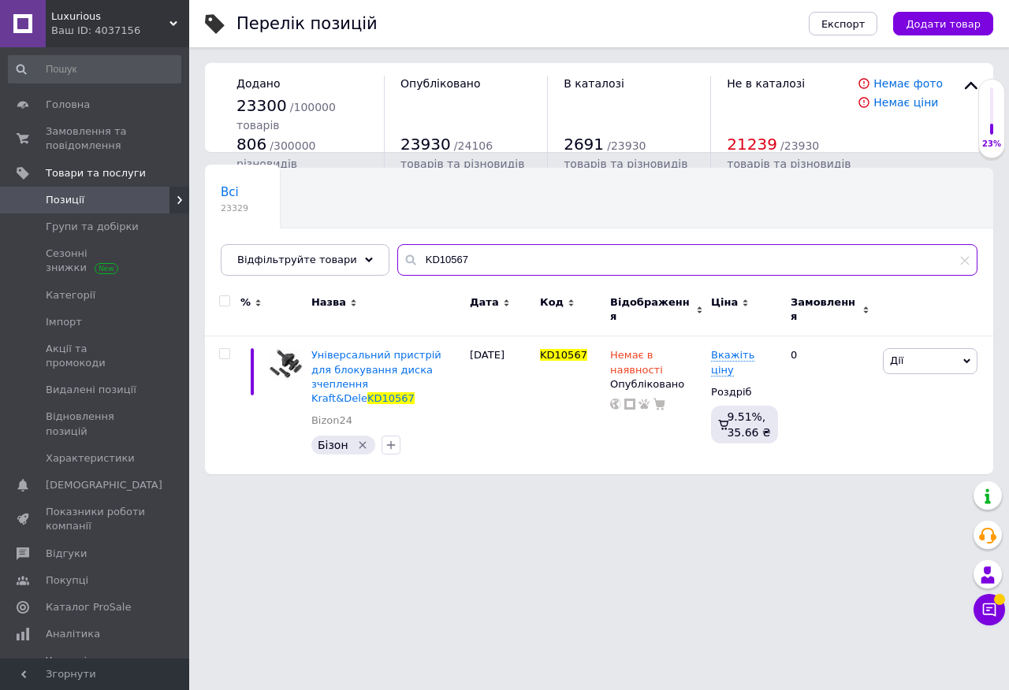
click at [434, 258] on input "KD10567" at bounding box center [687, 260] width 580 height 32
paste input "MX243"
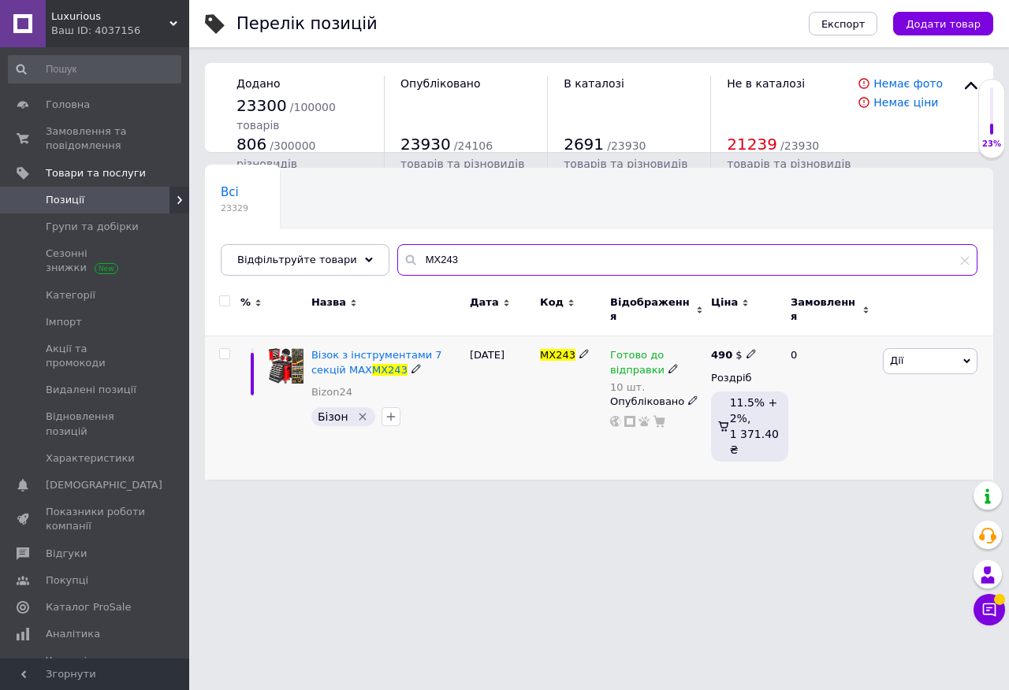
type input "MX243"
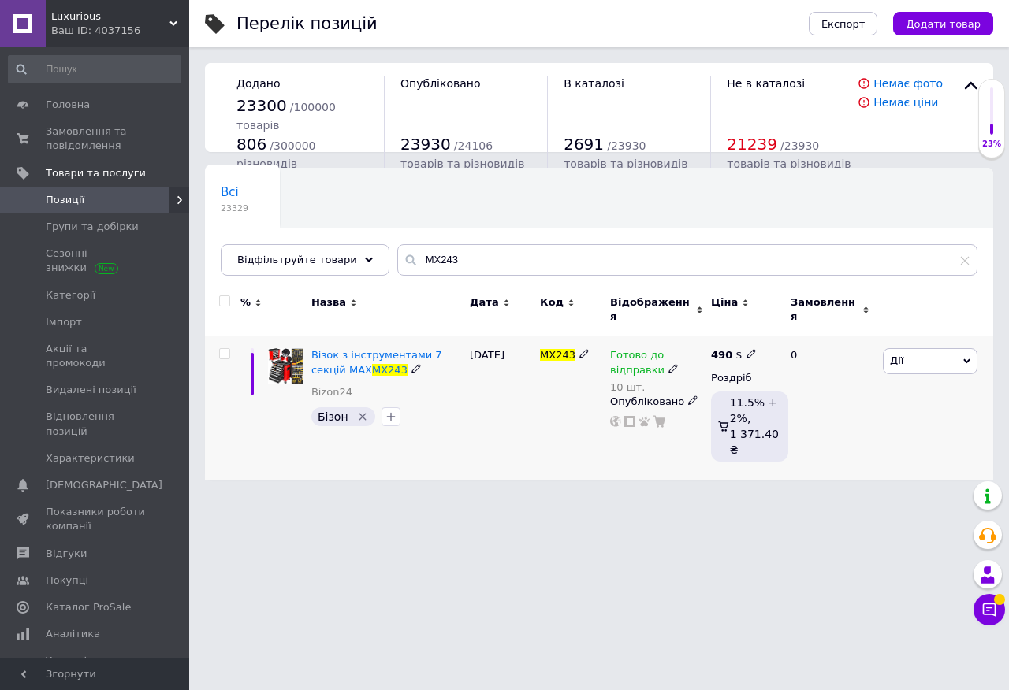
click at [668, 364] on icon at bounding box center [672, 368] width 9 height 9
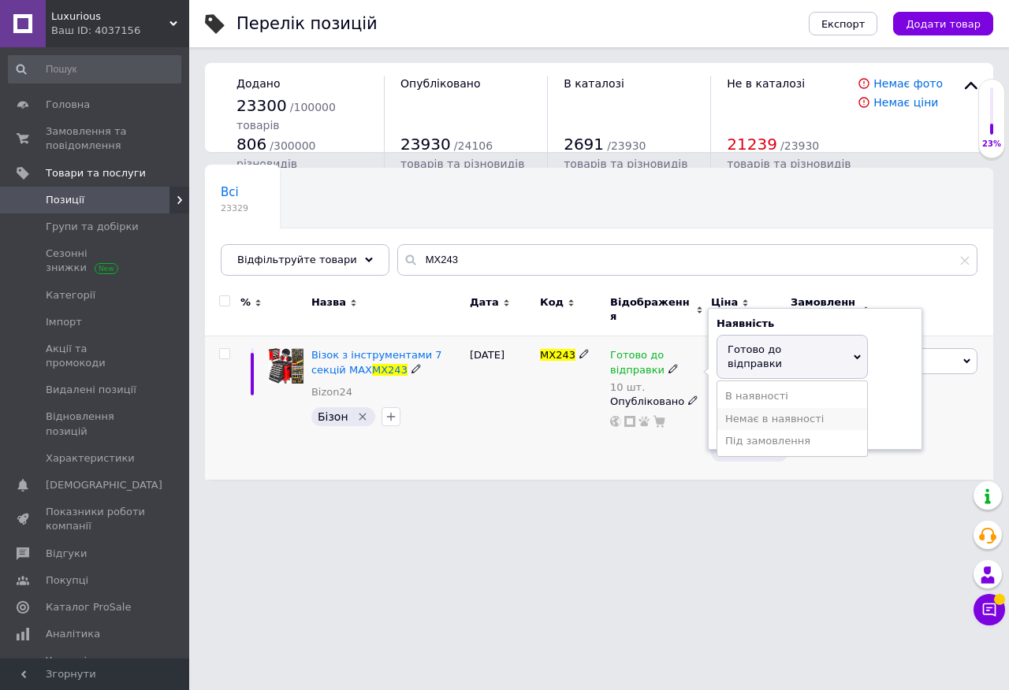
click at [738, 408] on li "Немає в наявності" at bounding box center [792, 419] width 150 height 22
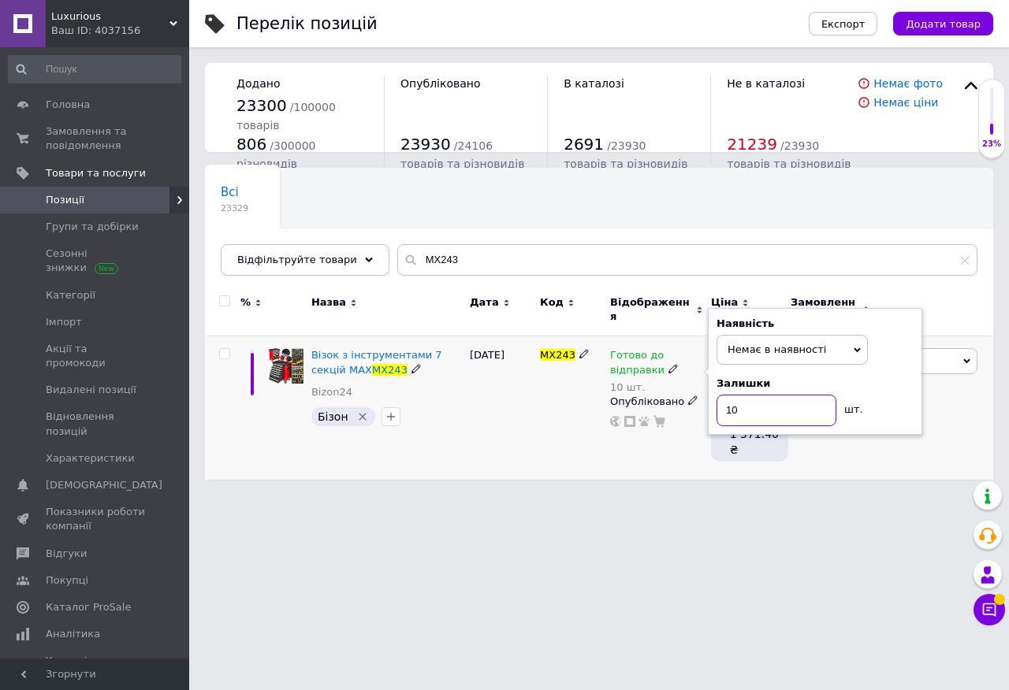
click at [756, 413] on input "10" at bounding box center [776, 411] width 120 height 32
type input "1"
click at [573, 427] on div "MX243" at bounding box center [571, 407] width 70 height 143
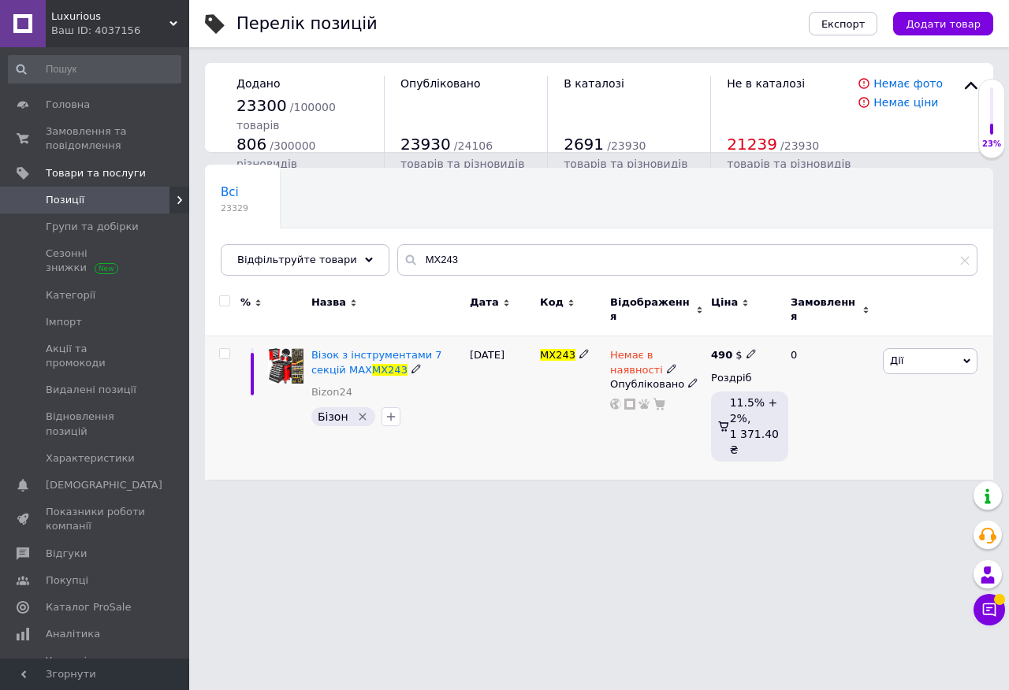
click at [746, 349] on icon at bounding box center [750, 353] width 9 height 9
type input "4"
click at [574, 416] on div "MX243" at bounding box center [571, 407] width 70 height 143
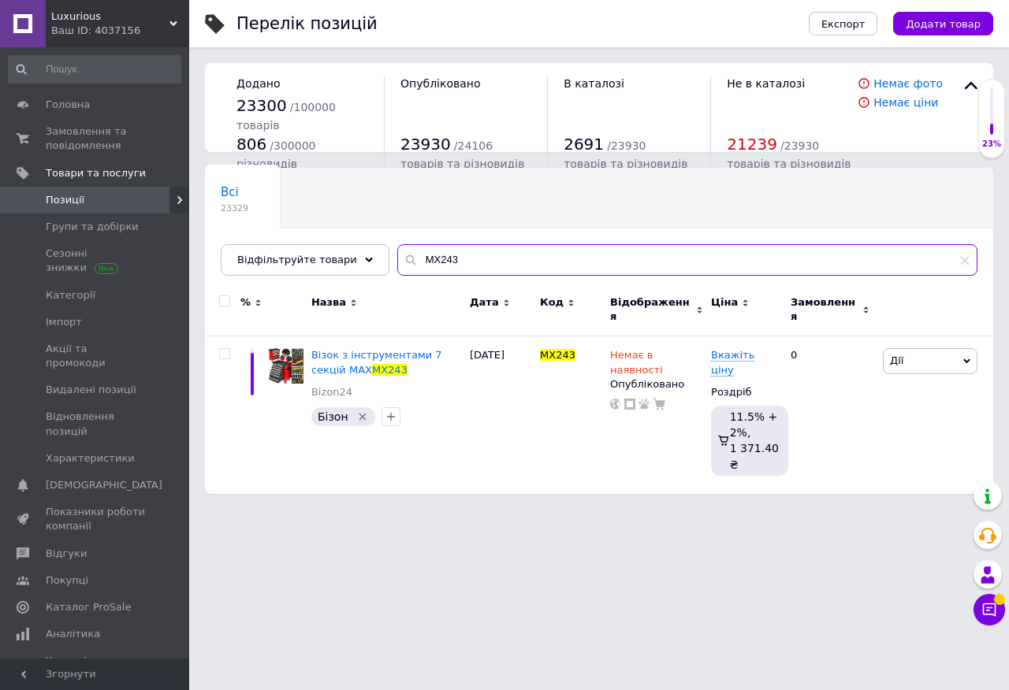
click at [418, 262] on input "MX243" at bounding box center [687, 260] width 580 height 32
paste input "KD10349"
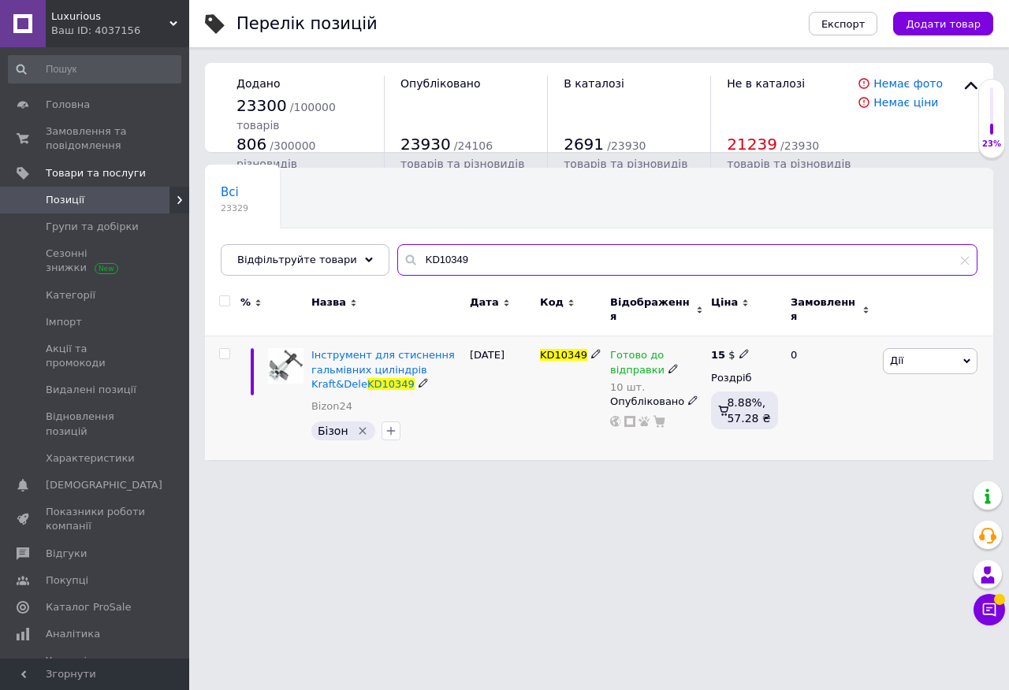
type input "KD10349"
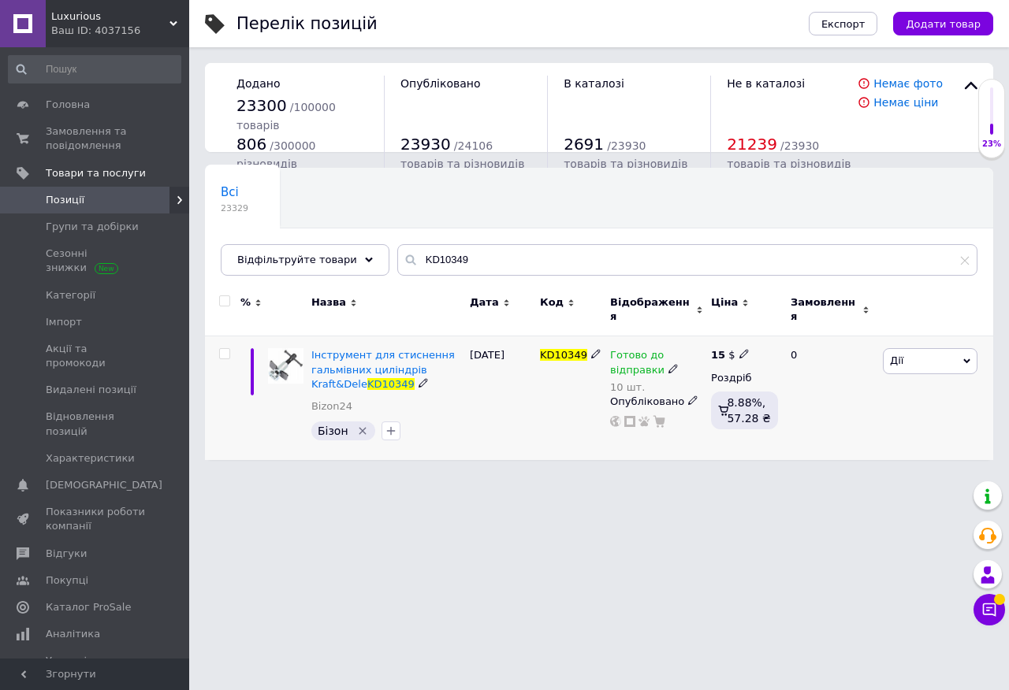
click at [671, 362] on span at bounding box center [672, 367] width 9 height 11
click at [740, 408] on li "Немає в наявності" at bounding box center [792, 419] width 150 height 22
click at [753, 398] on input "10" at bounding box center [776, 411] width 120 height 32
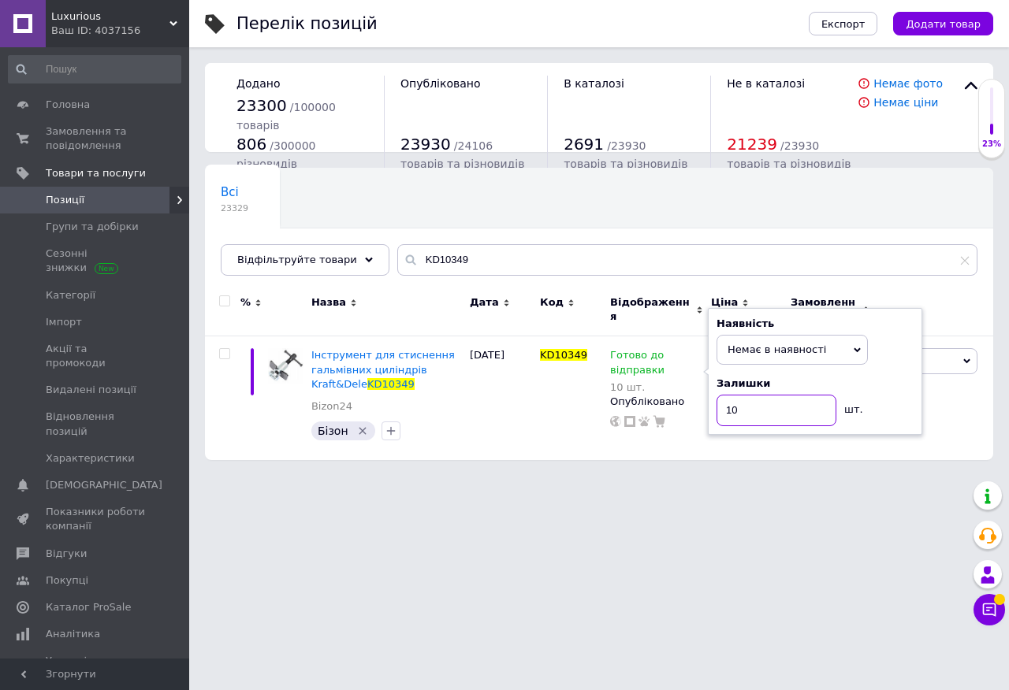
type input "1"
click at [574, 410] on div "KD10349" at bounding box center [571, 398] width 70 height 124
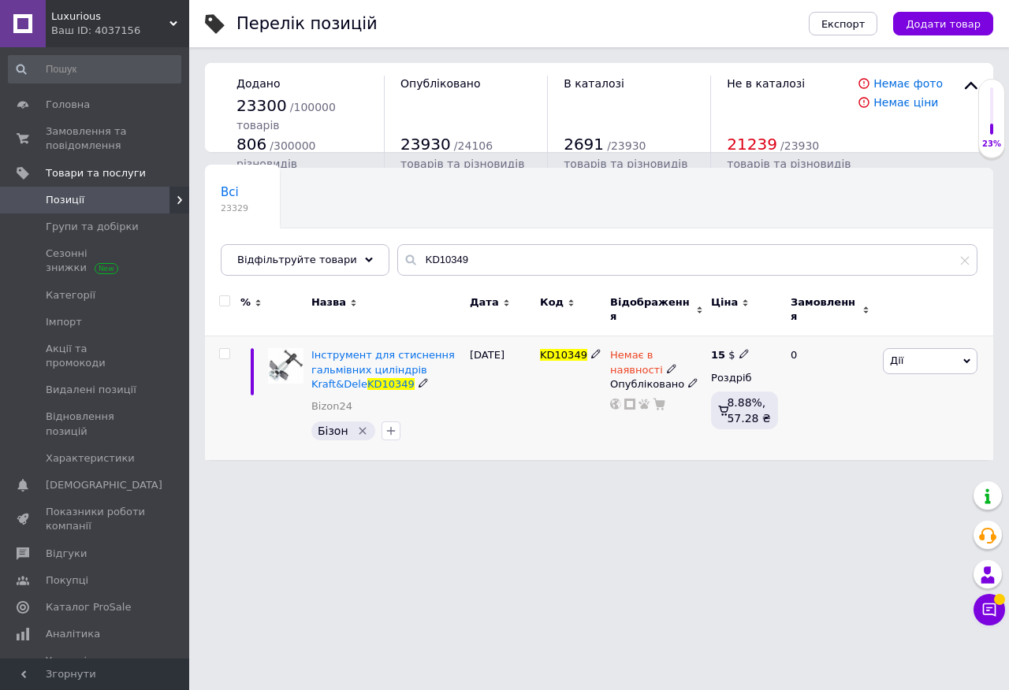
click at [743, 351] on div "15 $" at bounding box center [730, 355] width 39 height 14
type input "1"
click at [567, 408] on div "KD10349" at bounding box center [571, 398] width 70 height 124
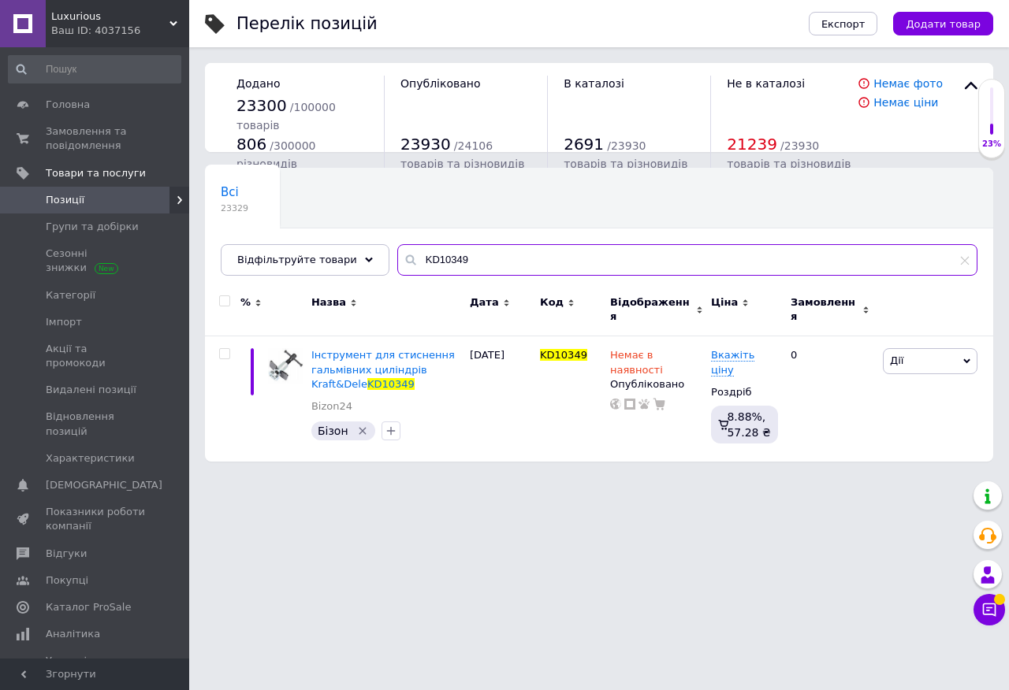
click at [414, 258] on input "KD10349" at bounding box center [687, 260] width 580 height 32
paste input "327"
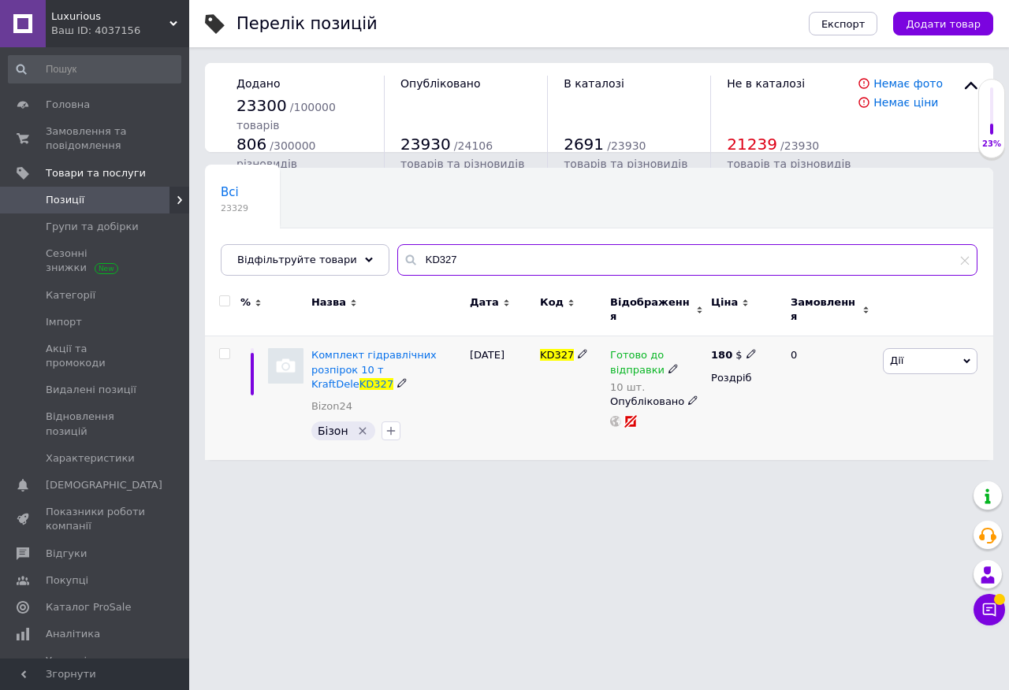
type input "KD327"
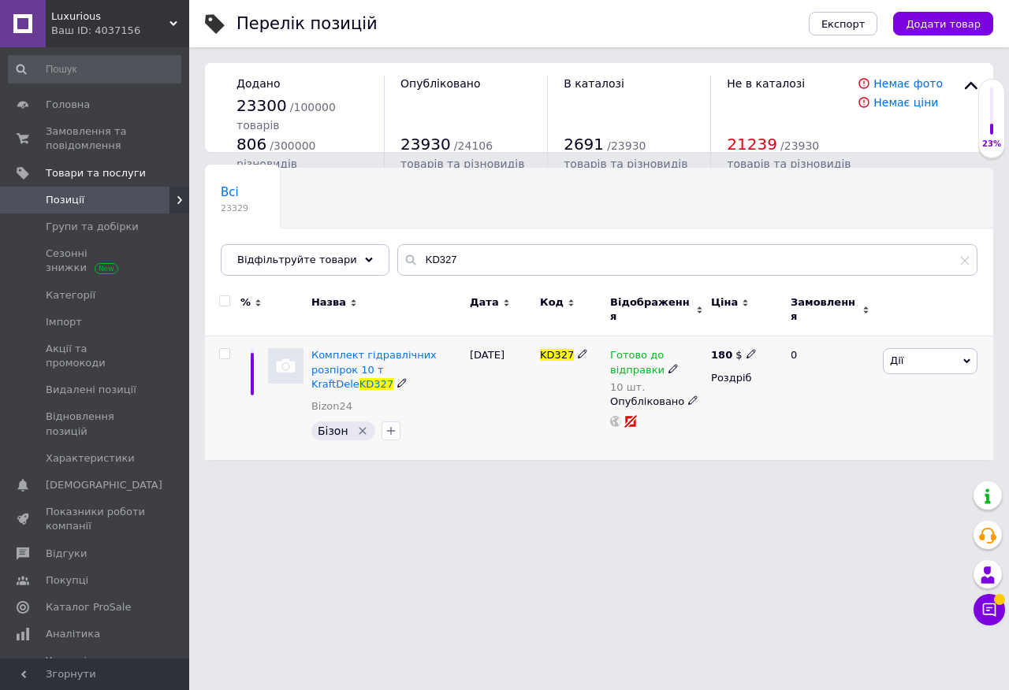
click at [665, 353] on div "Готово до відправки" at bounding box center [656, 362] width 93 height 28
click at [737, 408] on li "Немає в наявності" at bounding box center [792, 419] width 150 height 22
click at [753, 400] on input "10" at bounding box center [776, 411] width 120 height 32
type input "1"
click at [559, 381] on div "KD327" at bounding box center [571, 398] width 70 height 124
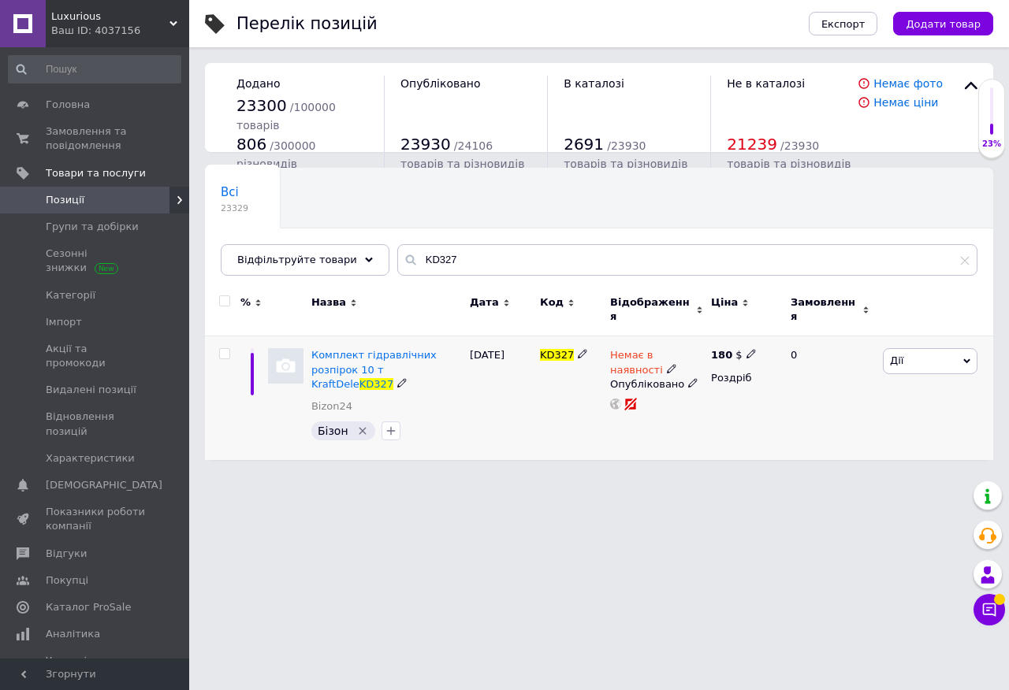
click at [746, 349] on icon at bounding box center [750, 353] width 9 height 9
type input "1"
click at [543, 417] on div "KD327" at bounding box center [571, 398] width 70 height 124
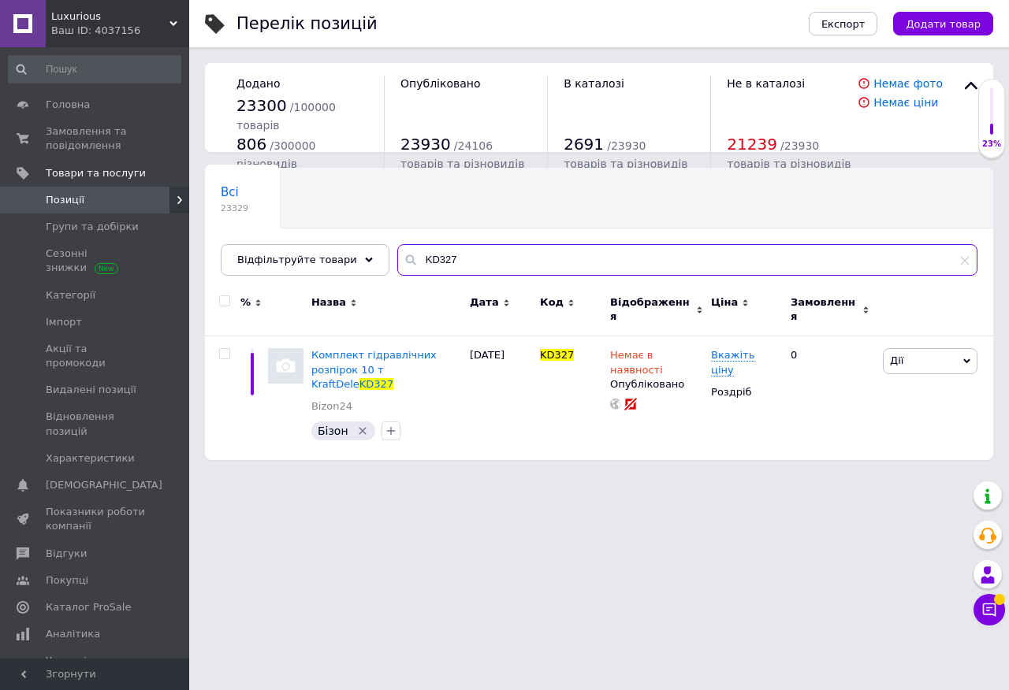
click at [434, 255] on input "KD327" at bounding box center [687, 260] width 580 height 32
paste input "S10462"
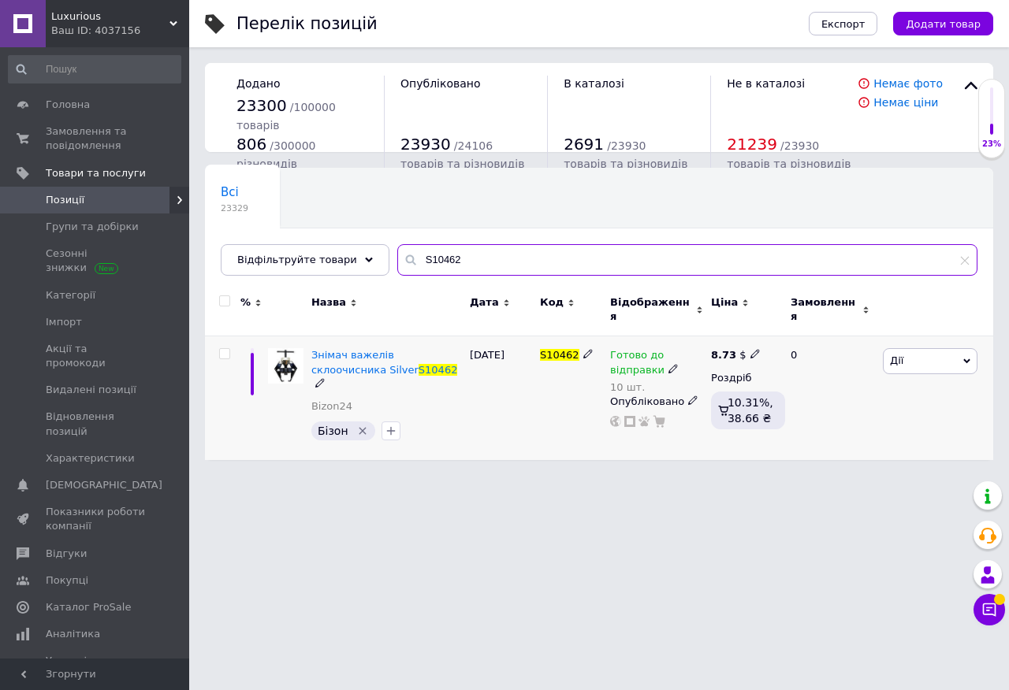
type input "S10462"
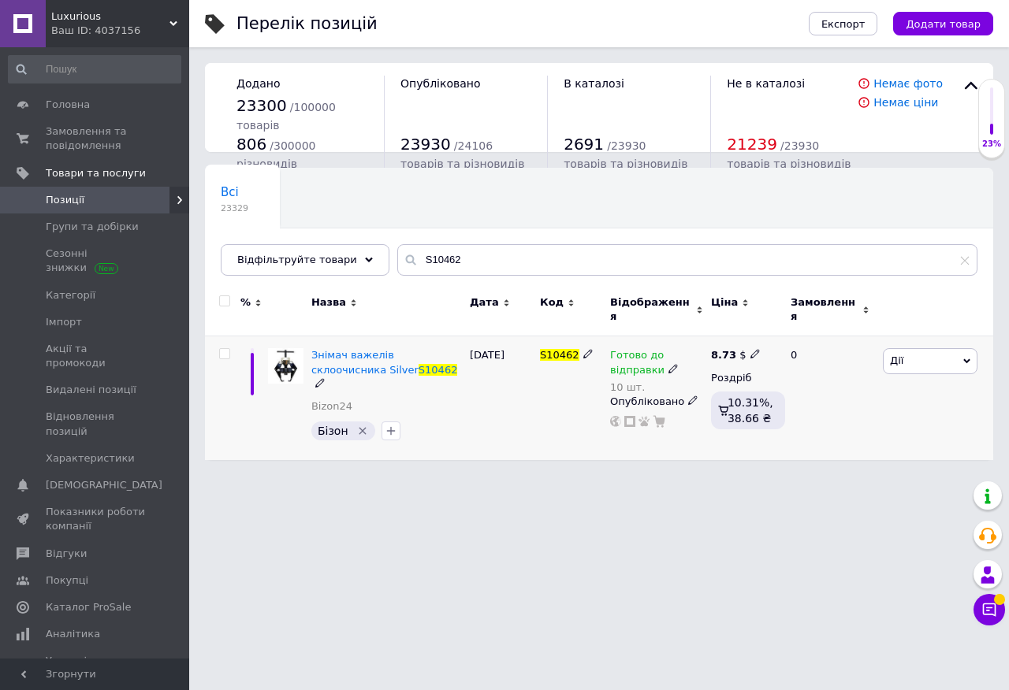
click at [671, 364] on icon at bounding box center [672, 368] width 9 height 9
click at [736, 408] on li "Немає в наявності" at bounding box center [792, 419] width 150 height 22
click at [751, 401] on input "10" at bounding box center [776, 411] width 120 height 32
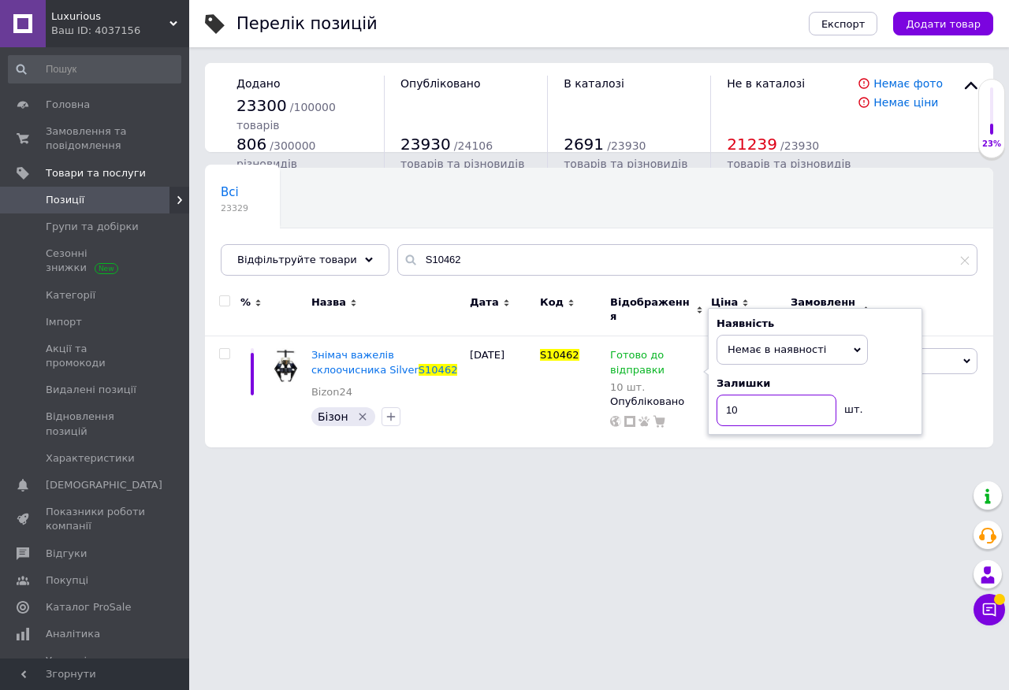
type input "1"
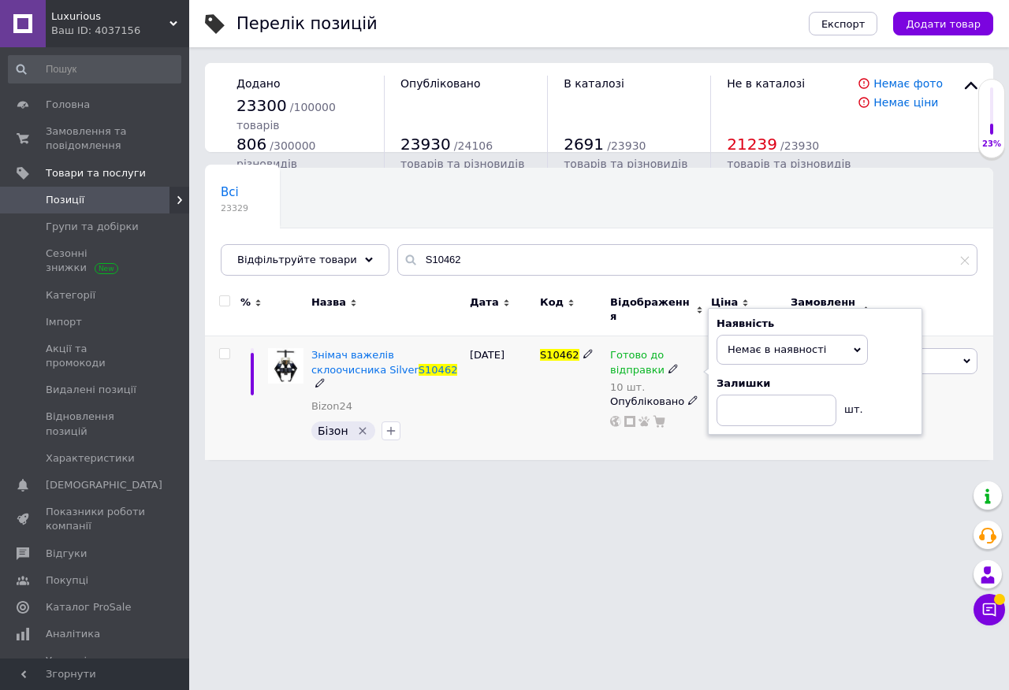
click at [573, 385] on div "S10462" at bounding box center [571, 398] width 70 height 124
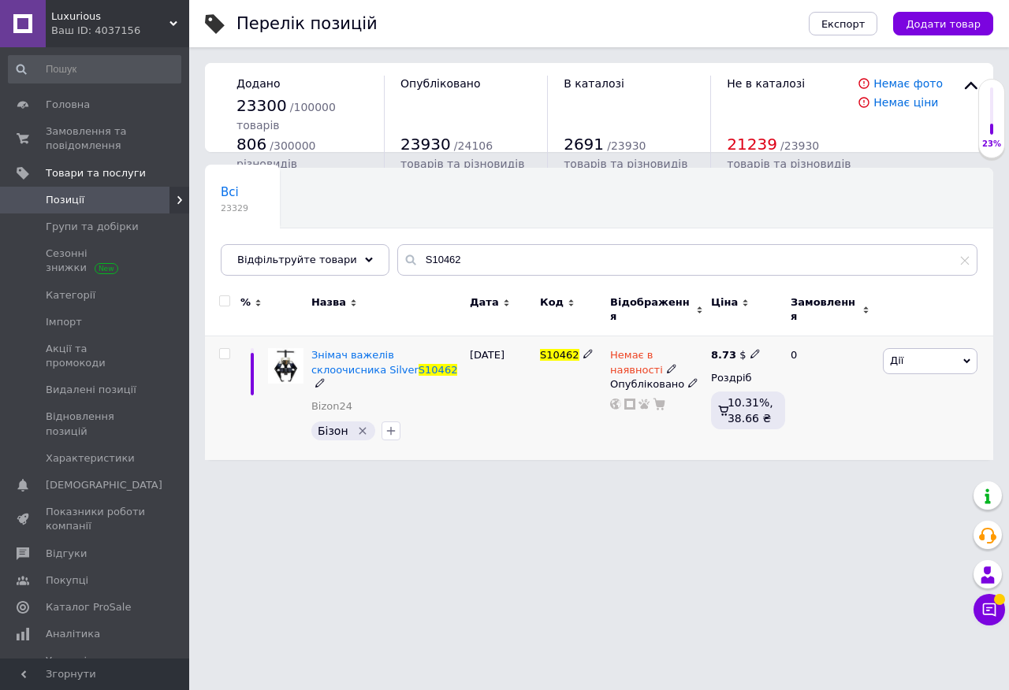
click at [750, 349] on icon at bounding box center [754, 353] width 9 height 9
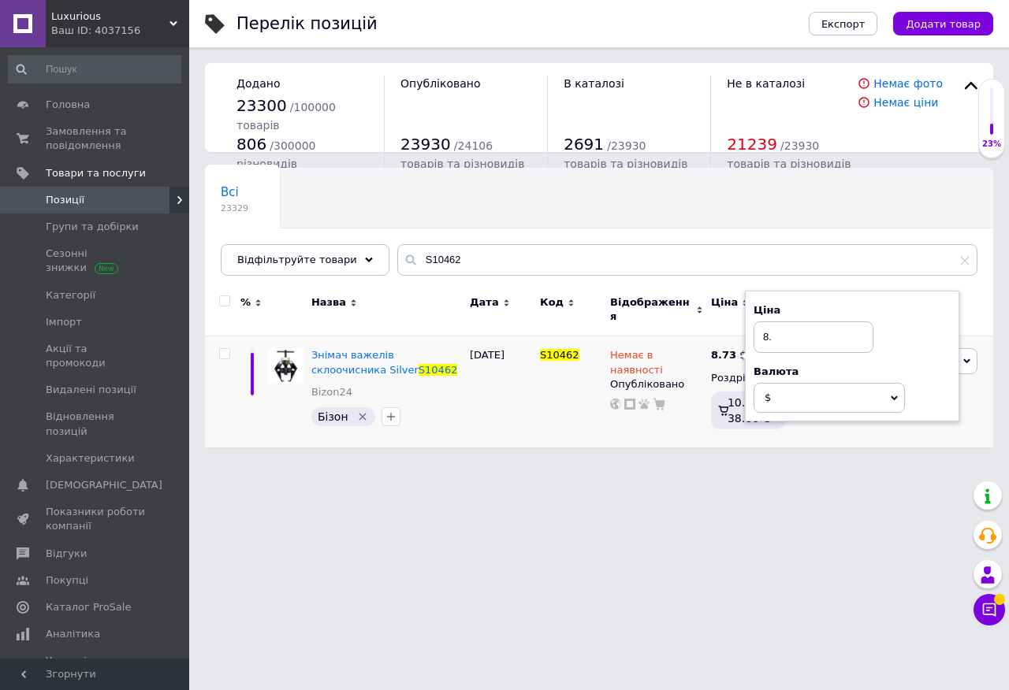
type input "8"
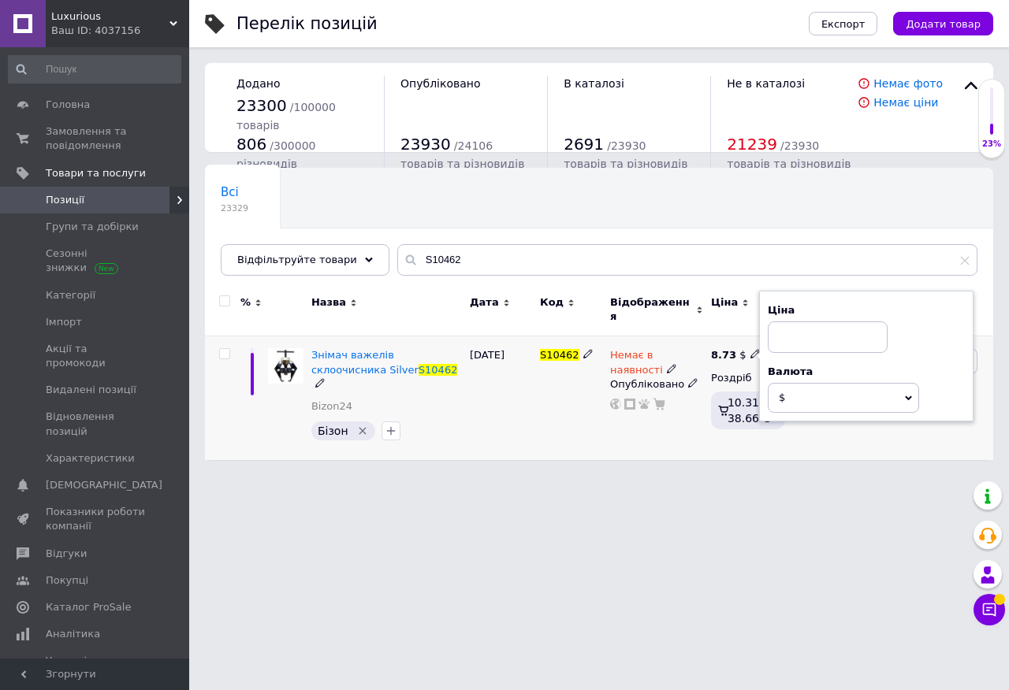
click at [567, 396] on div "S10462" at bounding box center [571, 398] width 70 height 124
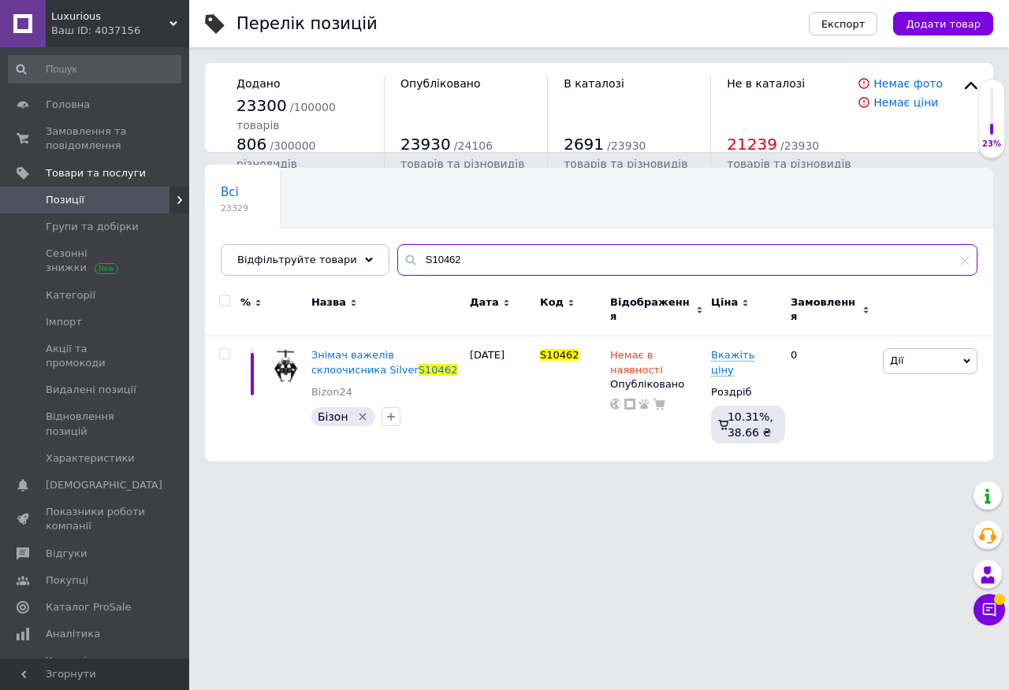
click at [418, 259] on input "S10462" at bounding box center [687, 260] width 580 height 32
paste input "85200"
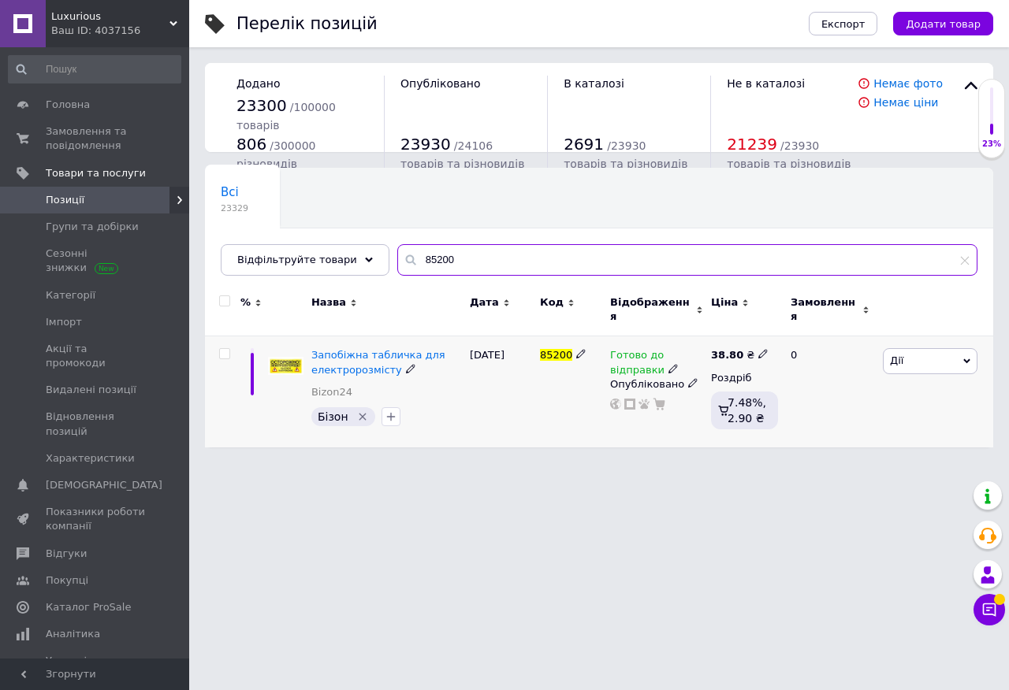
type input "85200"
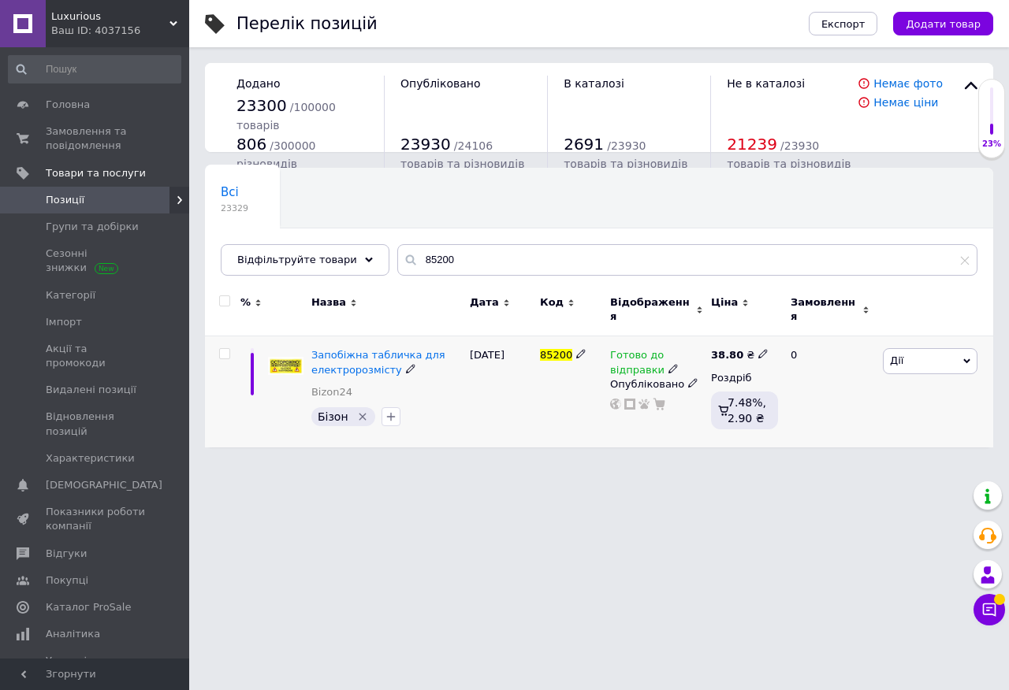
click at [758, 349] on icon at bounding box center [762, 353] width 9 height 9
type input "3"
click at [544, 382] on div "85200" at bounding box center [571, 391] width 70 height 111
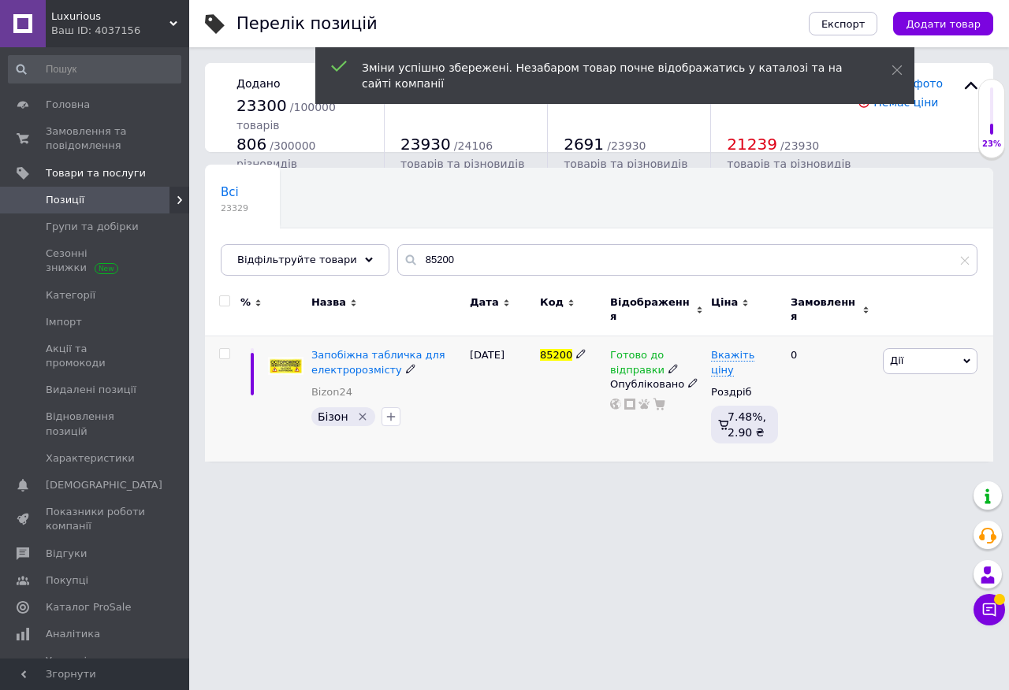
click at [672, 364] on icon at bounding box center [672, 368] width 9 height 9
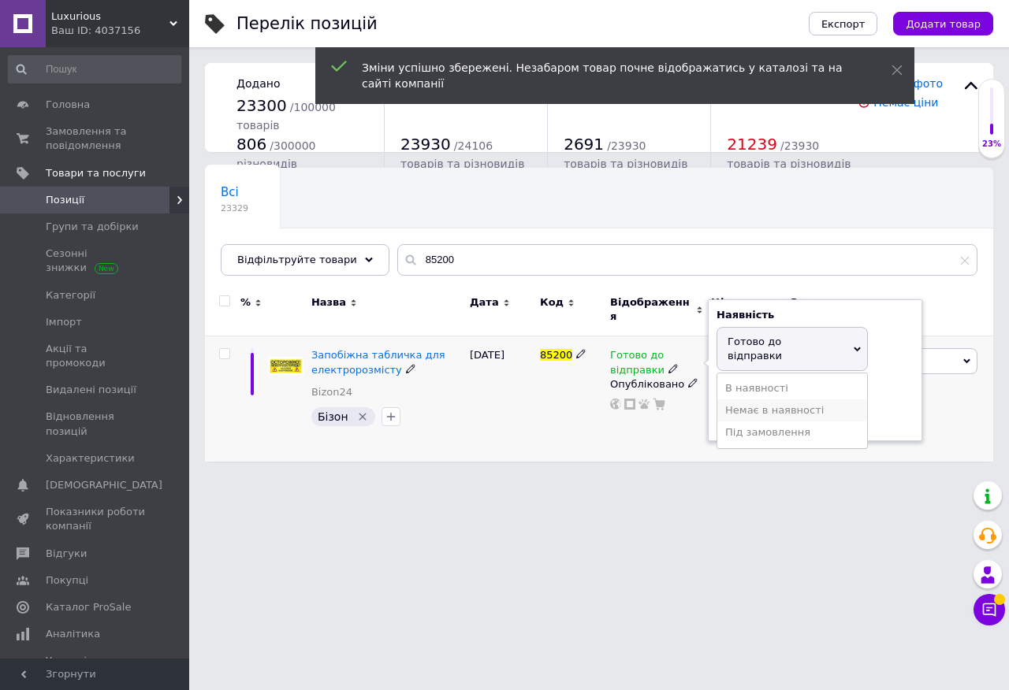
click at [754, 400] on li "Немає в наявності" at bounding box center [792, 411] width 150 height 22
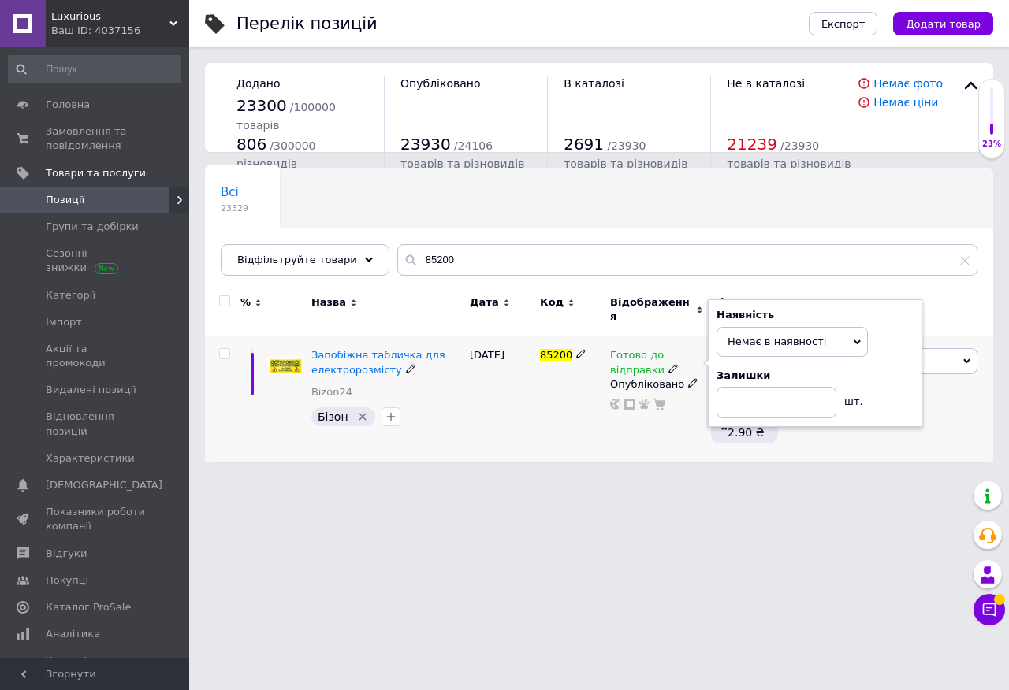
click at [520, 392] on div "[DATE]" at bounding box center [501, 398] width 70 height 125
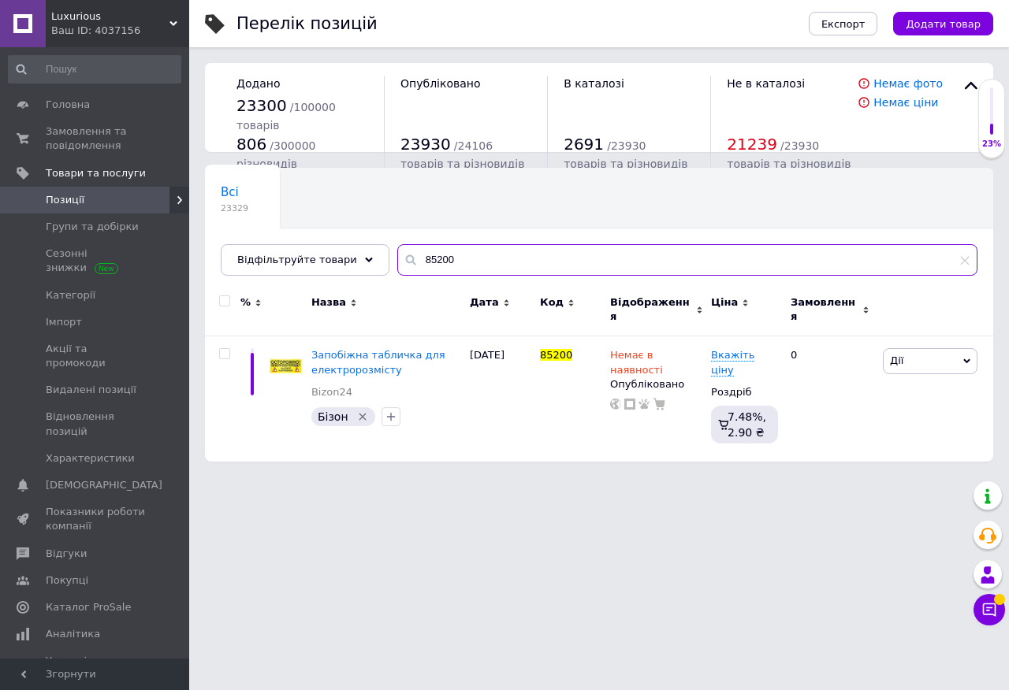
click at [415, 265] on input "85200" at bounding box center [687, 260] width 580 height 32
paste input "Silver4747"
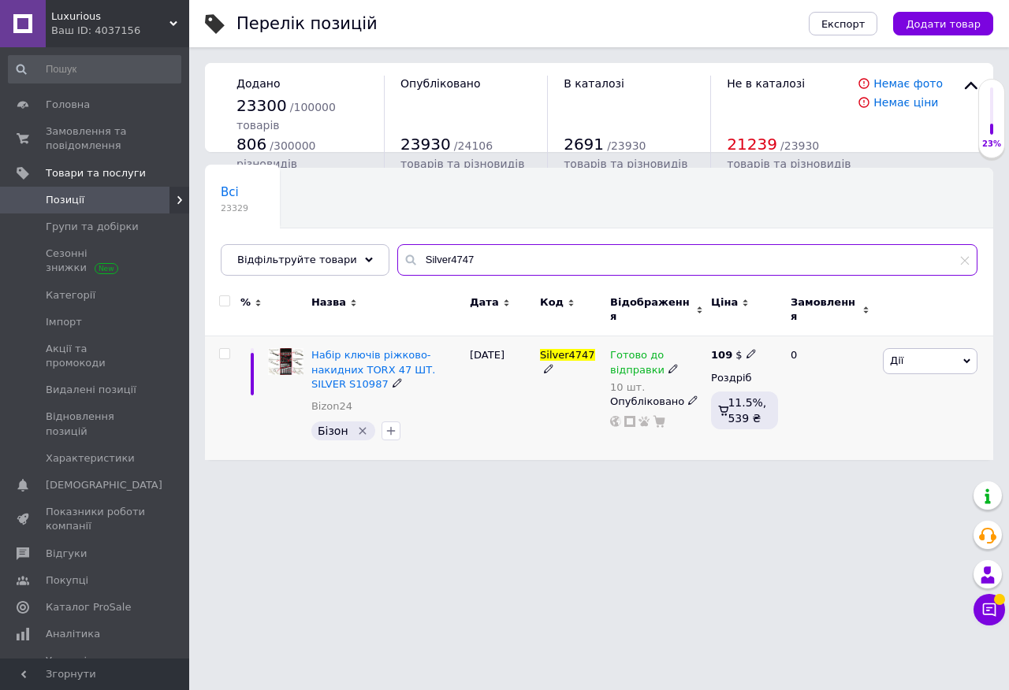
type input "Silver4747"
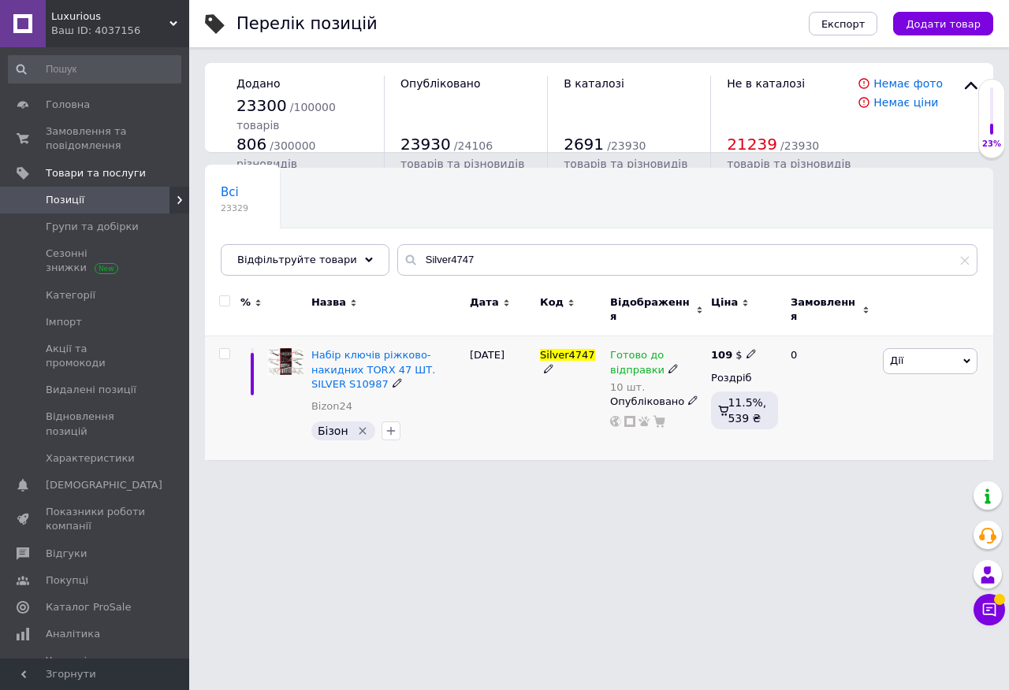
click at [668, 362] on span at bounding box center [672, 367] width 9 height 11
click at [737, 408] on li "Немає в наявності" at bounding box center [792, 419] width 150 height 22
click at [759, 402] on input "10" at bounding box center [776, 411] width 120 height 32
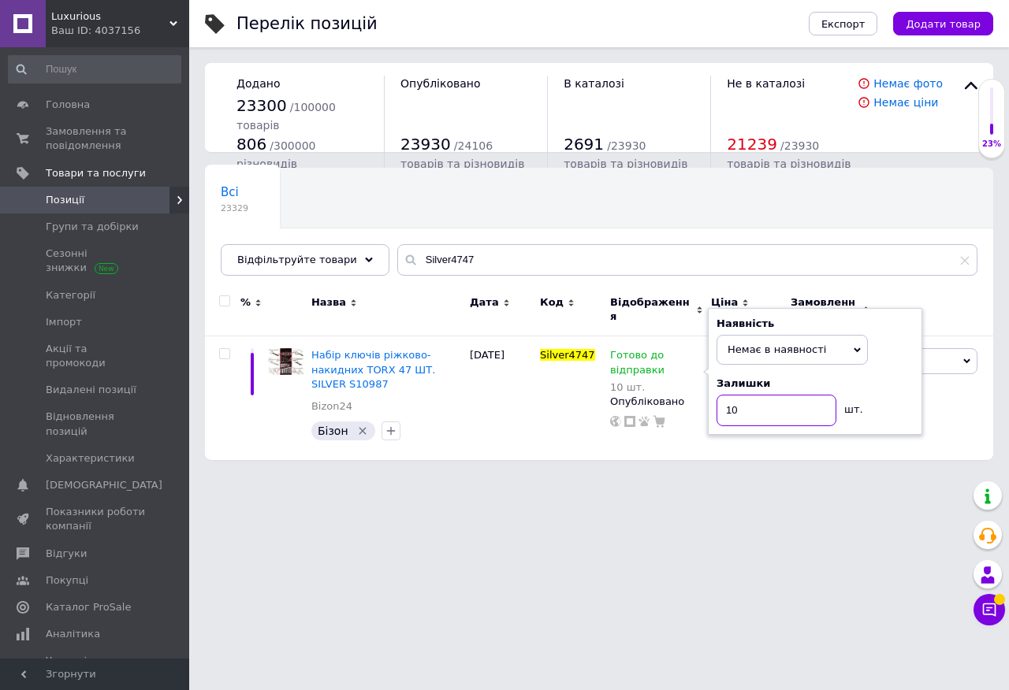
type input "1"
click at [559, 421] on div "Silver4747" at bounding box center [571, 398] width 70 height 124
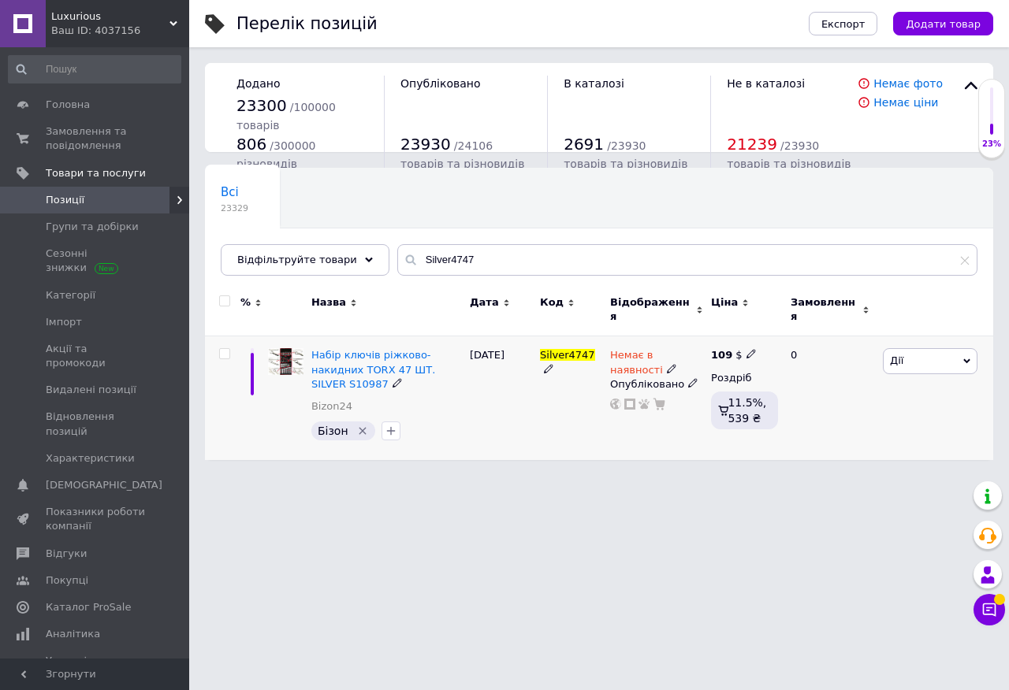
click at [746, 349] on icon at bounding box center [750, 353] width 9 height 9
type input "1"
click at [556, 377] on div "Silver4747" at bounding box center [571, 398] width 70 height 124
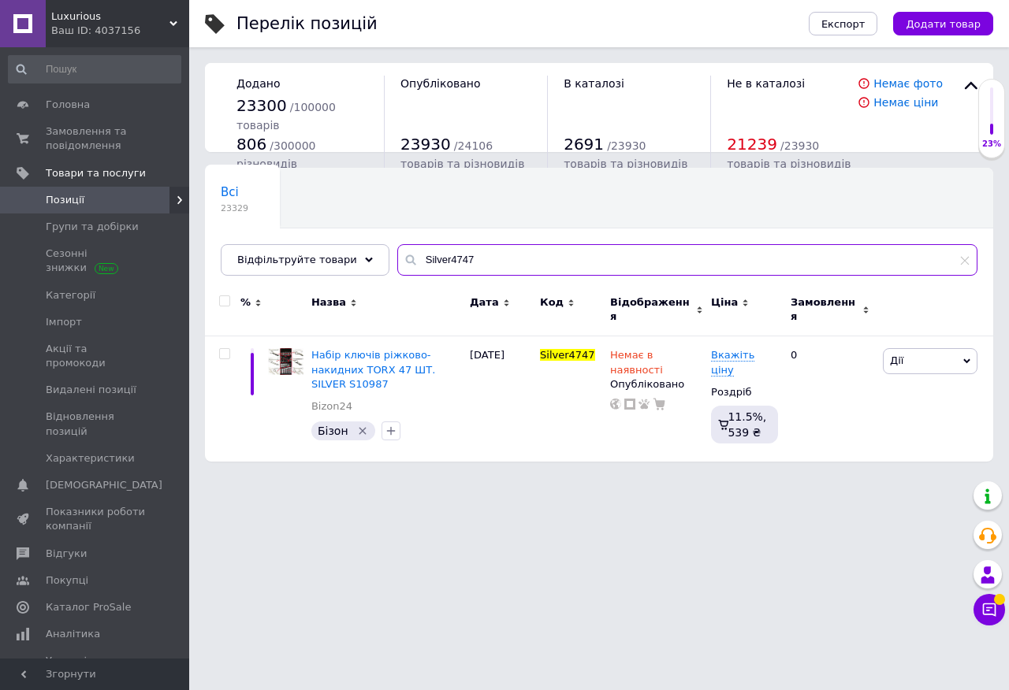
click at [431, 262] on input "Silver4747" at bounding box center [687, 260] width 580 height 32
paste input "M14-M18/1"
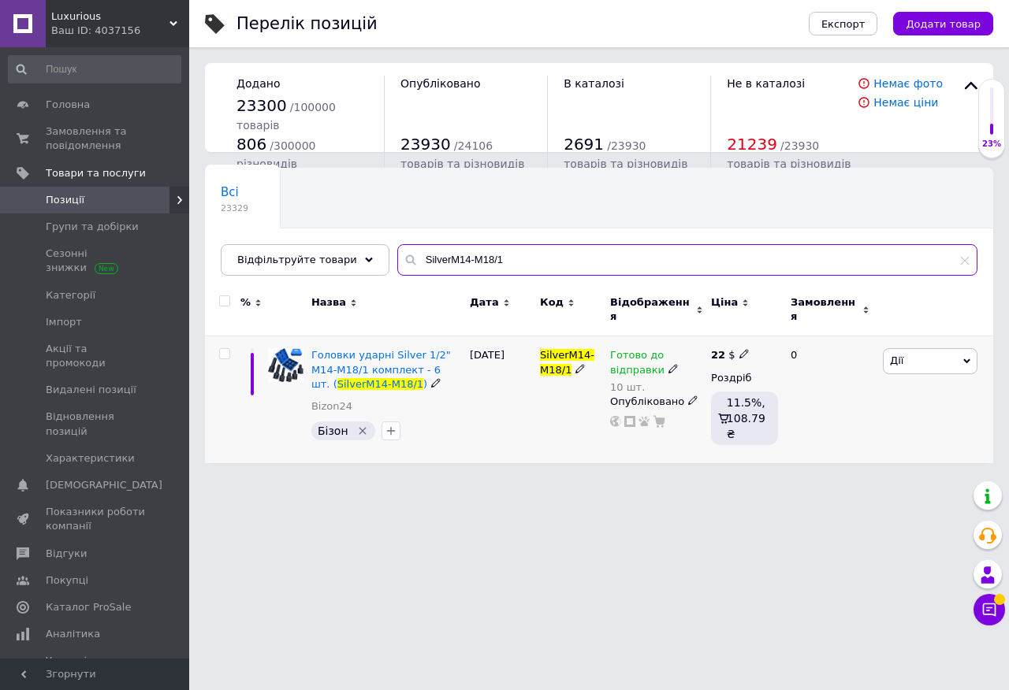
type input "SilverM14-M18/1"
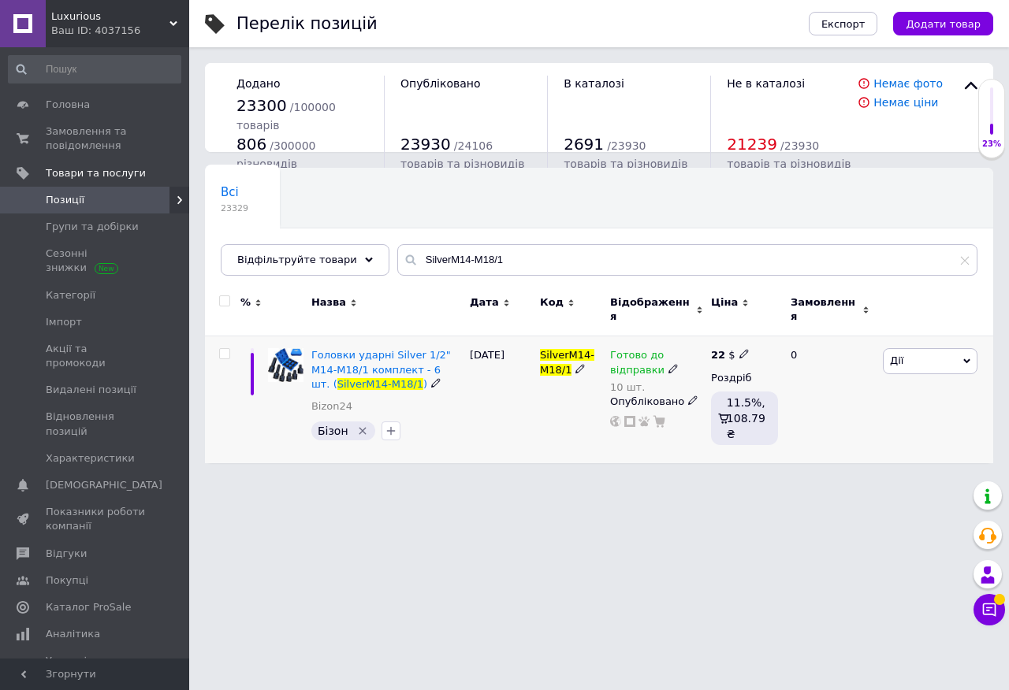
click at [668, 364] on icon at bounding box center [672, 368] width 9 height 9
click at [746, 408] on li "Немає в наявності" at bounding box center [792, 419] width 150 height 22
click at [763, 403] on input "10" at bounding box center [776, 411] width 120 height 32
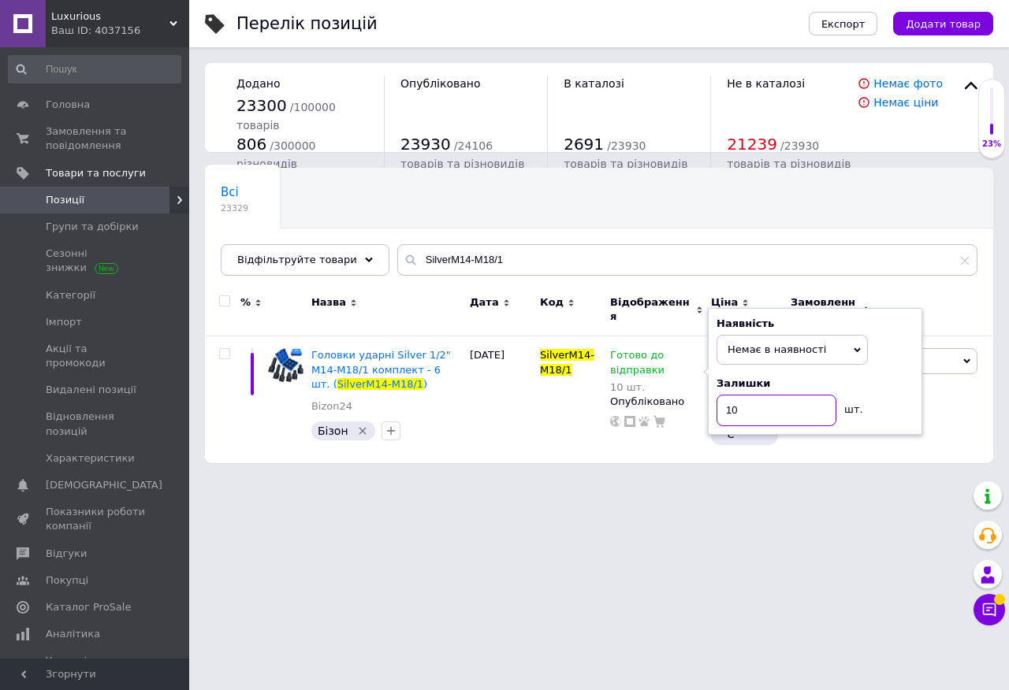
type input "1"
click at [549, 408] on div "SilverM14-M18/1" at bounding box center [571, 399] width 70 height 127
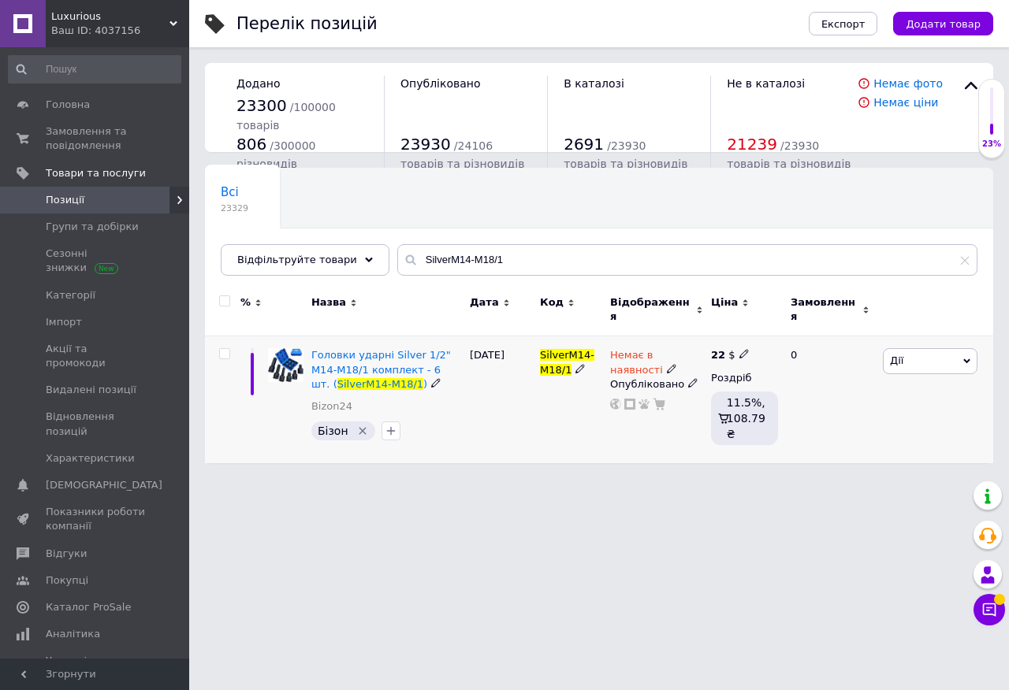
click at [742, 350] on use at bounding box center [743, 354] width 9 height 9
type input "2"
click at [522, 385] on div "[DATE]" at bounding box center [501, 399] width 70 height 127
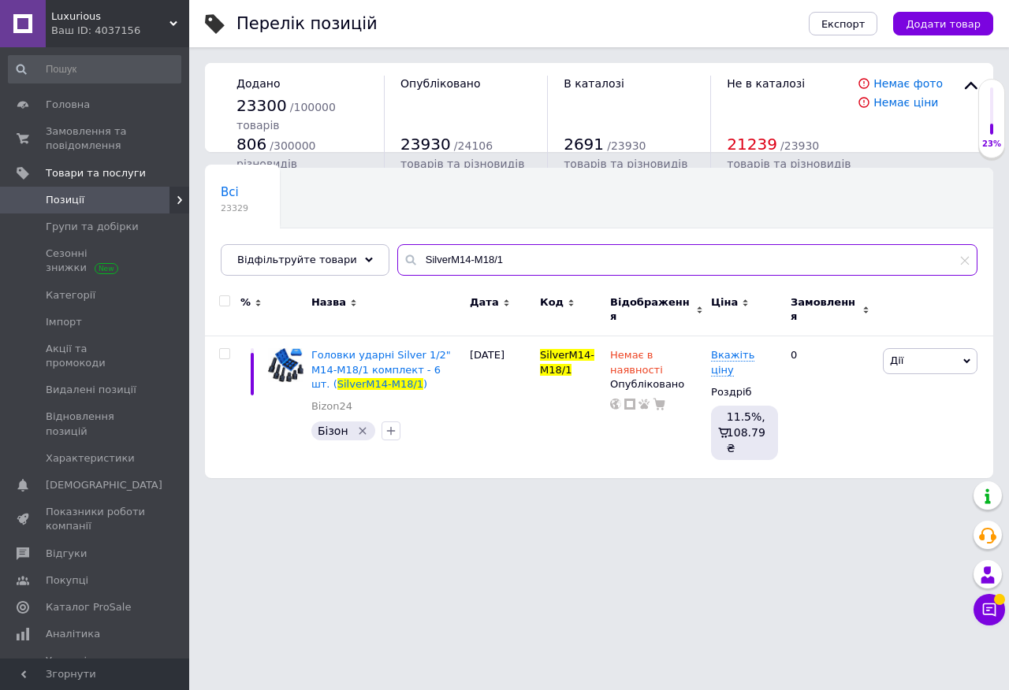
click at [443, 258] on input "SilverM14-M18/1" at bounding box center [687, 260] width 580 height 32
paste input "101010"
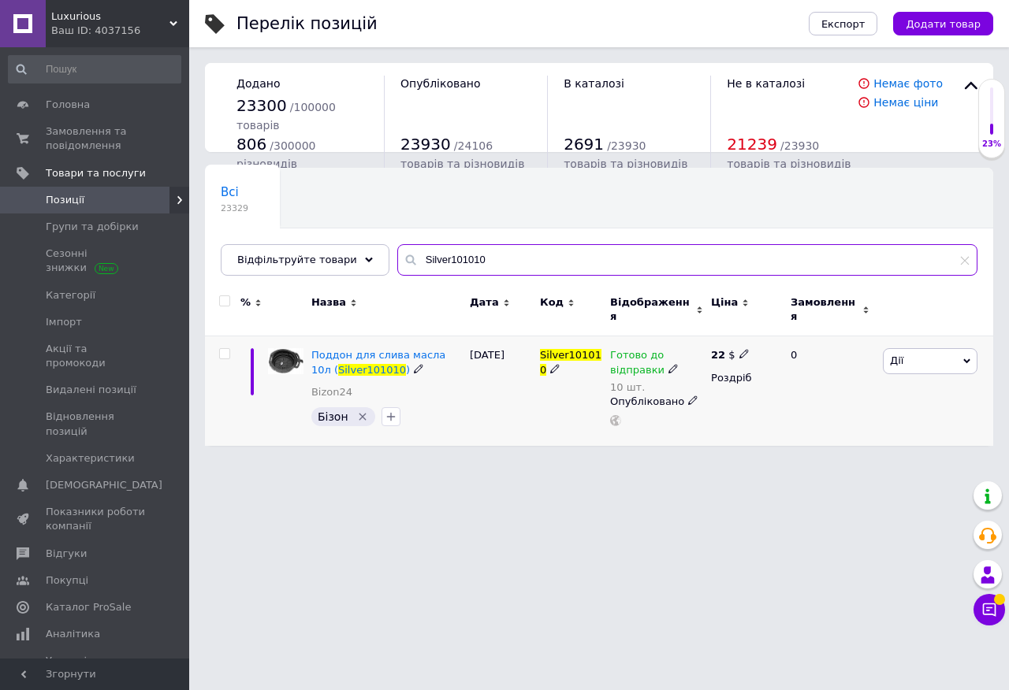
type input "Silver101010"
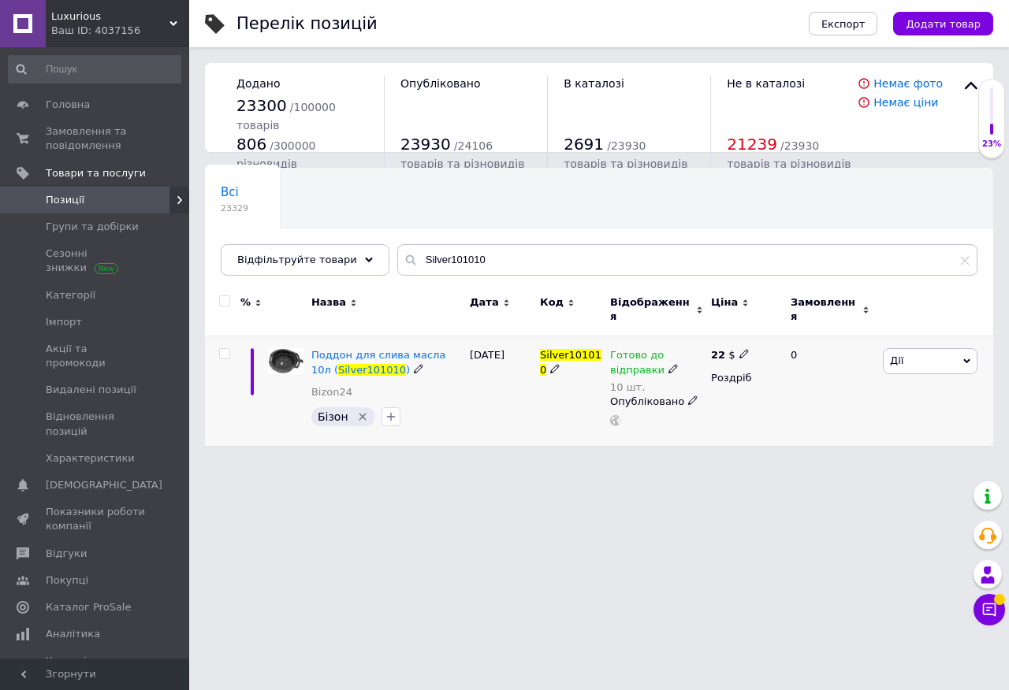
click at [668, 362] on span at bounding box center [672, 367] width 9 height 11
click at [741, 408] on li "Немає в наявності" at bounding box center [792, 419] width 150 height 22
click at [757, 403] on input "10" at bounding box center [776, 411] width 120 height 32
type input "1"
click at [550, 408] on div "Silver101010" at bounding box center [571, 391] width 70 height 110
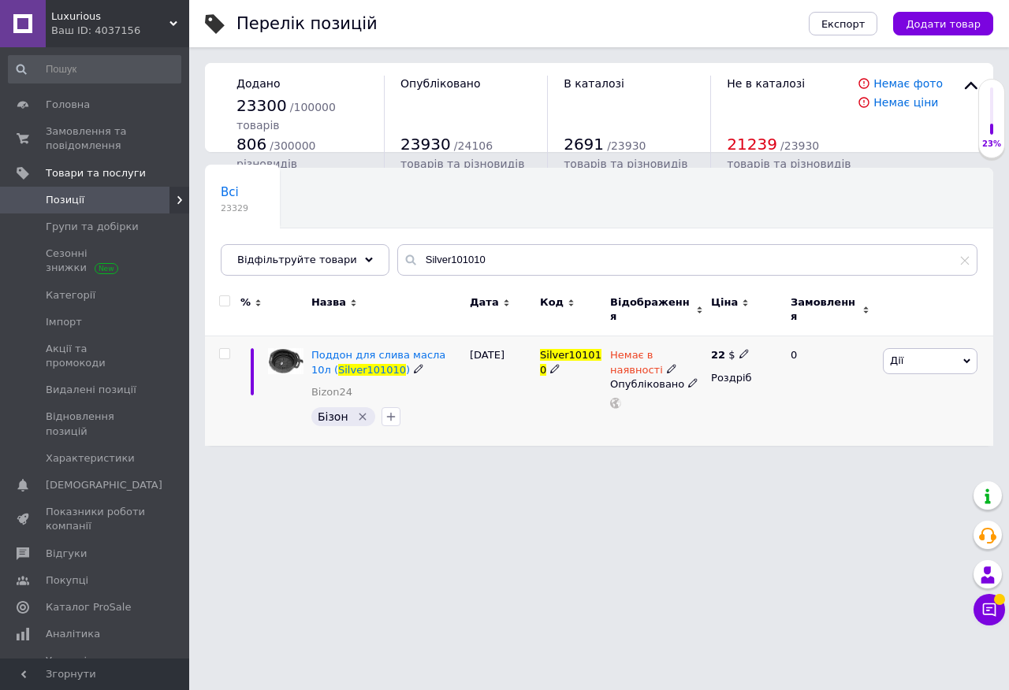
click at [739, 349] on icon at bounding box center [743, 353] width 9 height 9
type input "2"
click at [556, 411] on div "Silver101010" at bounding box center [571, 391] width 70 height 110
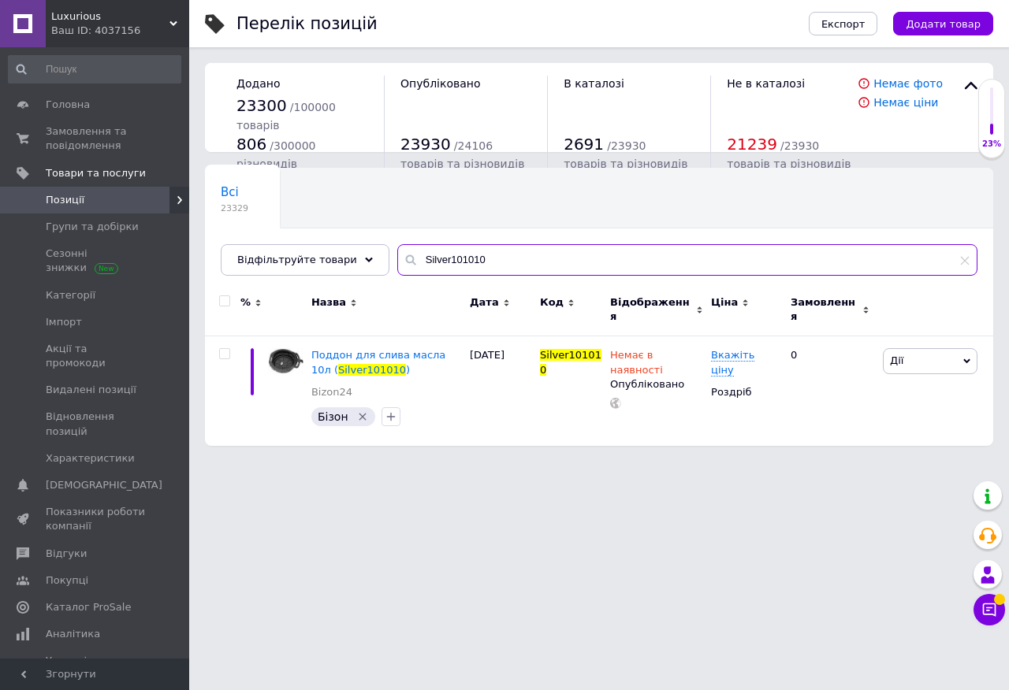
click at [452, 262] on input "Silver101010" at bounding box center [687, 260] width 580 height 32
paste input "10568"
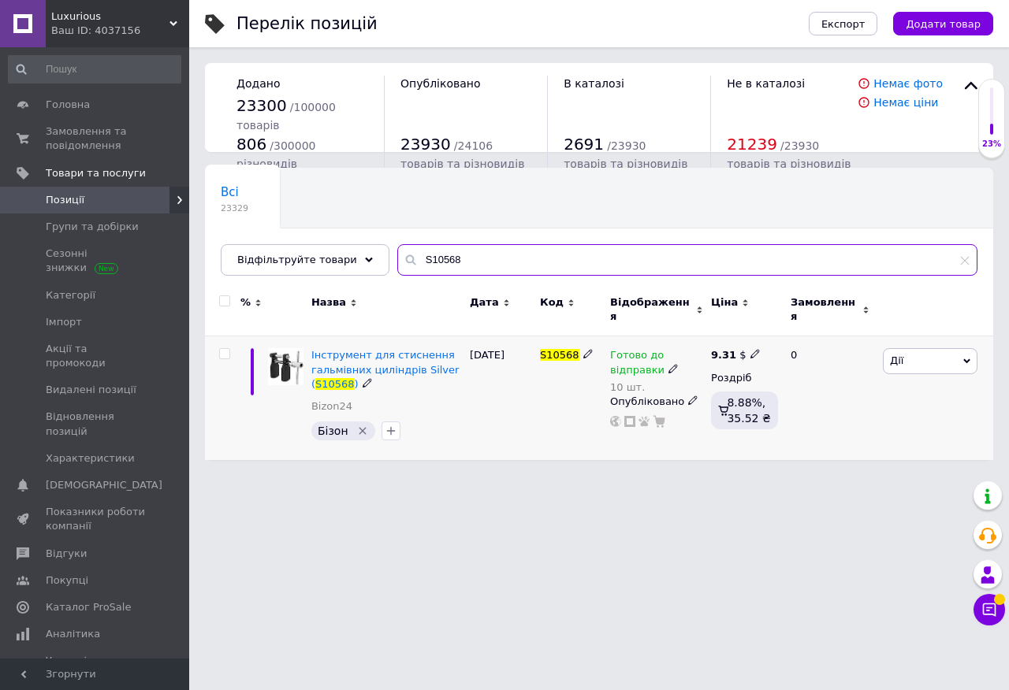
type input "S10568"
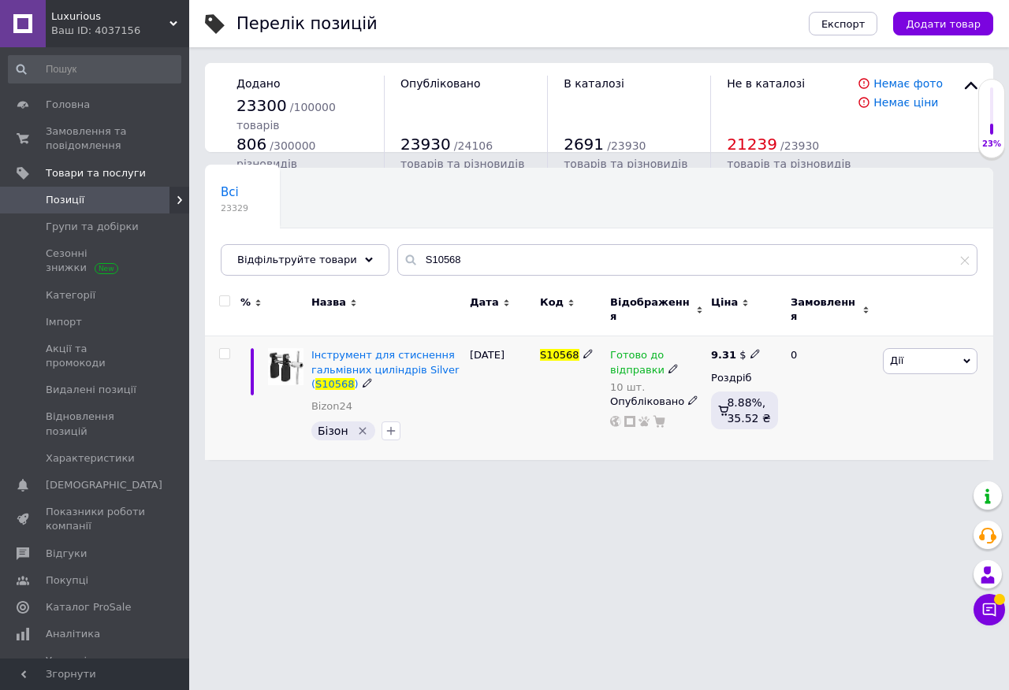
click at [668, 364] on icon at bounding box center [672, 368] width 9 height 9
click at [757, 408] on li "Немає в наявності" at bounding box center [792, 419] width 150 height 22
click at [767, 403] on input "10" at bounding box center [776, 411] width 120 height 32
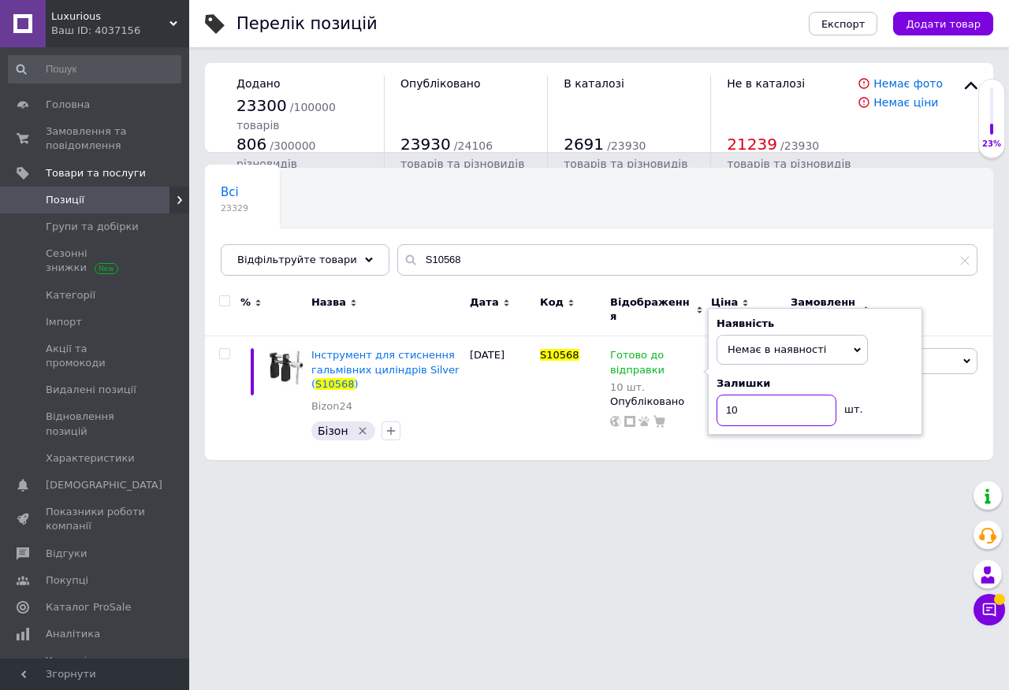
type input "1"
click at [554, 401] on div "S10568" at bounding box center [571, 398] width 70 height 124
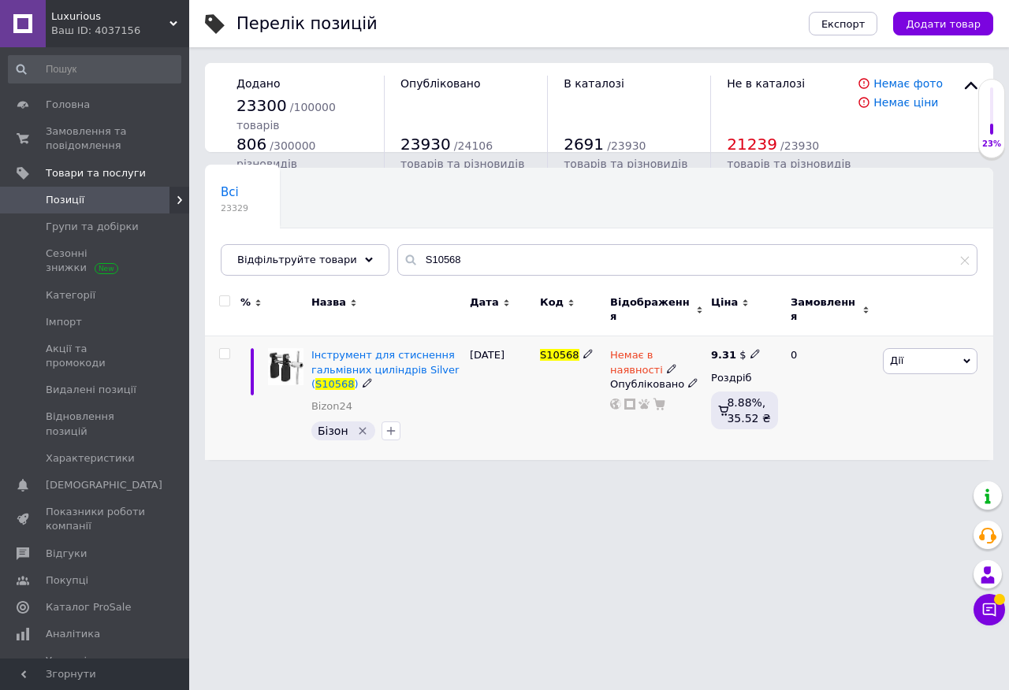
click at [742, 349] on div "9.31 $" at bounding box center [736, 355] width 50 height 14
type input "9"
click at [557, 396] on div "S10568" at bounding box center [571, 398] width 70 height 124
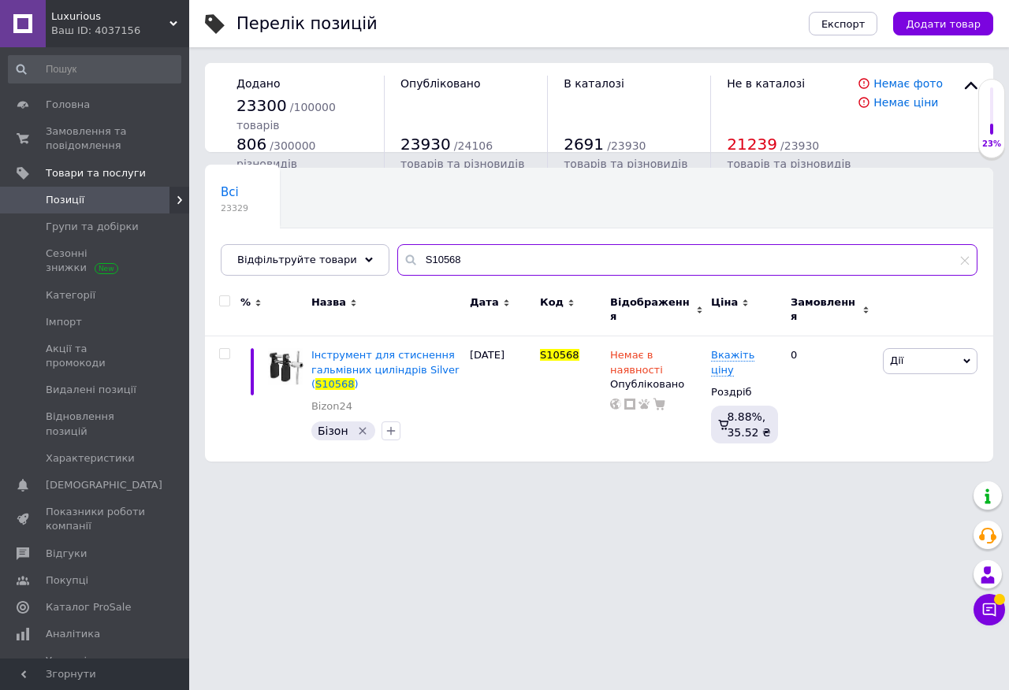
click at [431, 264] on input "S10568" at bounding box center [687, 260] width 580 height 32
paste input "Ferrum819"
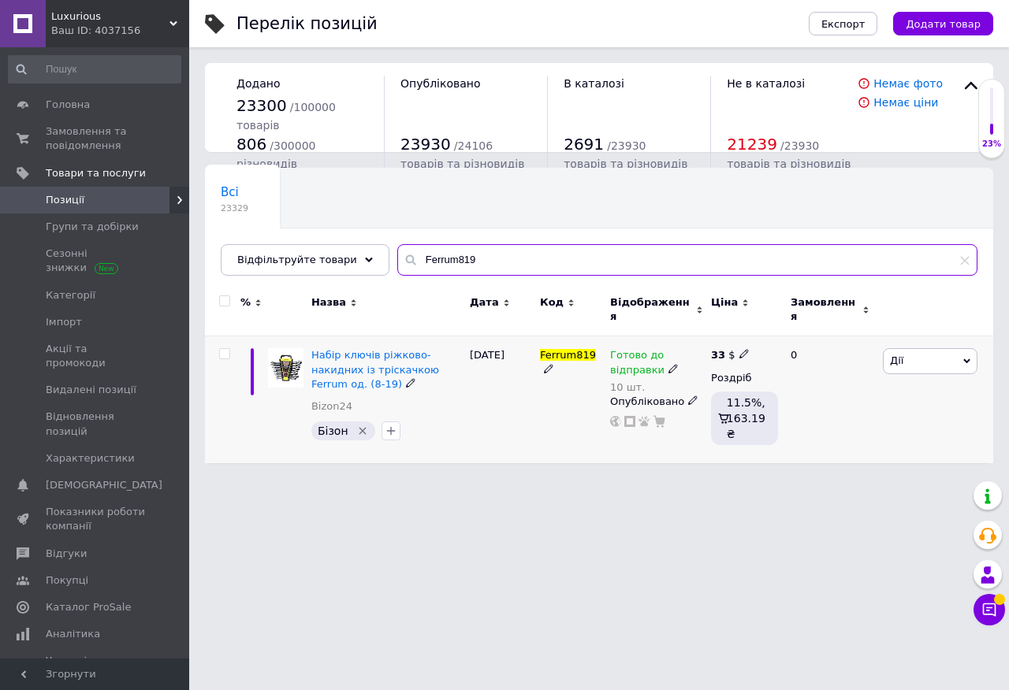
type input "Ferrum819"
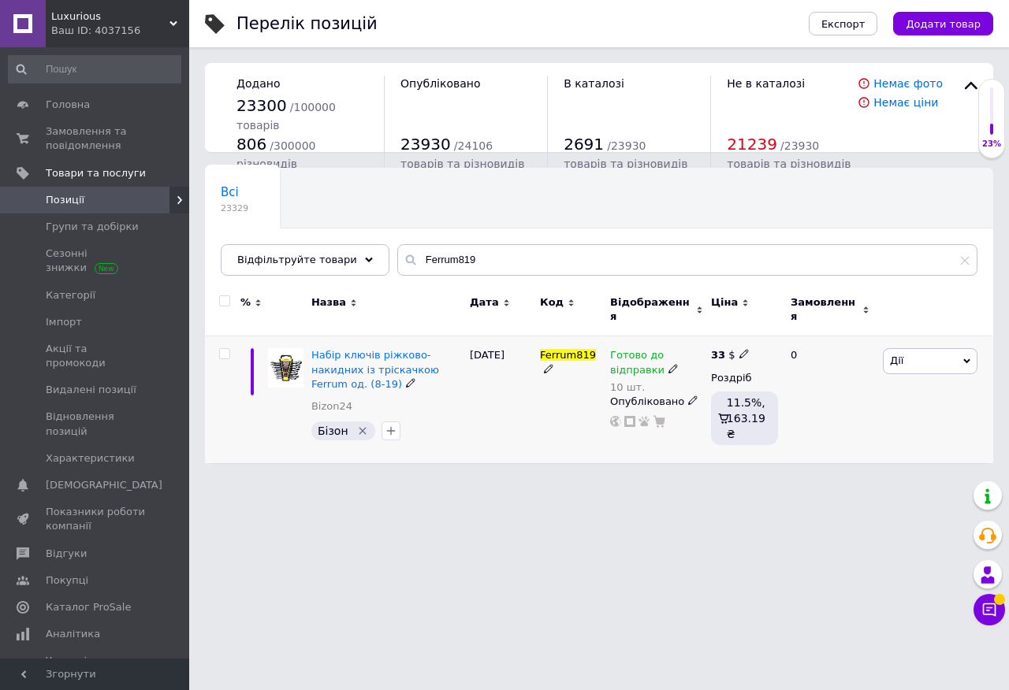
click at [666, 353] on div "Готово до відправки" at bounding box center [656, 362] width 93 height 28
click at [740, 408] on li "Немає в наявності" at bounding box center [792, 419] width 150 height 22
click at [760, 409] on input "10" at bounding box center [776, 411] width 120 height 32
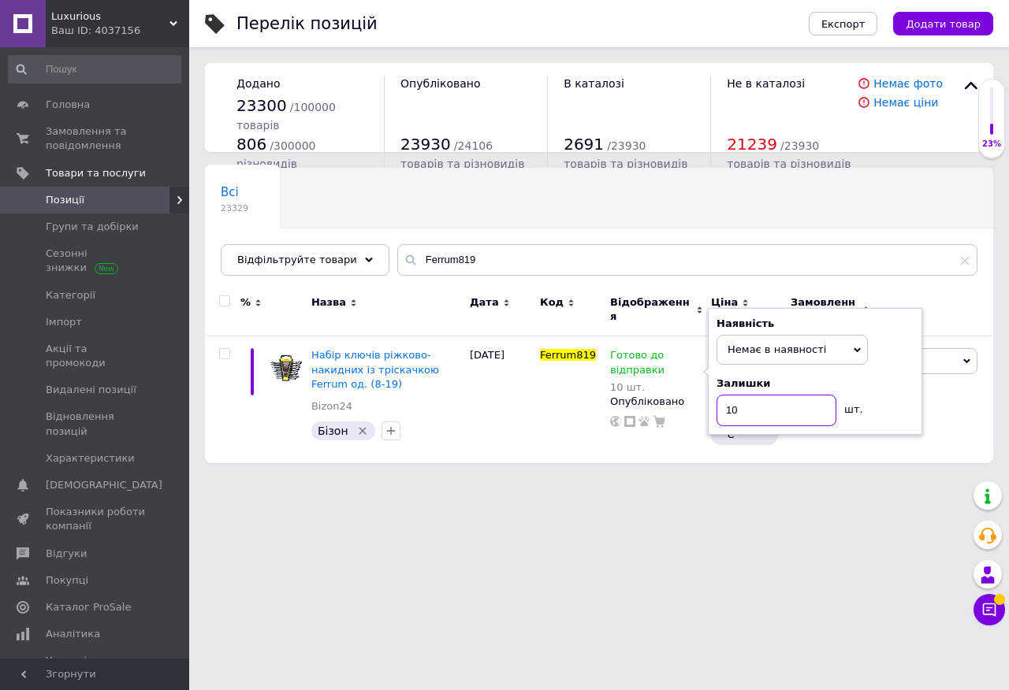
type input "1"
click at [589, 406] on div "Ferrum819" at bounding box center [571, 399] width 70 height 127
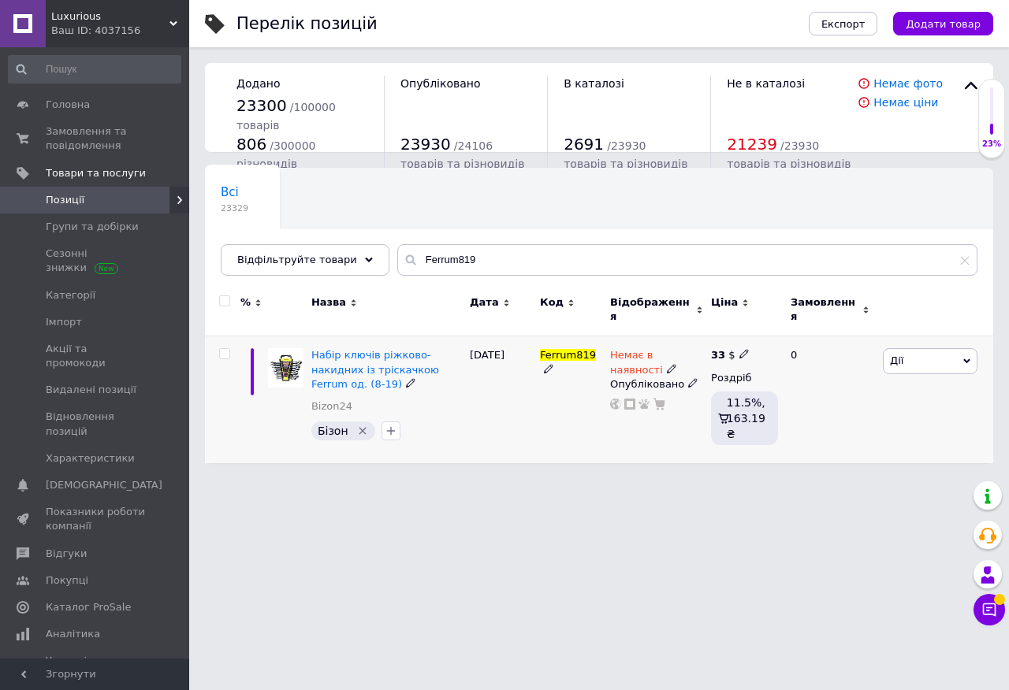
click at [741, 349] on icon at bounding box center [743, 353] width 9 height 9
type input "3"
click at [581, 421] on div "Ferrum819" at bounding box center [571, 399] width 70 height 127
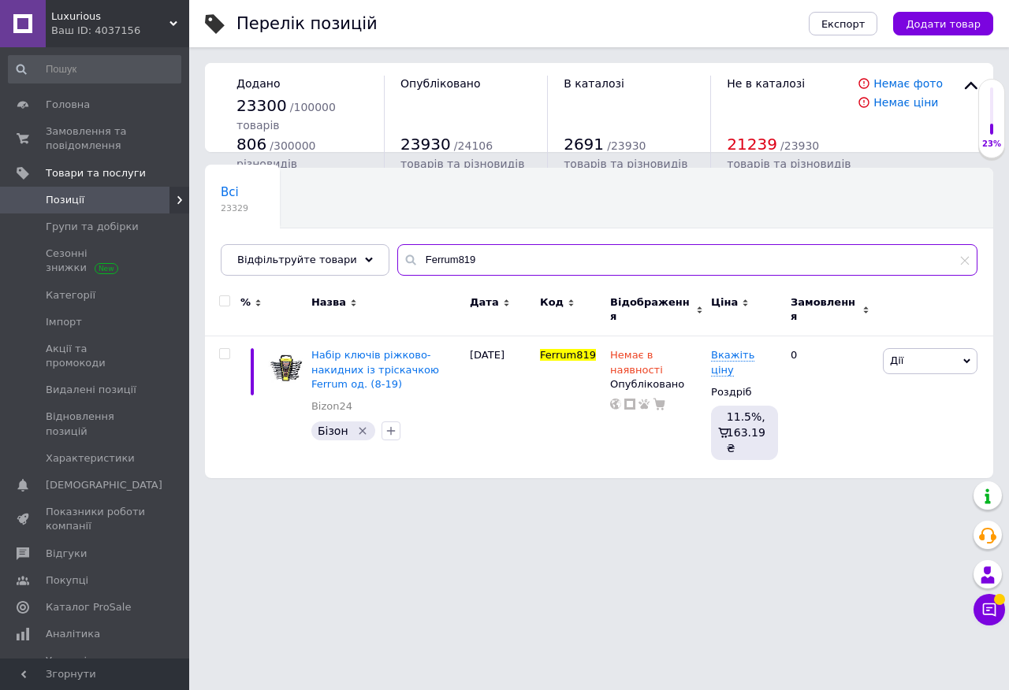
click at [449, 269] on input "Ferrum819" at bounding box center [687, 260] width 580 height 32
click at [429, 253] on input "Ferrum819" at bounding box center [687, 260] width 580 height 32
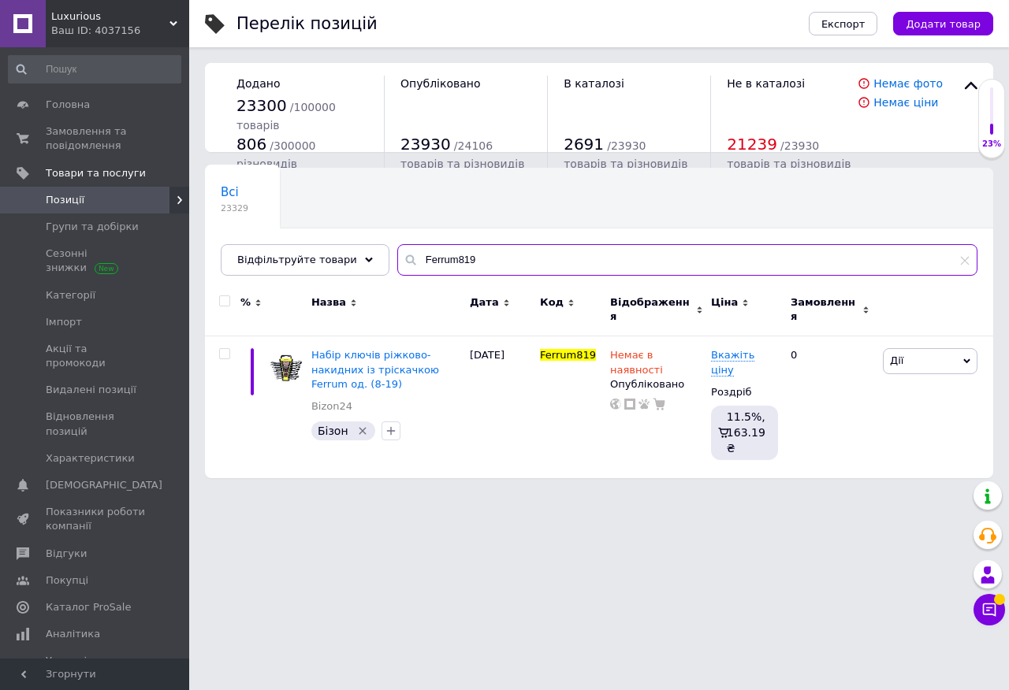
paste input "KN-2271"
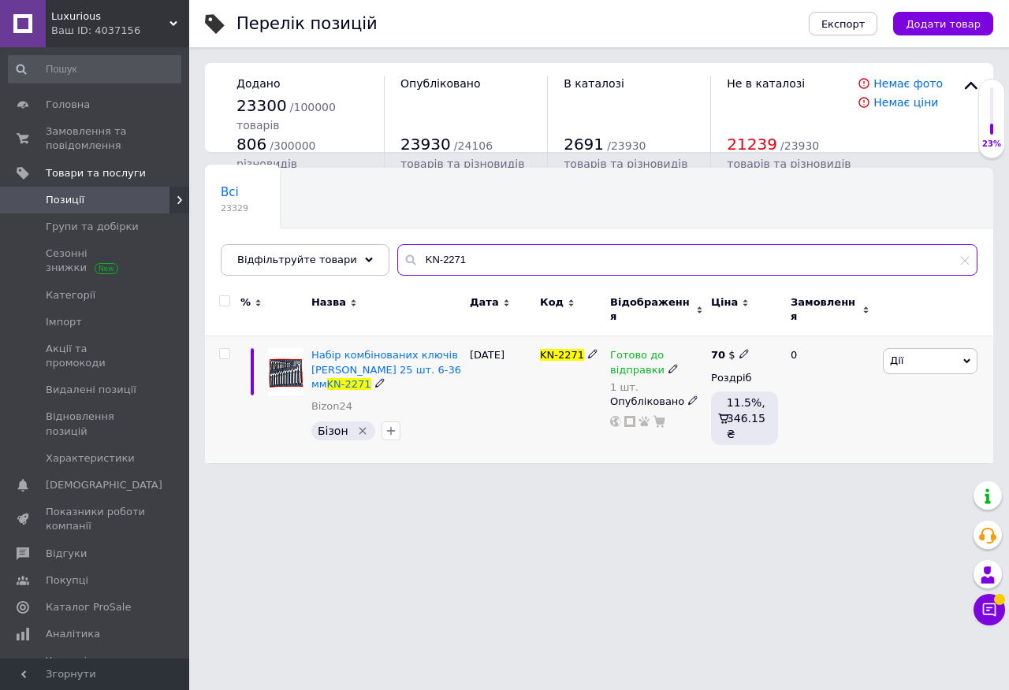
type input "KN-2271"
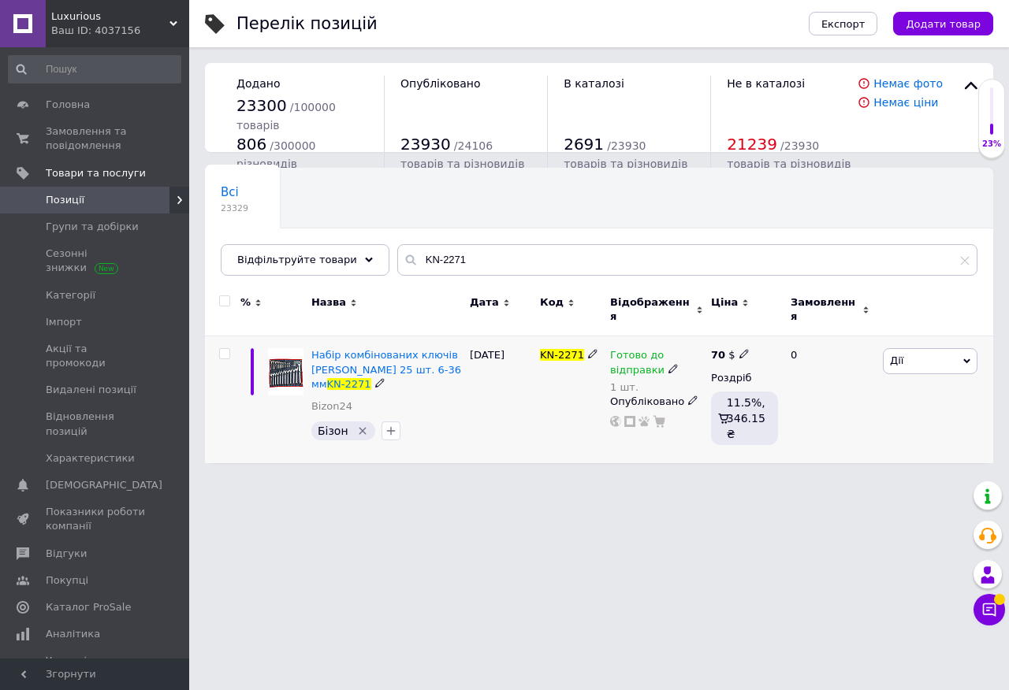
click at [670, 364] on icon at bounding box center [672, 368] width 9 height 9
click at [753, 408] on li "Немає в наявності" at bounding box center [792, 419] width 150 height 22
click at [759, 395] on input "1" at bounding box center [776, 411] width 120 height 32
click at [737, 396] on input "1" at bounding box center [776, 411] width 120 height 32
click at [585, 399] on div "KN-2271" at bounding box center [571, 399] width 70 height 127
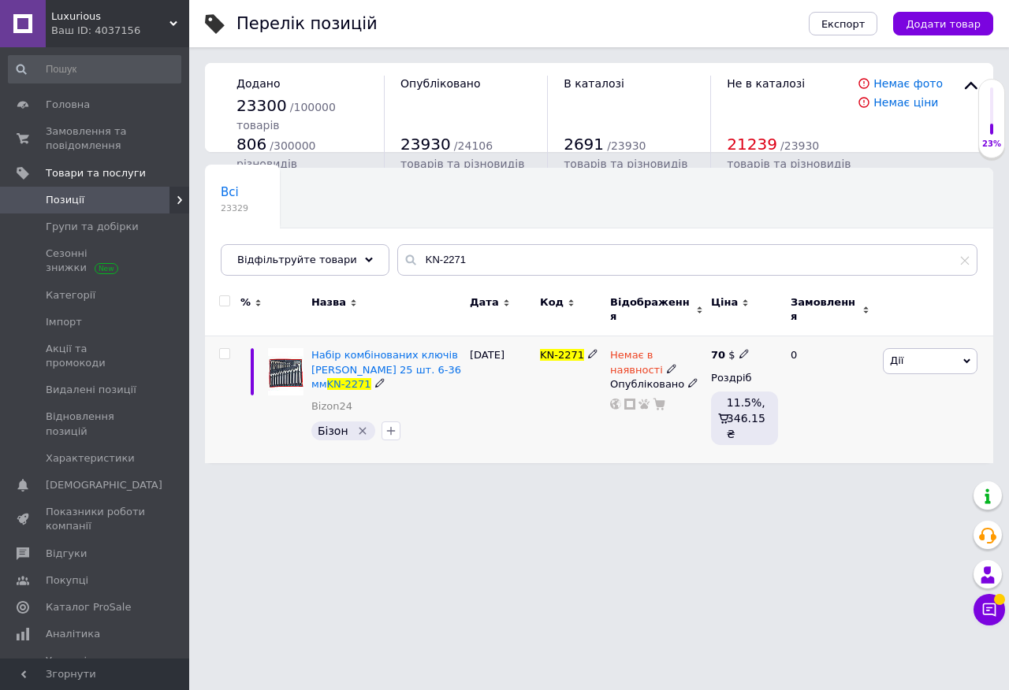
click at [743, 348] on span at bounding box center [743, 353] width 9 height 11
type input "7"
click at [581, 397] on div "KN-2271" at bounding box center [571, 399] width 70 height 127
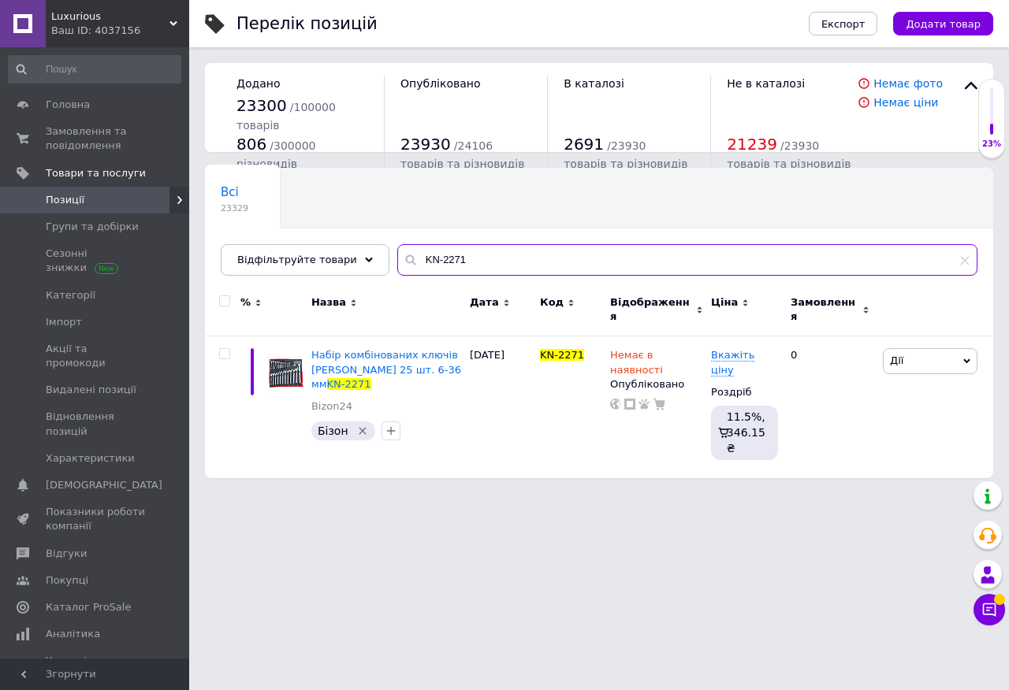
click at [426, 257] on input "KN-2271" at bounding box center [687, 260] width 580 height 32
paste input "XT002"
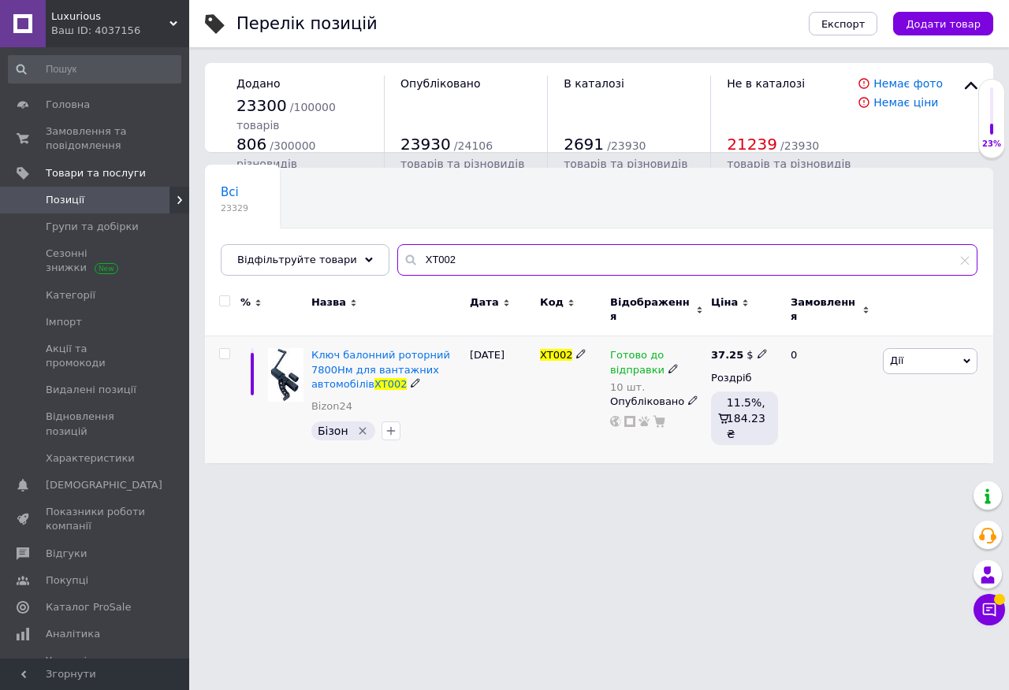
type input "XT002"
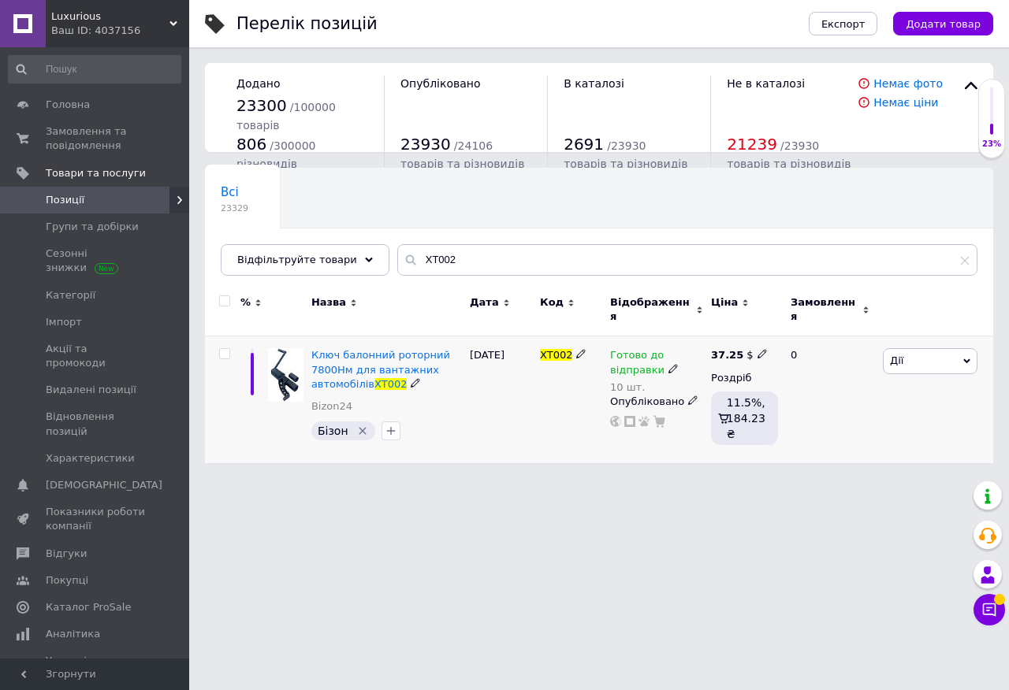
click at [670, 364] on icon at bounding box center [672, 368] width 9 height 9
click at [751, 408] on li "Немає в наявності" at bounding box center [792, 419] width 150 height 22
click at [764, 407] on input "10" at bounding box center [776, 411] width 120 height 32
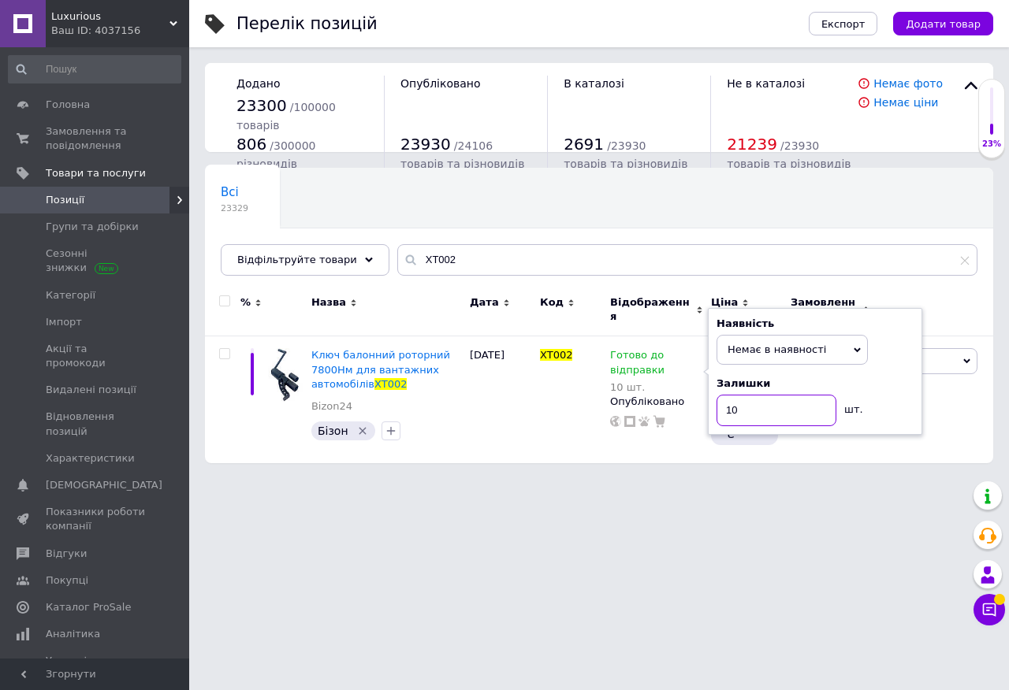
type input "1"
click at [556, 405] on div "XT002" at bounding box center [571, 399] width 70 height 127
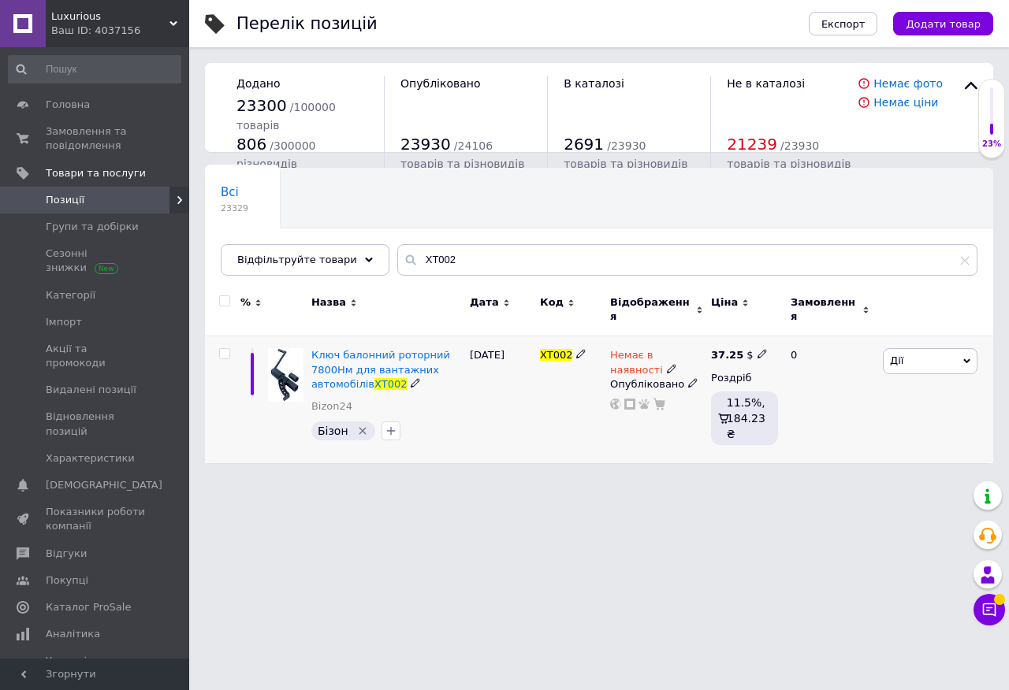
click at [757, 349] on icon at bounding box center [761, 353] width 9 height 9
type input "3"
click at [541, 394] on div "XT002" at bounding box center [571, 399] width 70 height 127
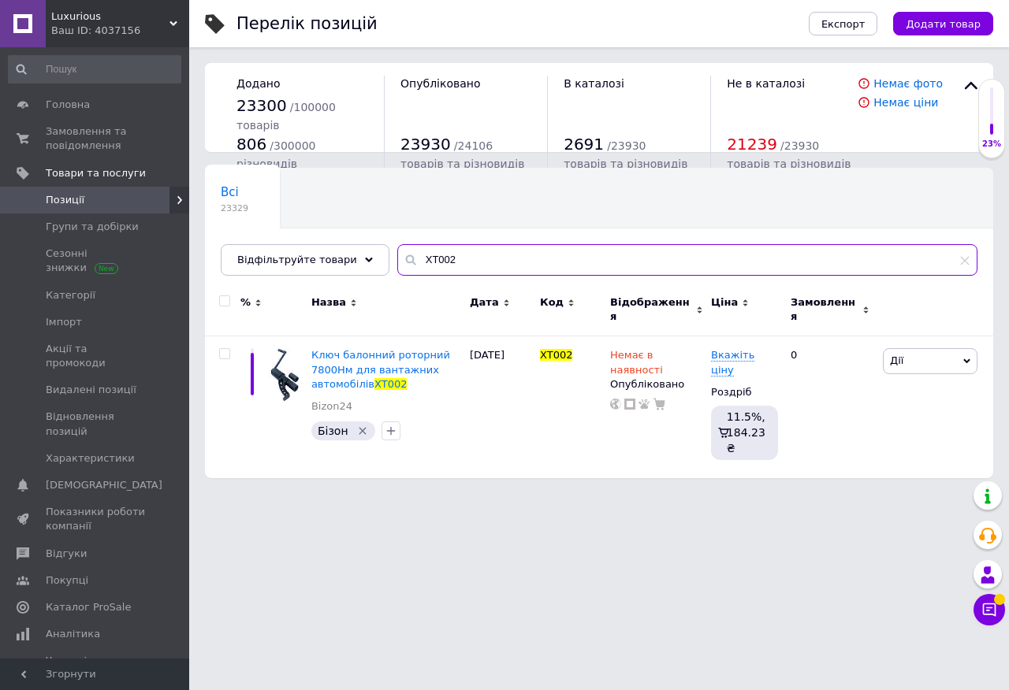
click at [440, 259] on input "XT002" at bounding box center [687, 260] width 580 height 32
paste input "426"
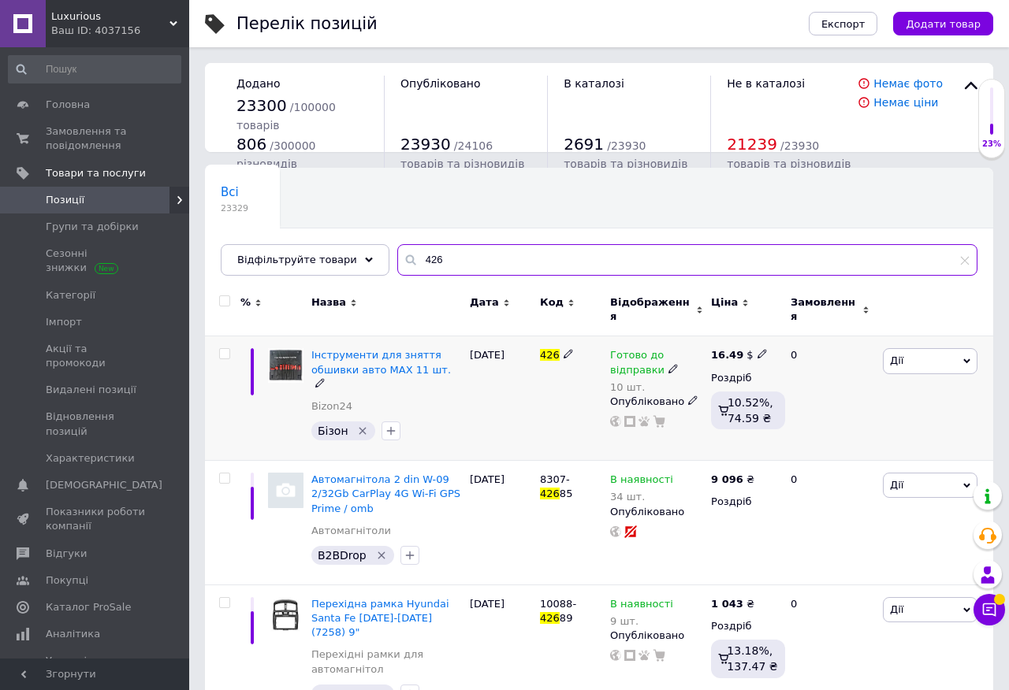
type input "426"
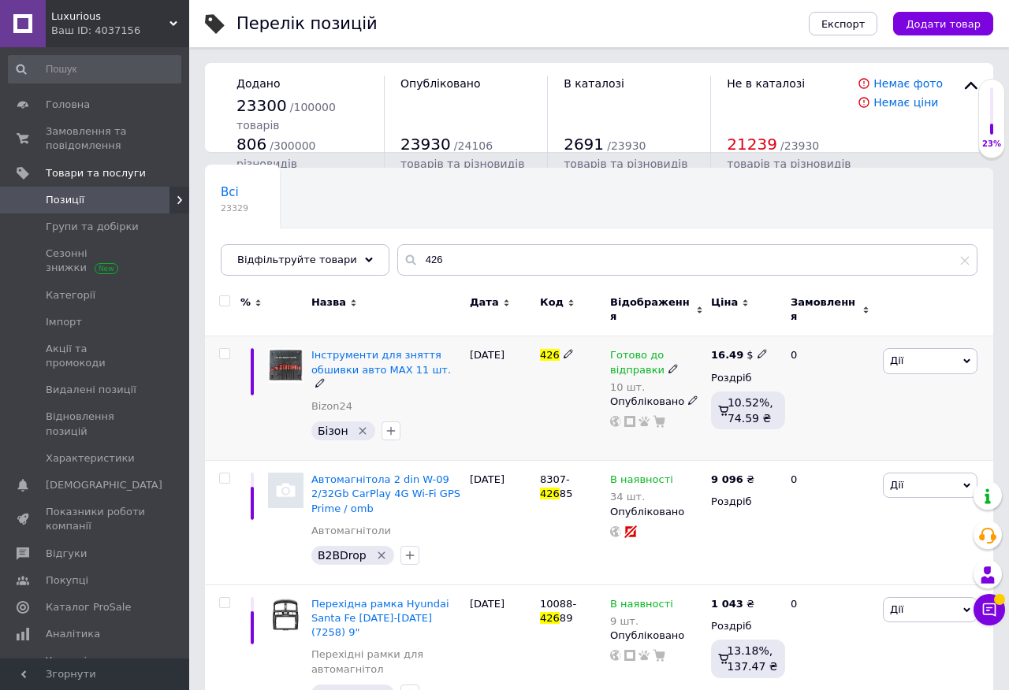
click at [757, 349] on icon at bounding box center [761, 353] width 9 height 9
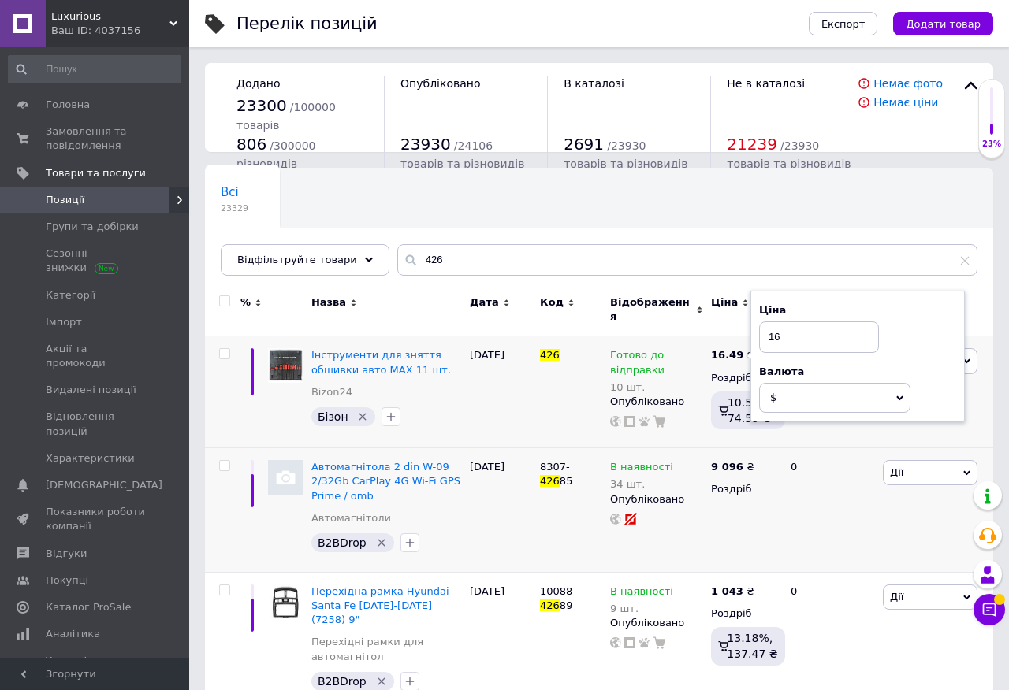
type input "1"
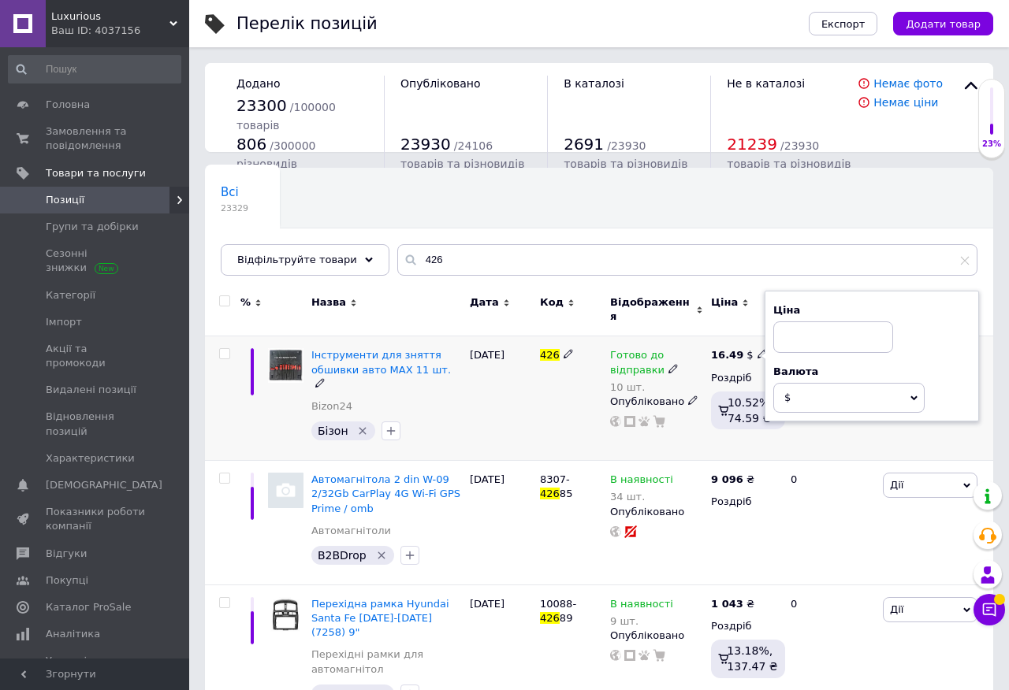
click at [556, 375] on div "426" at bounding box center [571, 398] width 70 height 125
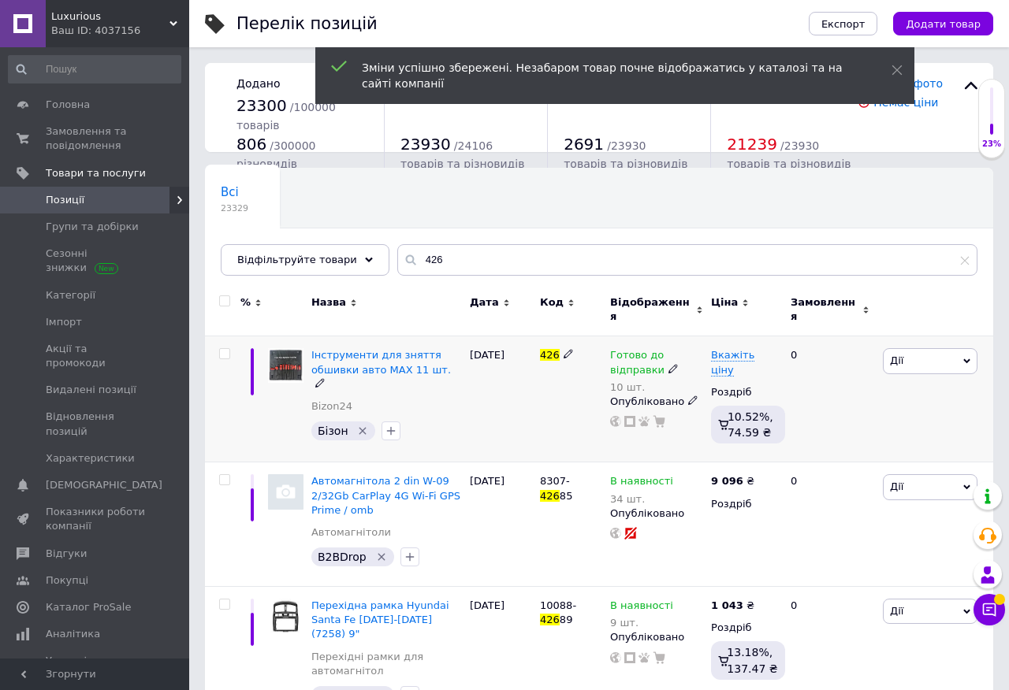
click at [668, 364] on icon at bounding box center [672, 368] width 9 height 9
click at [753, 408] on li "Немає в наявності" at bounding box center [792, 419] width 150 height 22
click at [771, 403] on input "10" at bounding box center [776, 411] width 120 height 32
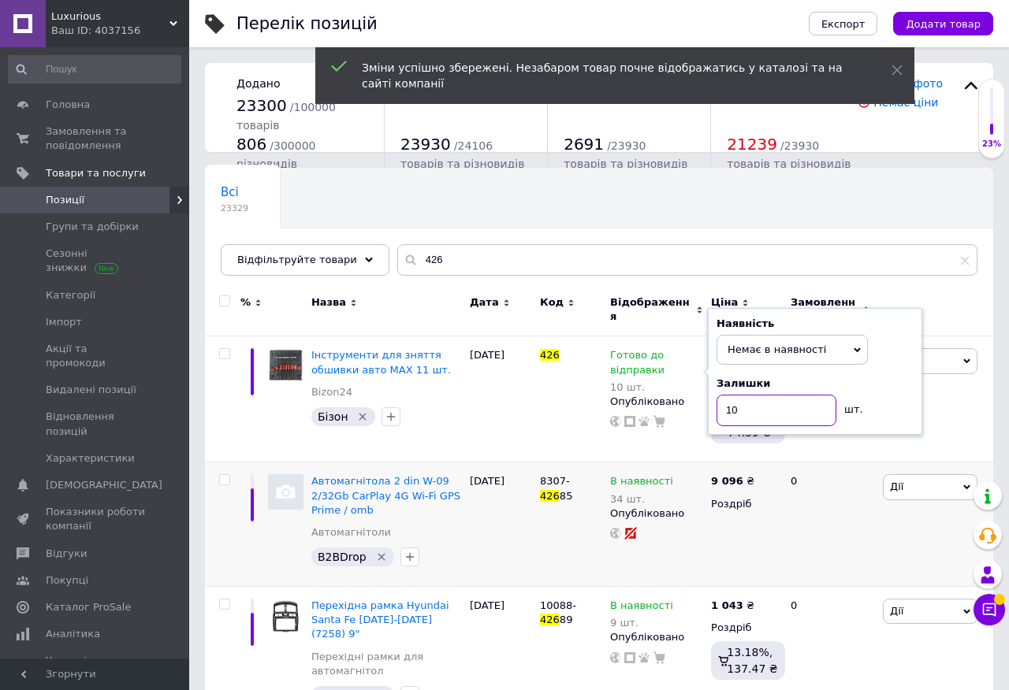
type input "1"
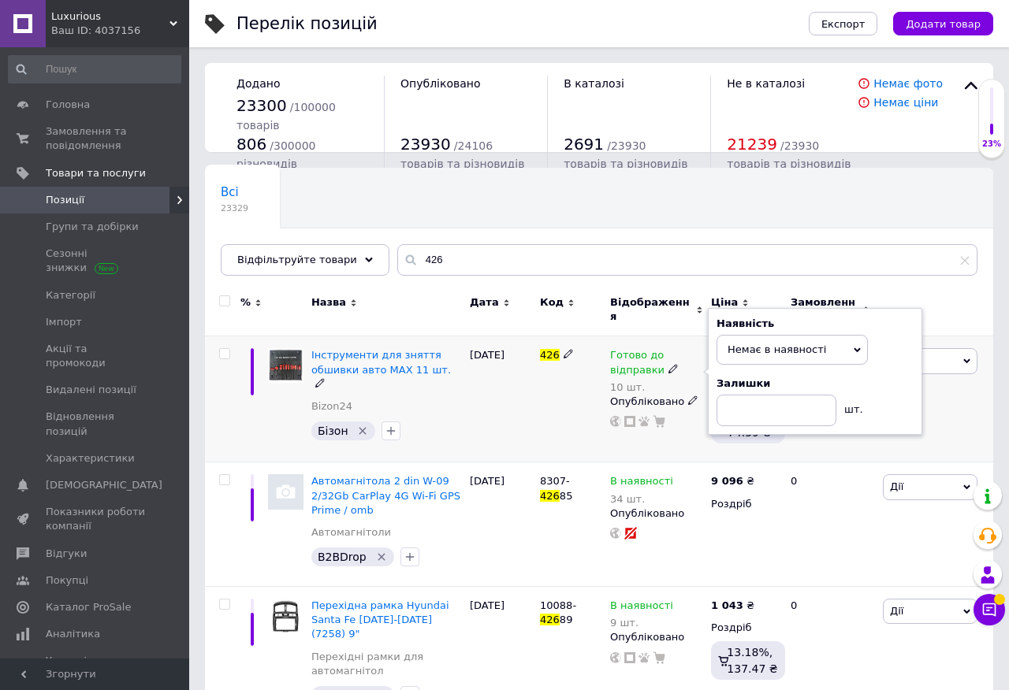
click at [526, 410] on div "[DATE]" at bounding box center [501, 399] width 70 height 126
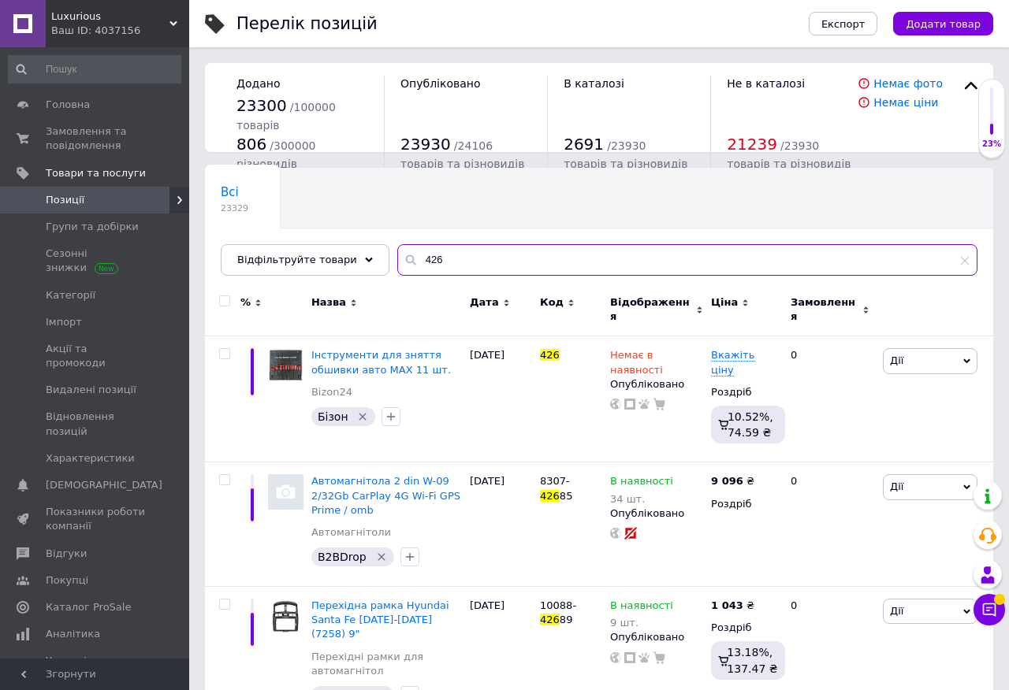
click at [422, 261] on input "426" at bounding box center [687, 260] width 580 height 32
paste input "XT005"
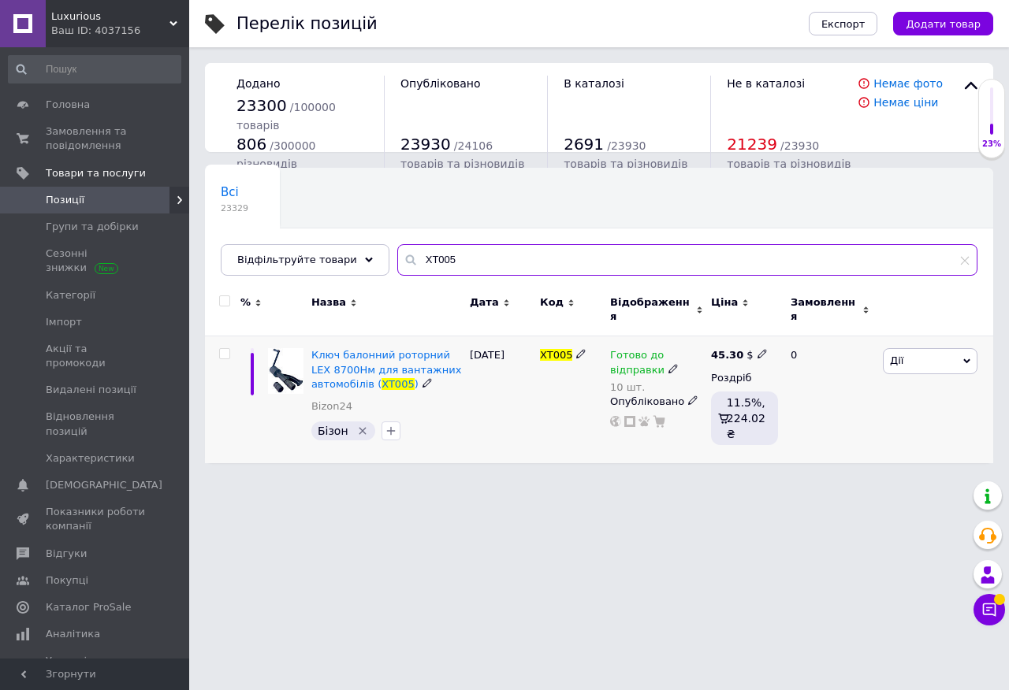
type input "XT005"
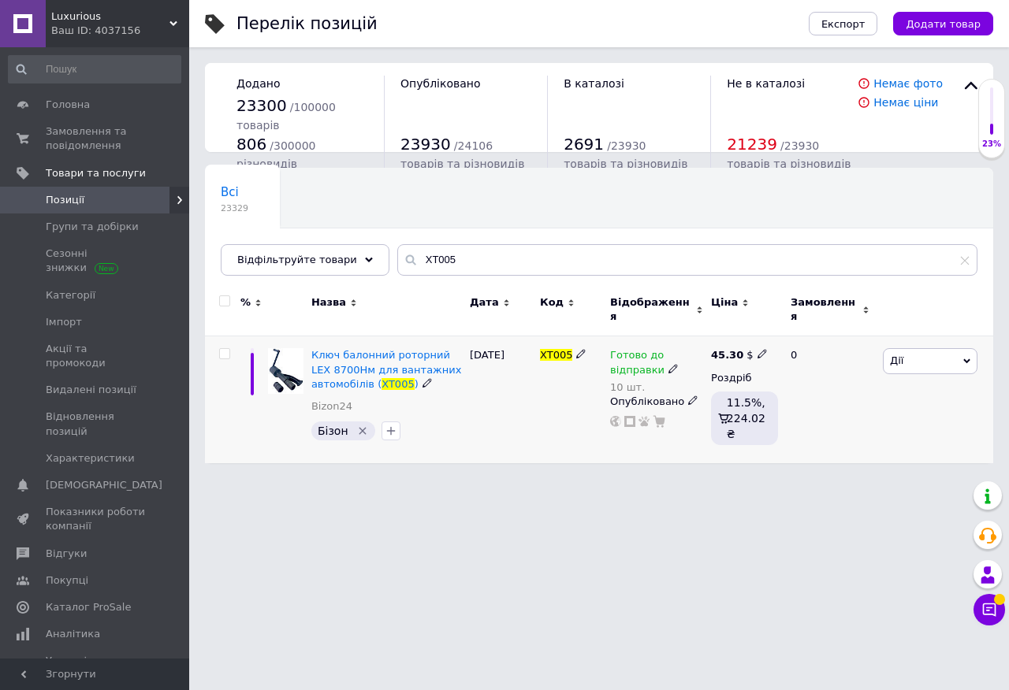
click at [670, 353] on div "Готово до відправки" at bounding box center [656, 362] width 93 height 28
click at [765, 408] on li "Немає в наявності" at bounding box center [792, 419] width 150 height 22
click at [776, 408] on input "10" at bounding box center [776, 411] width 120 height 32
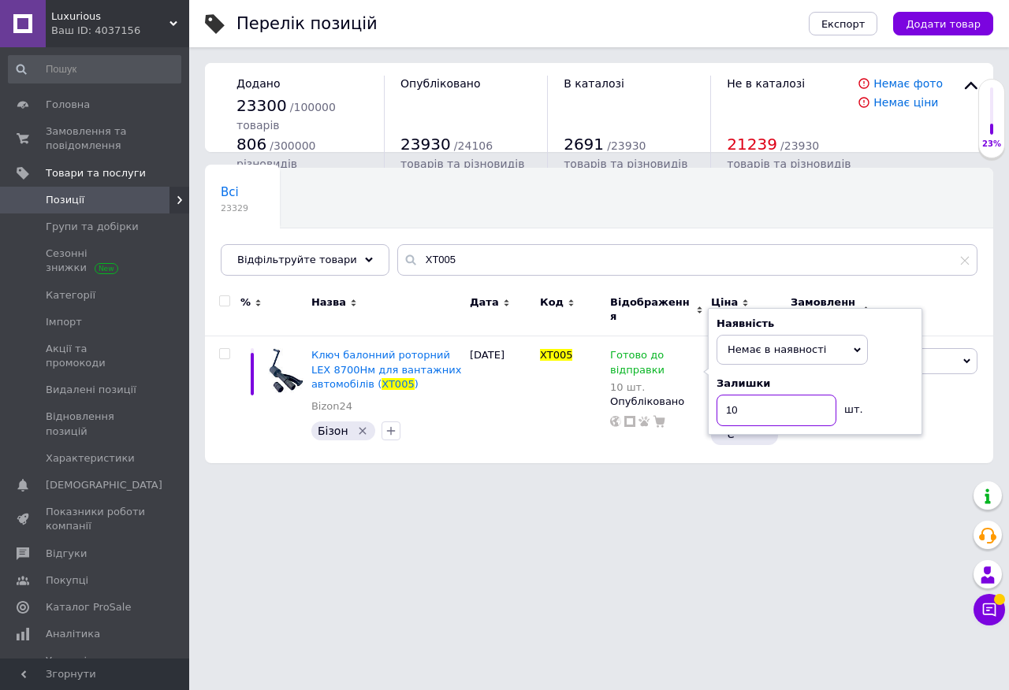
type input "1"
click at [567, 406] on div "XT005" at bounding box center [571, 399] width 70 height 127
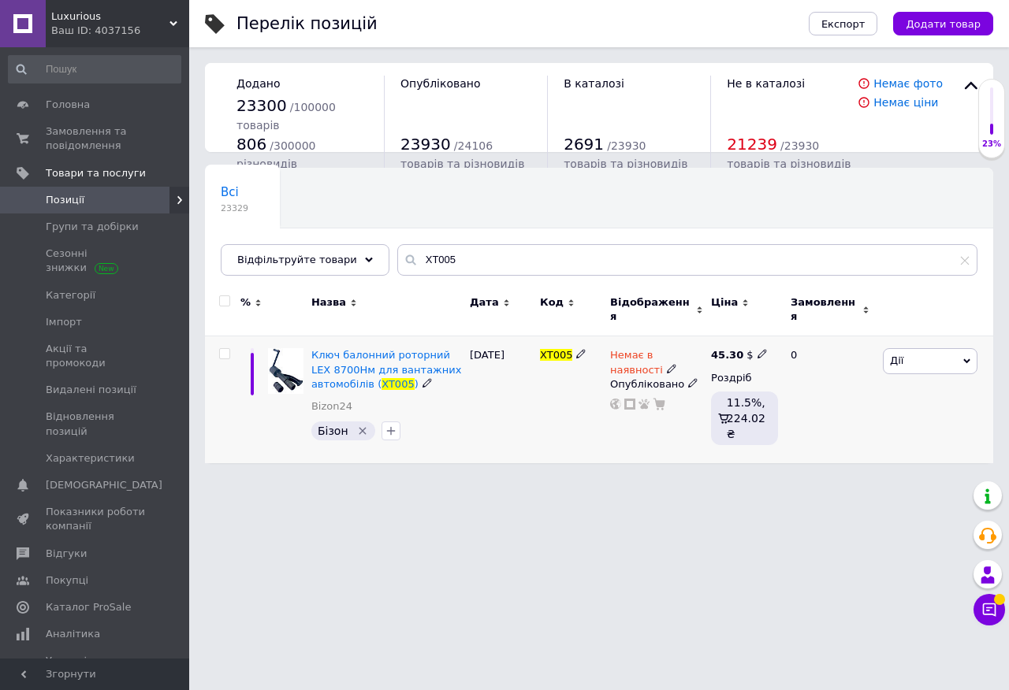
click at [757, 349] on icon at bounding box center [761, 353] width 9 height 9
type input "4"
click at [585, 387] on div "XT005" at bounding box center [571, 399] width 70 height 127
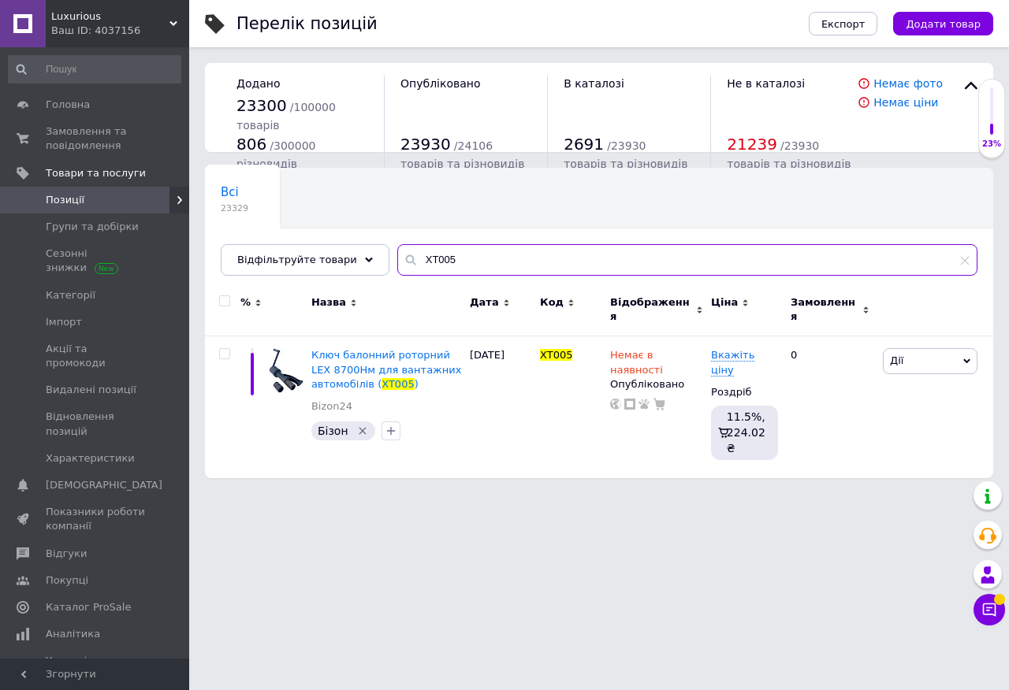
click at [422, 266] on input "XT005" at bounding box center [687, 260] width 580 height 32
paste input "EuroCraft819мм"
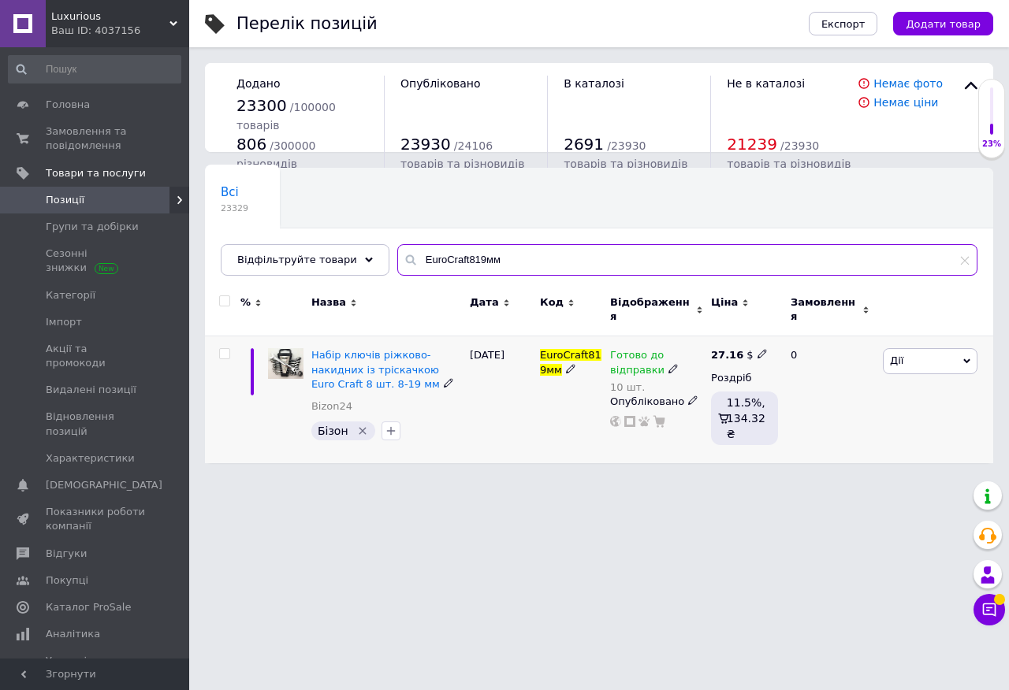
type input "EuroCraft819мм"
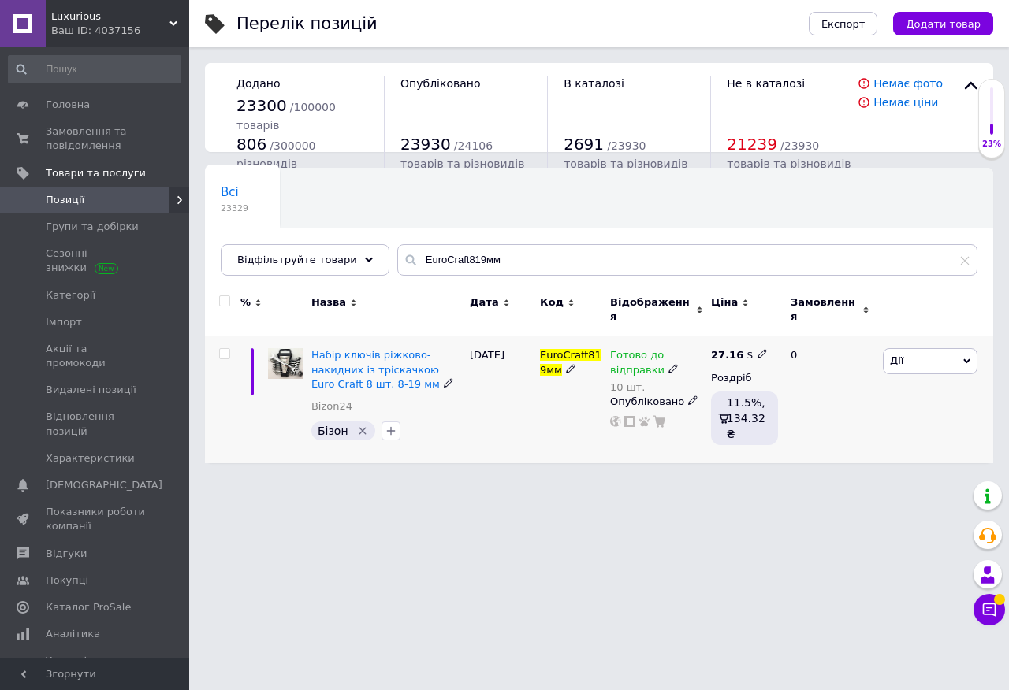
click at [668, 364] on icon at bounding box center [672, 368] width 9 height 9
click at [737, 408] on li "Немає в наявності" at bounding box center [792, 419] width 150 height 22
click at [757, 407] on input "10" at bounding box center [776, 411] width 120 height 32
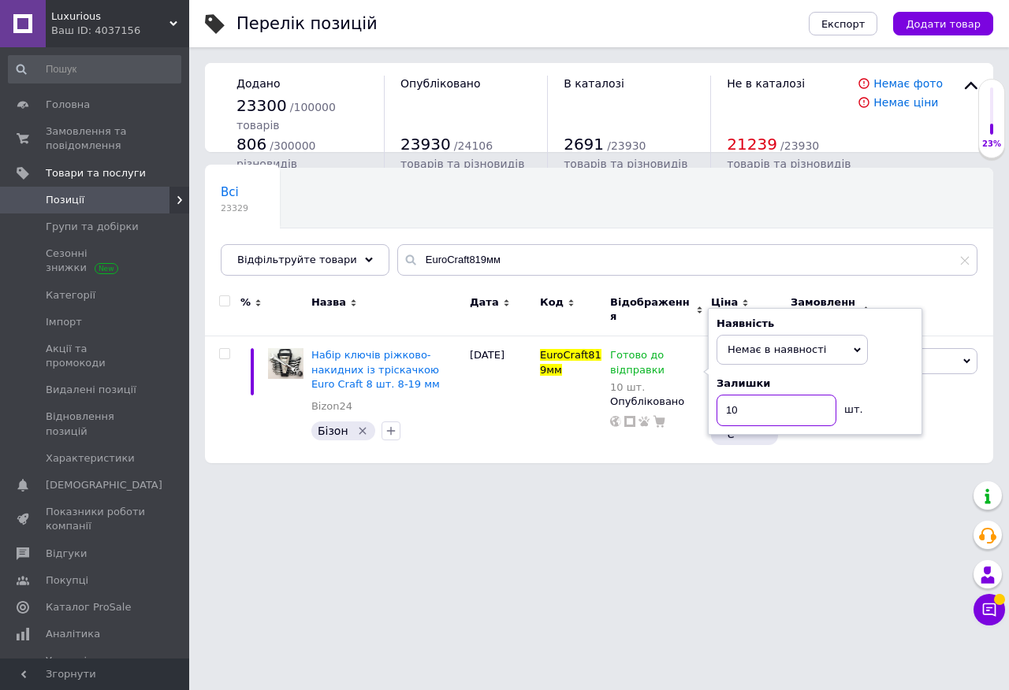
type input "1"
click at [571, 389] on div "EuroCraft819мм" at bounding box center [571, 399] width 70 height 127
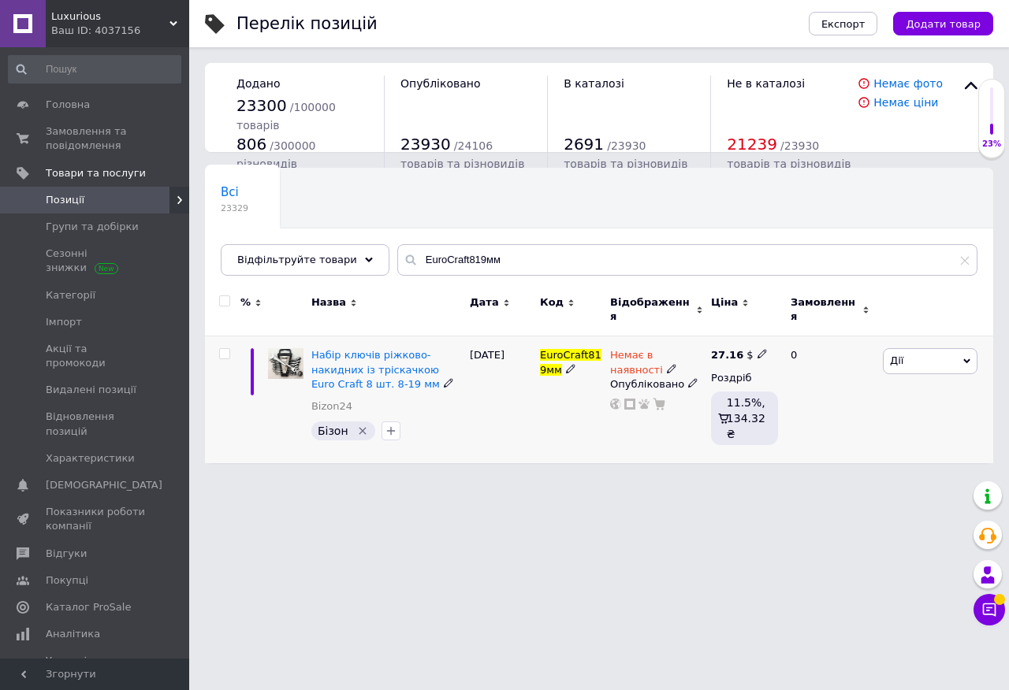
click at [757, 350] on use at bounding box center [761, 354] width 9 height 9
type input "2"
click at [583, 416] on div "EuroCraft819мм" at bounding box center [571, 399] width 70 height 127
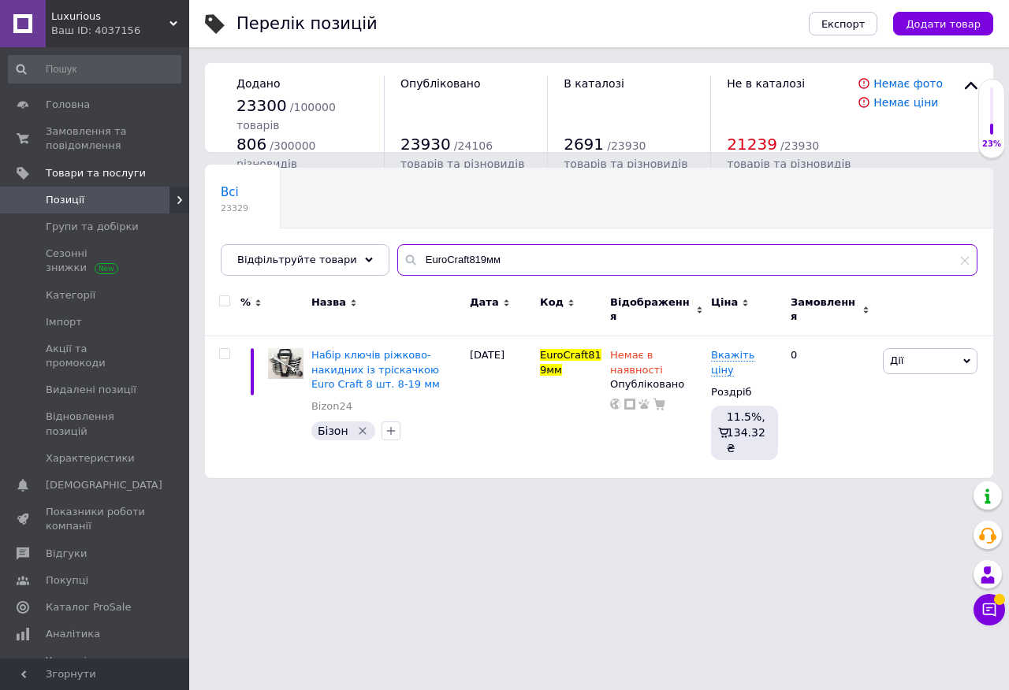
click at [418, 262] on input "EuroCraft819мм" at bounding box center [687, 260] width 580 height 32
paste input "KD324"
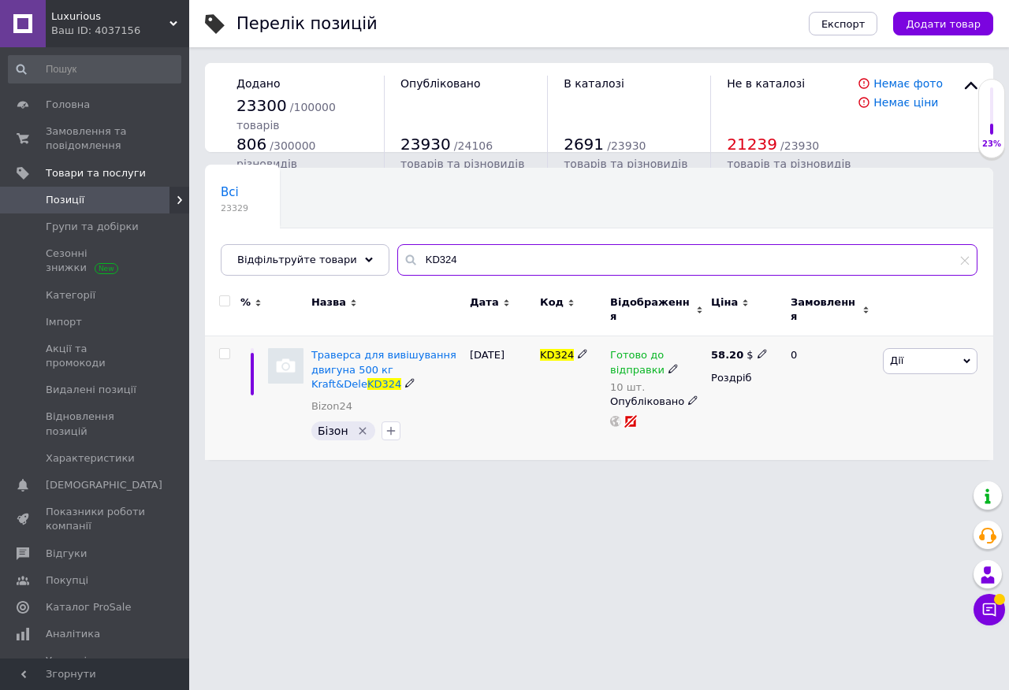
type input "KD324"
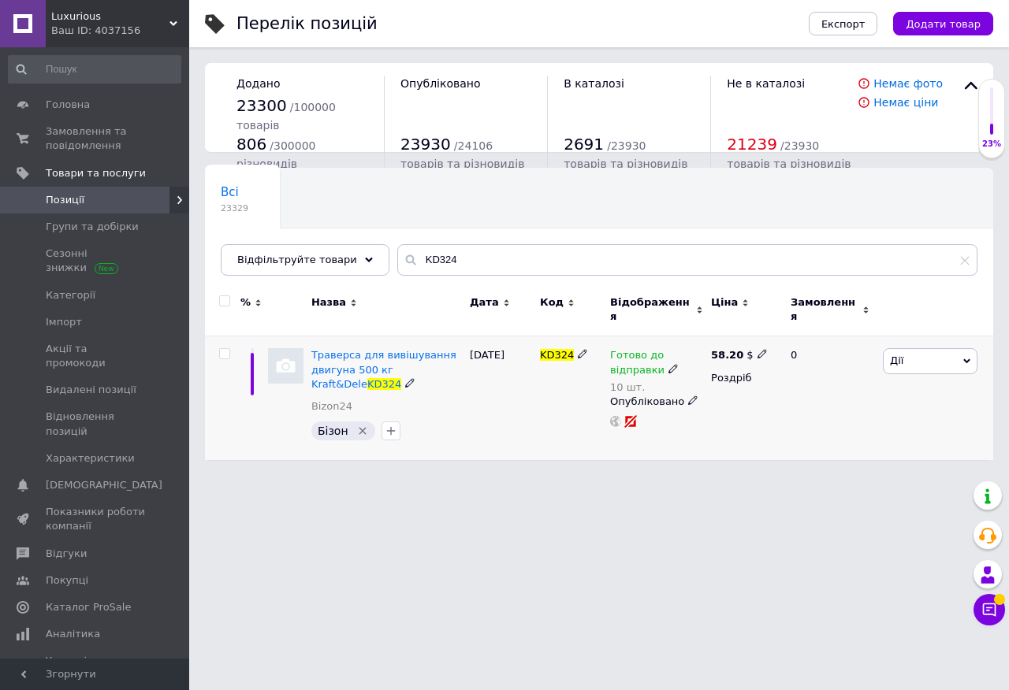
click at [668, 364] on icon at bounding box center [672, 368] width 9 height 9
click at [731, 408] on li "Немає в наявності" at bounding box center [792, 419] width 150 height 22
click at [746, 412] on input "10" at bounding box center [776, 411] width 120 height 32
type input "1"
click at [574, 411] on div "KD324" at bounding box center [571, 398] width 70 height 124
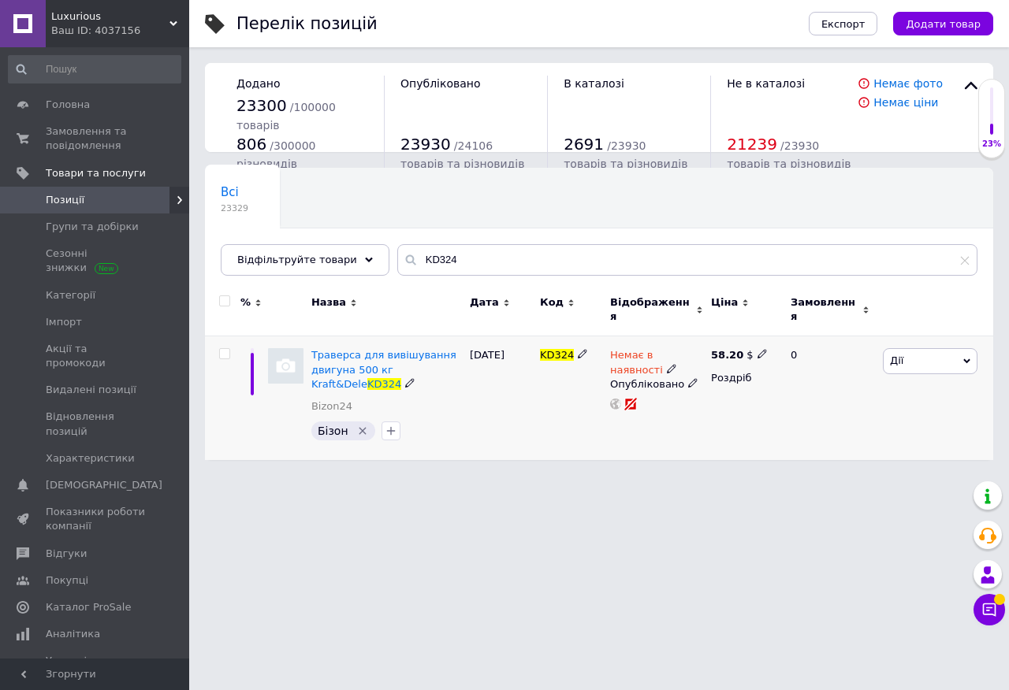
click at [754, 339] on div "58.20 $ Роздріб" at bounding box center [744, 398] width 74 height 124
click at [757, 351] on div "58.20 $" at bounding box center [739, 355] width 57 height 14
type input "5"
click at [533, 414] on div "[DATE]" at bounding box center [501, 398] width 70 height 124
click at [92, 138] on span "Замовлення та повідомлення" at bounding box center [96, 139] width 100 height 28
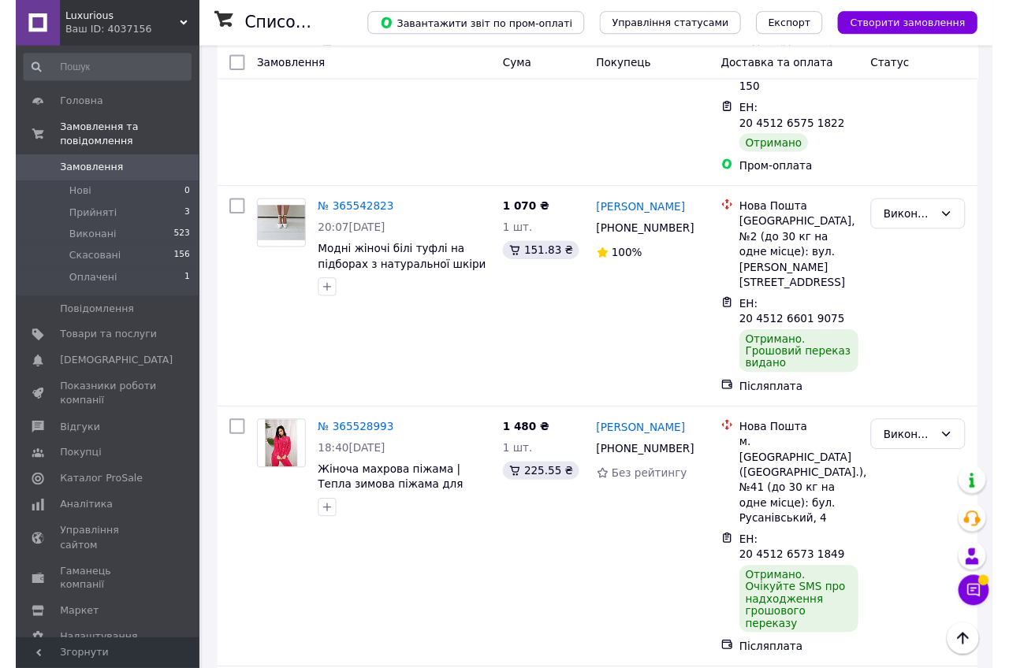
scroll to position [3297, 0]
